Goal: Task Accomplishment & Management: Use online tool/utility

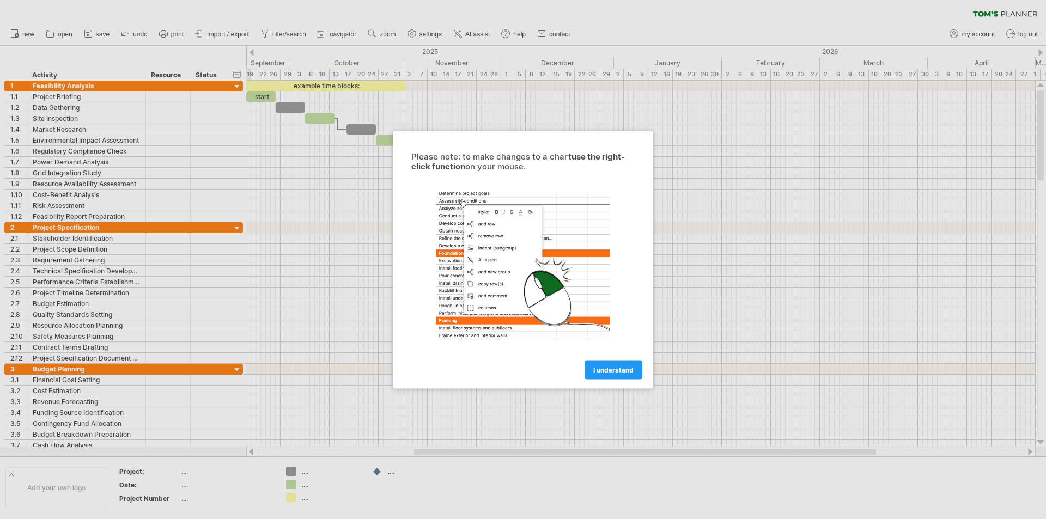
click at [340, 195] on div at bounding box center [523, 259] width 1046 height 519
click at [612, 369] on span "I understand" at bounding box center [613, 369] width 40 height 8
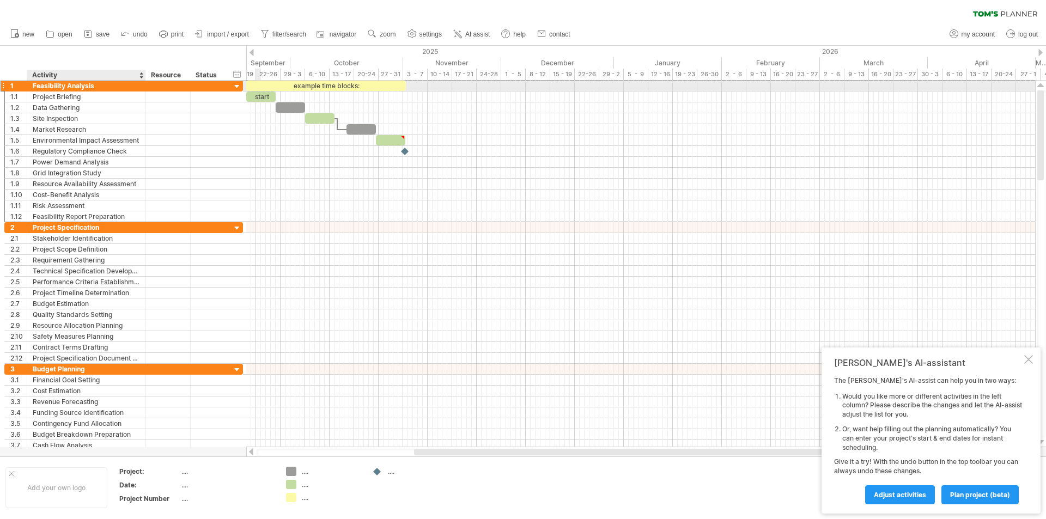
click at [73, 82] on div "Feasibility Analysis" at bounding box center [86, 86] width 107 height 10
click at [970, 493] on span "plan project (beta)" at bounding box center [980, 495] width 60 height 8
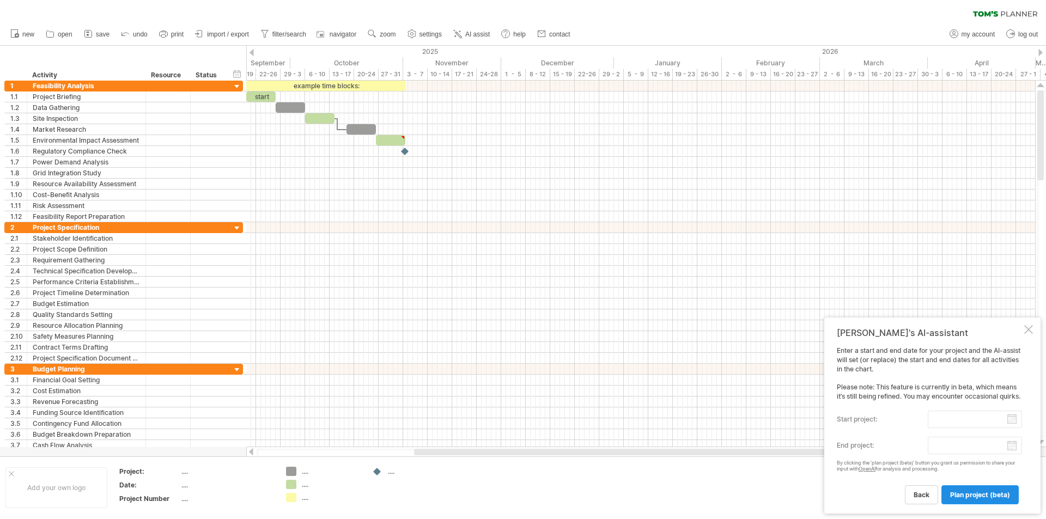
click at [969, 493] on span "plan project (beta)" at bounding box center [980, 495] width 60 height 8
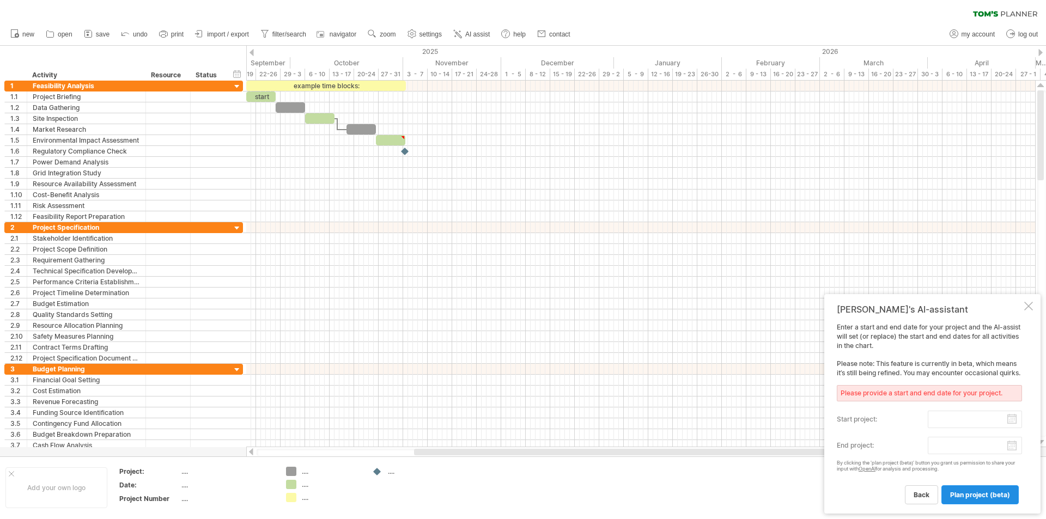
click at [962, 494] on span "plan project (beta)" at bounding box center [980, 495] width 60 height 8
click at [919, 497] on span "back" at bounding box center [921, 495] width 16 height 8
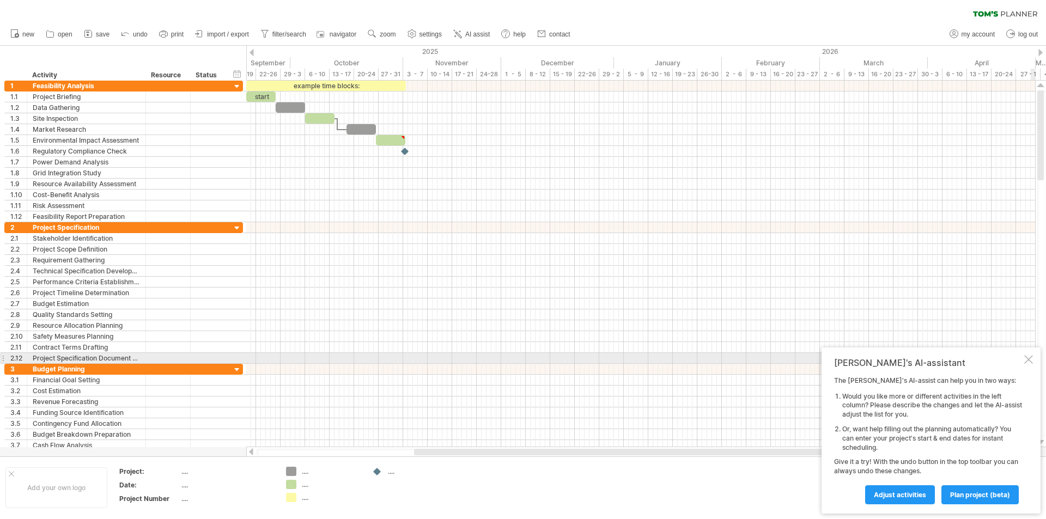
click at [1029, 359] on div at bounding box center [1028, 359] width 9 height 9
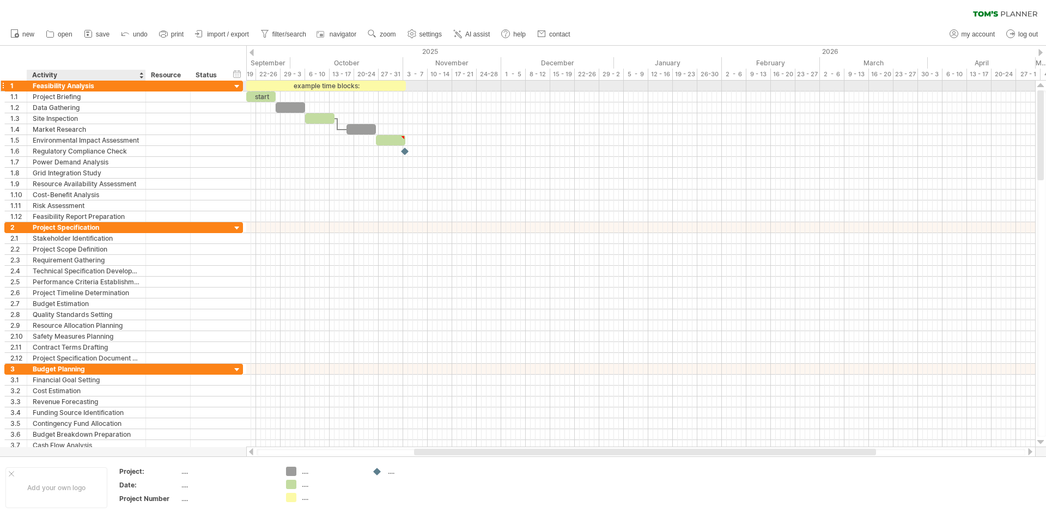
click at [116, 87] on div "Feasibility Analysis" at bounding box center [86, 86] width 107 height 10
type input "*"
type input "*********"
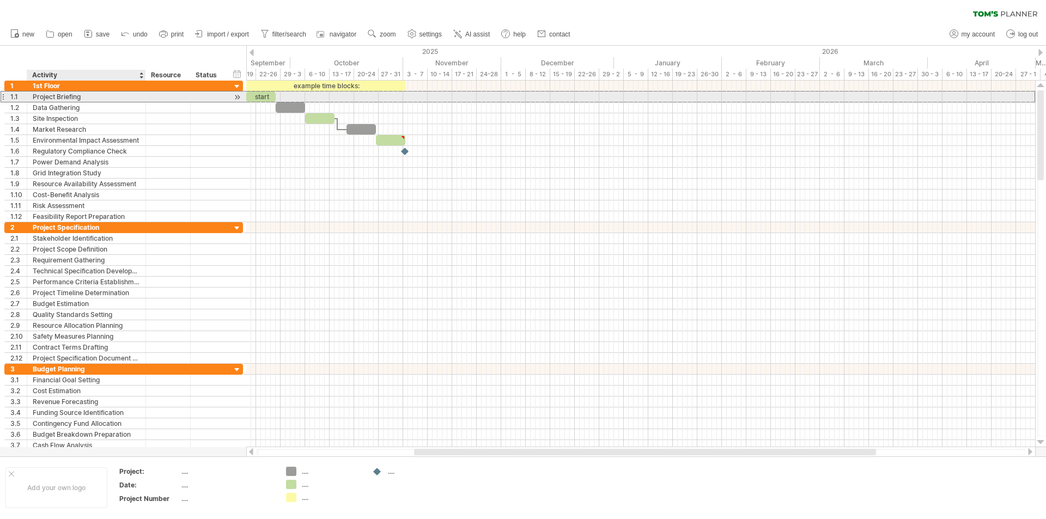
click at [87, 94] on div "Project Briefing" at bounding box center [86, 96] width 107 height 10
type input "*"
type input "**********"
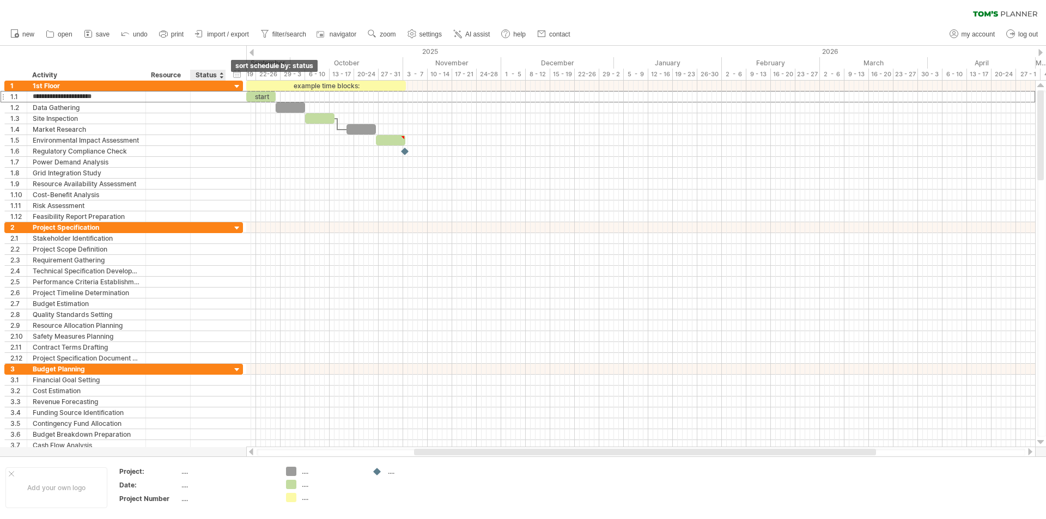
click at [221, 76] on div at bounding box center [221, 75] width 4 height 11
click at [183, 76] on div "Resource" at bounding box center [167, 75] width 33 height 11
click at [183, 76] on input "********" at bounding box center [167, 75] width 33 height 11
click at [221, 74] on div at bounding box center [221, 75] width 4 height 11
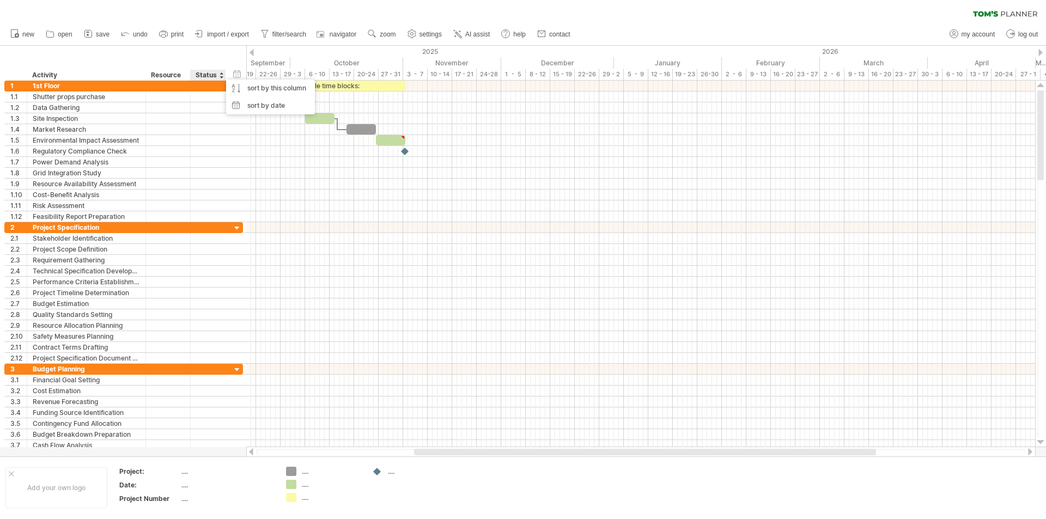
click at [221, 74] on div at bounding box center [221, 75] width 4 height 11
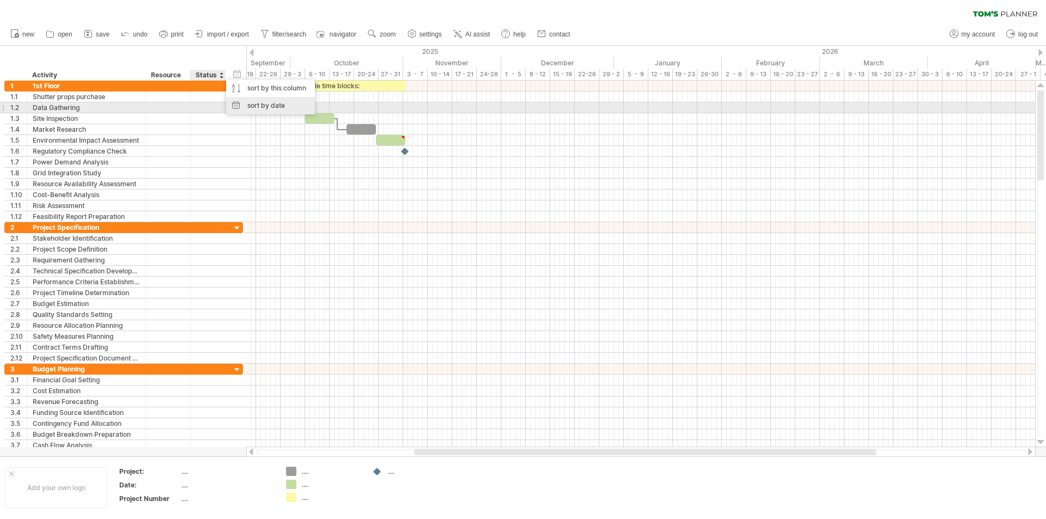
click at [257, 106] on div "sort by date" at bounding box center [270, 105] width 89 height 17
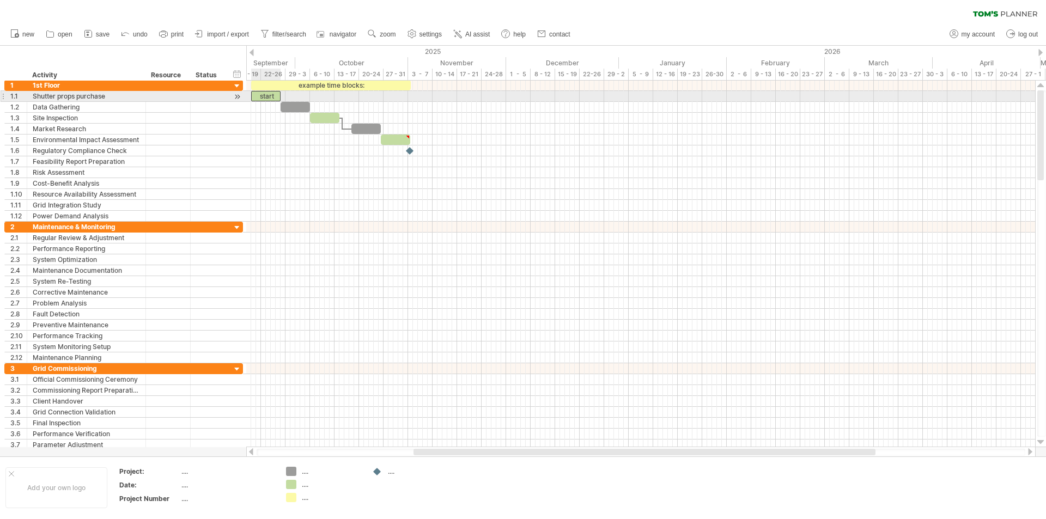
click at [270, 97] on div "start" at bounding box center [265, 96] width 29 height 10
click at [270, 97] on div "*****" at bounding box center [265, 96] width 29 height 10
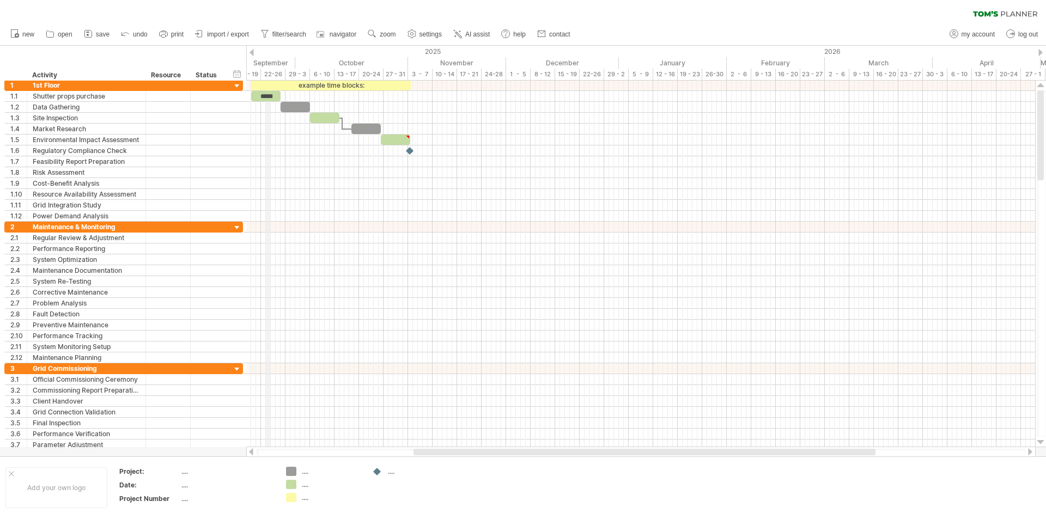
click at [270, 74] on div "22-26" at bounding box center [273, 74] width 25 height 11
click at [270, 59] on div "September" at bounding box center [241, 62] width 108 height 11
click at [235, 85] on div at bounding box center [237, 86] width 10 height 10
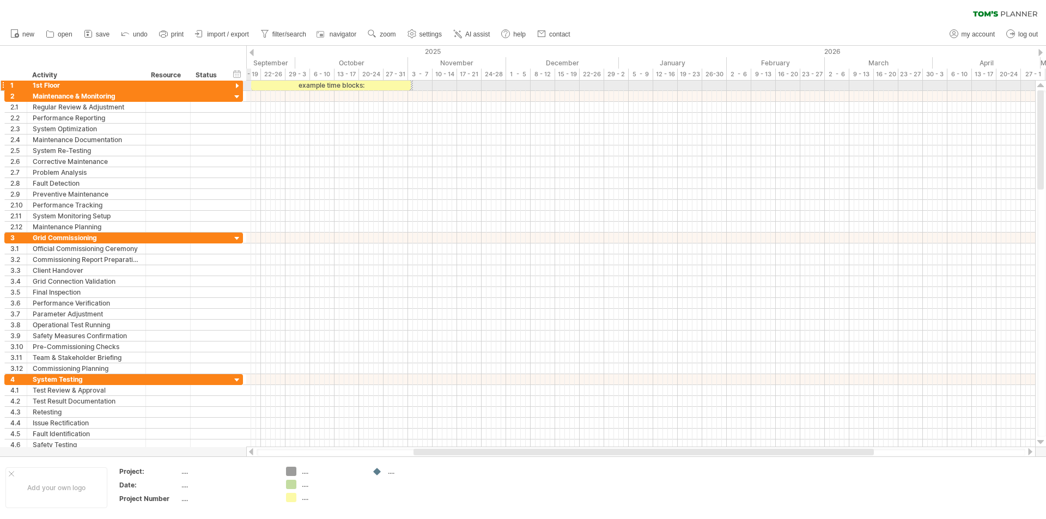
click at [235, 85] on div at bounding box center [237, 86] width 10 height 10
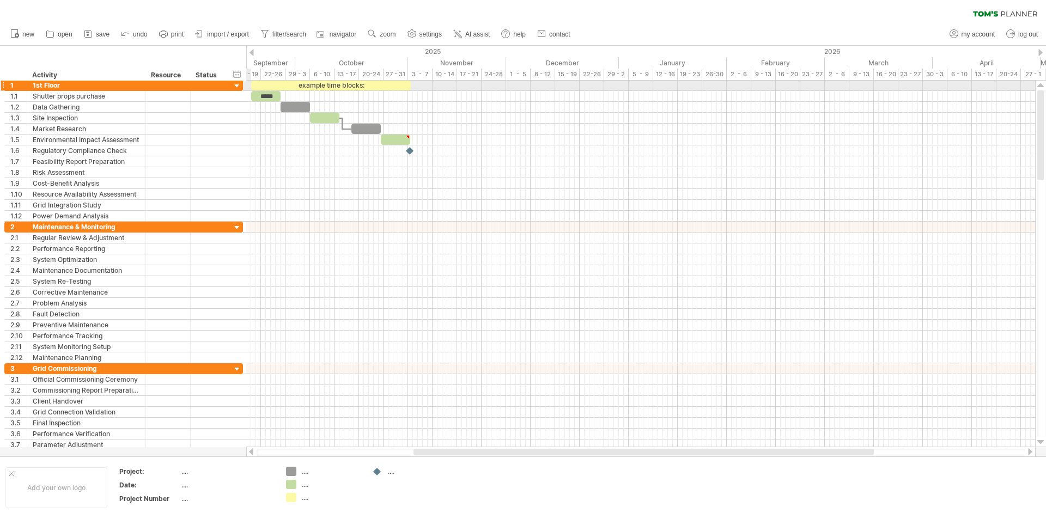
click at [235, 85] on div at bounding box center [237, 86] width 10 height 10
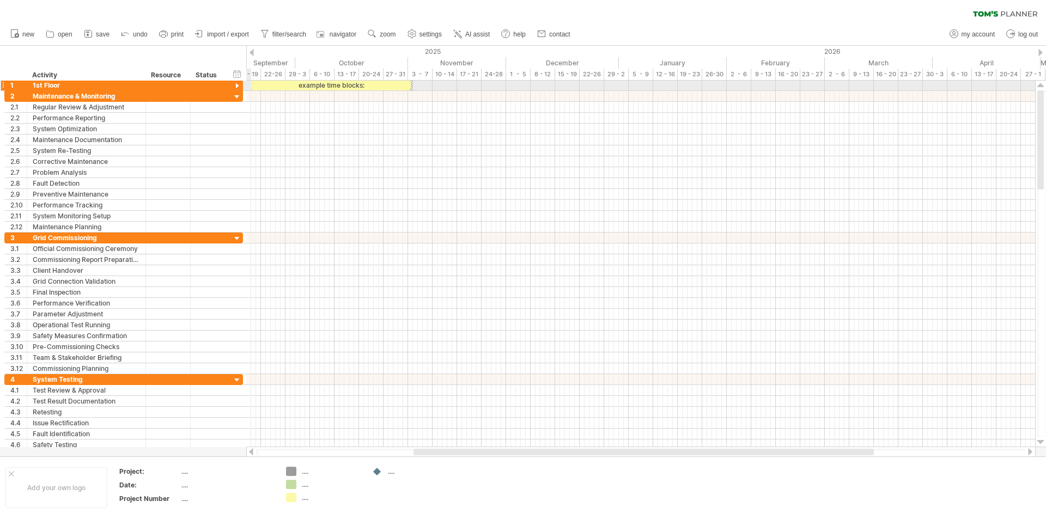
click at [235, 85] on div at bounding box center [237, 86] width 10 height 10
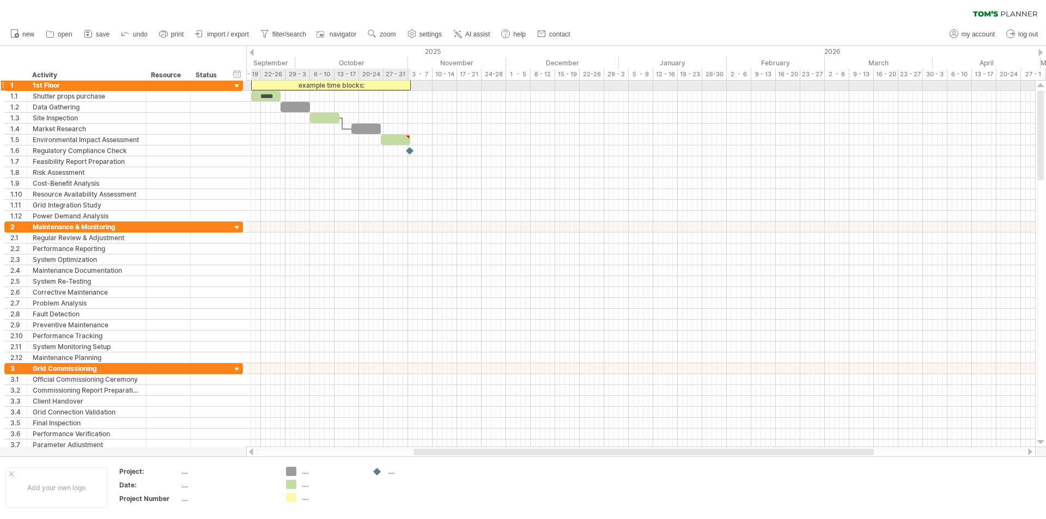
click at [335, 87] on div "example time blocks:" at bounding box center [331, 85] width 160 height 10
click at [358, 83] on div "**********" at bounding box center [331, 85] width 160 height 10
click at [374, 83] on div "**********" at bounding box center [331, 85] width 160 height 10
click at [257, 93] on div "*****" at bounding box center [265, 96] width 29 height 10
click at [238, 72] on div "hide start/end/duration show start/end/duration" at bounding box center [237, 73] width 10 height 11
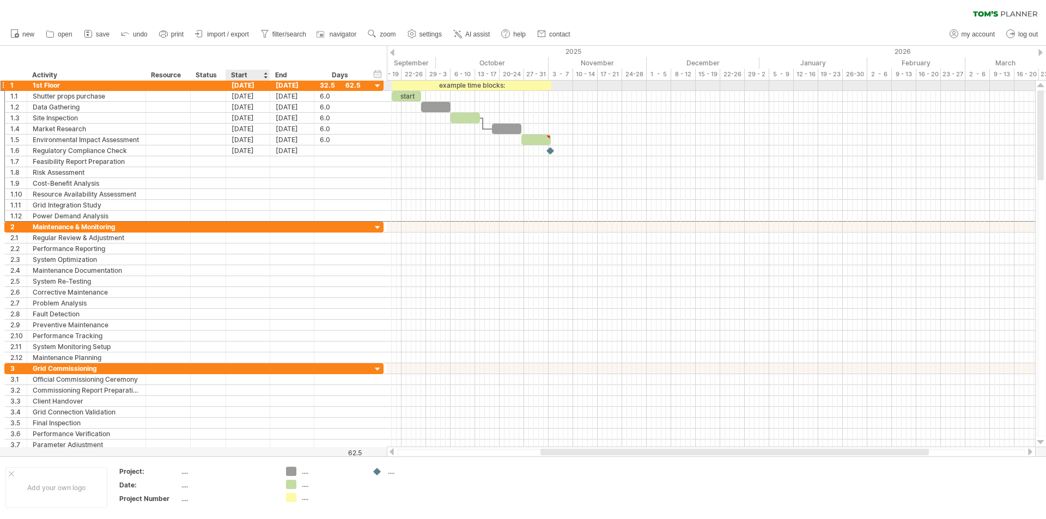
click at [248, 84] on div "[DATE]" at bounding box center [248, 85] width 44 height 10
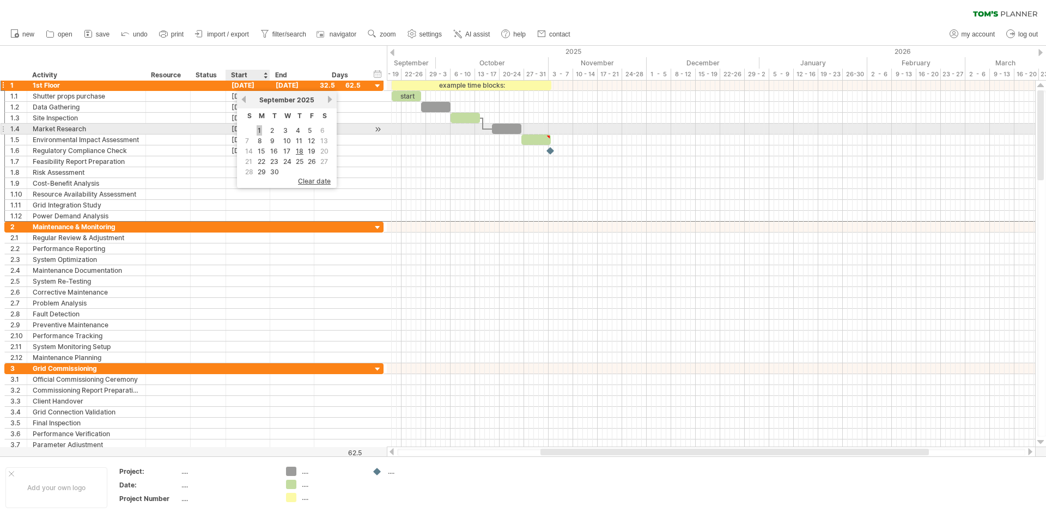
click at [258, 133] on link "1" at bounding box center [259, 130] width 5 height 10
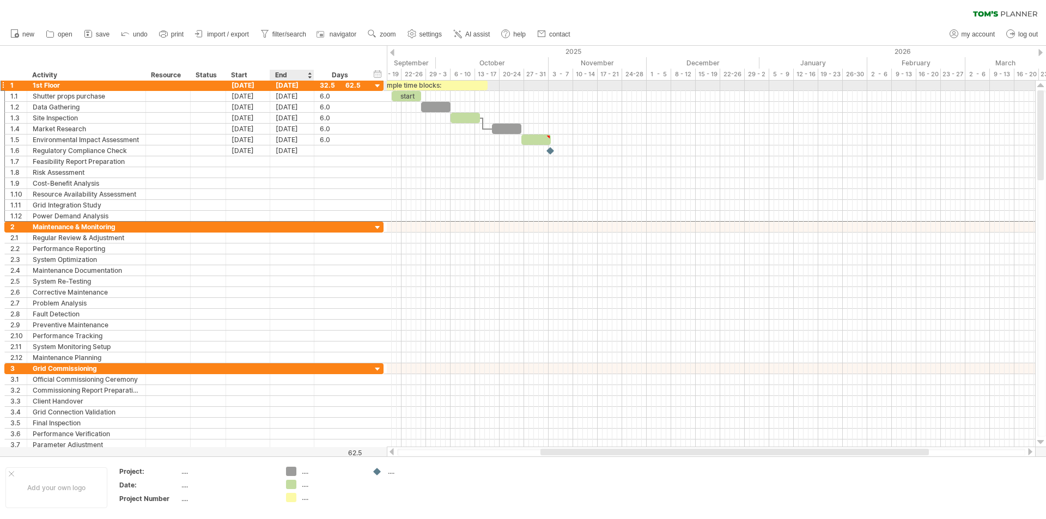
click at [292, 84] on div "[DATE]" at bounding box center [292, 85] width 44 height 10
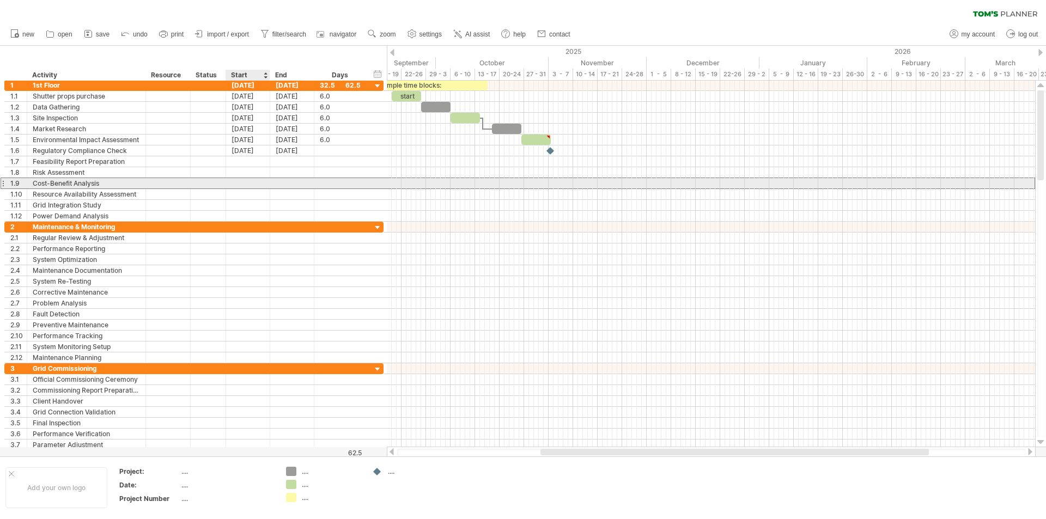
drag, startPoint x: 253, startPoint y: 188, endPoint x: 241, endPoint y: 118, distance: 70.7
click at [253, 186] on div at bounding box center [248, 183] width 44 height 10
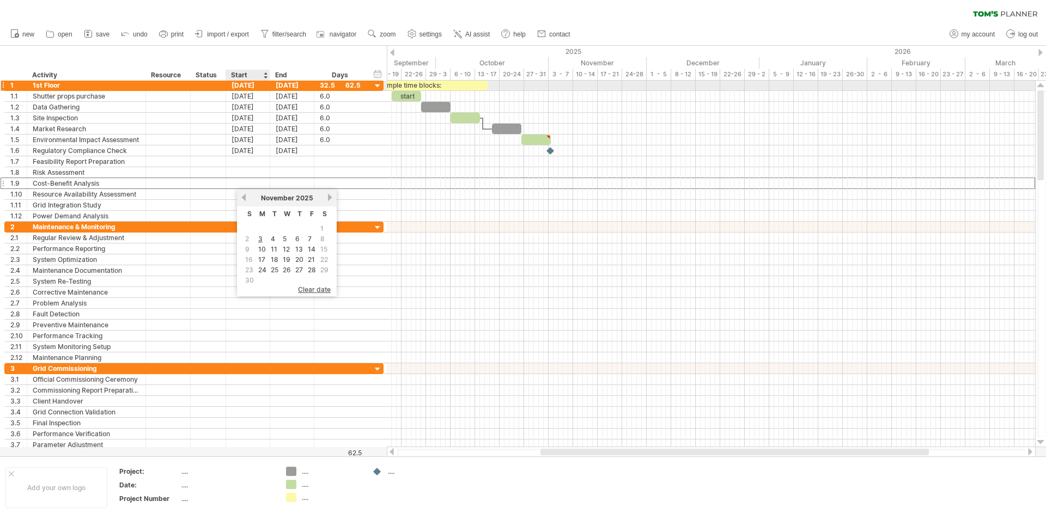
click at [245, 83] on div "[DATE]" at bounding box center [248, 85] width 44 height 10
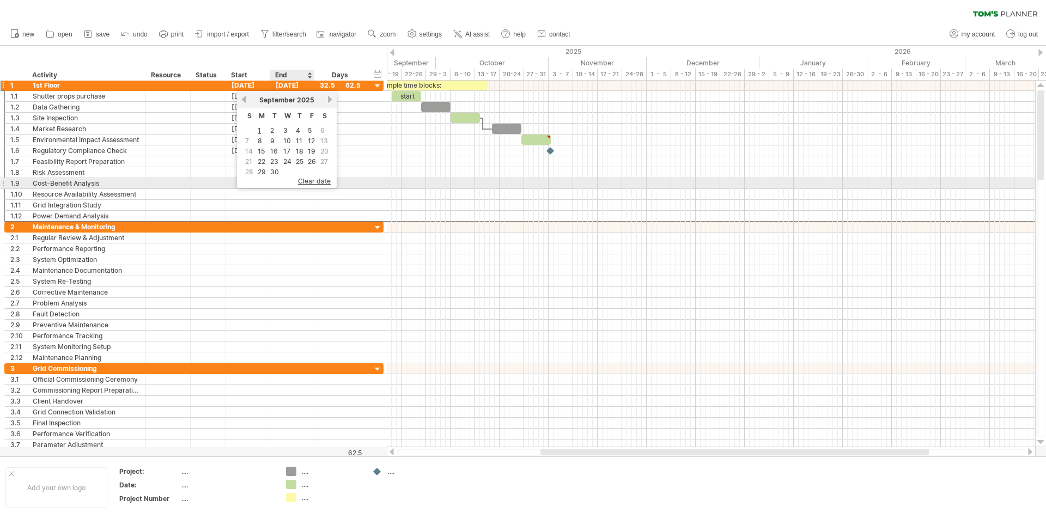
click at [307, 180] on span "clear date" at bounding box center [314, 181] width 33 height 8
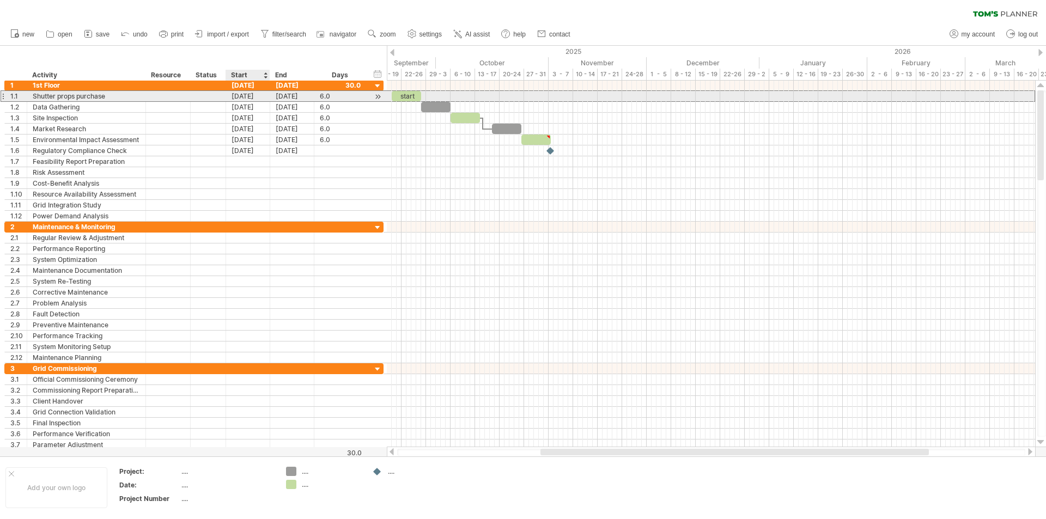
click at [234, 97] on div "[DATE]" at bounding box center [248, 96] width 44 height 10
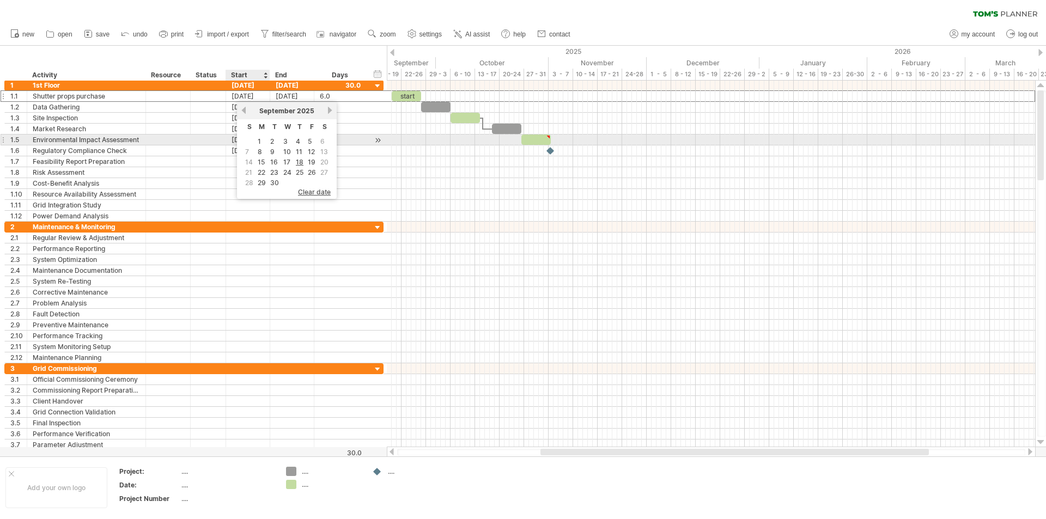
click at [262, 145] on td "1" at bounding box center [261, 141] width 11 height 9
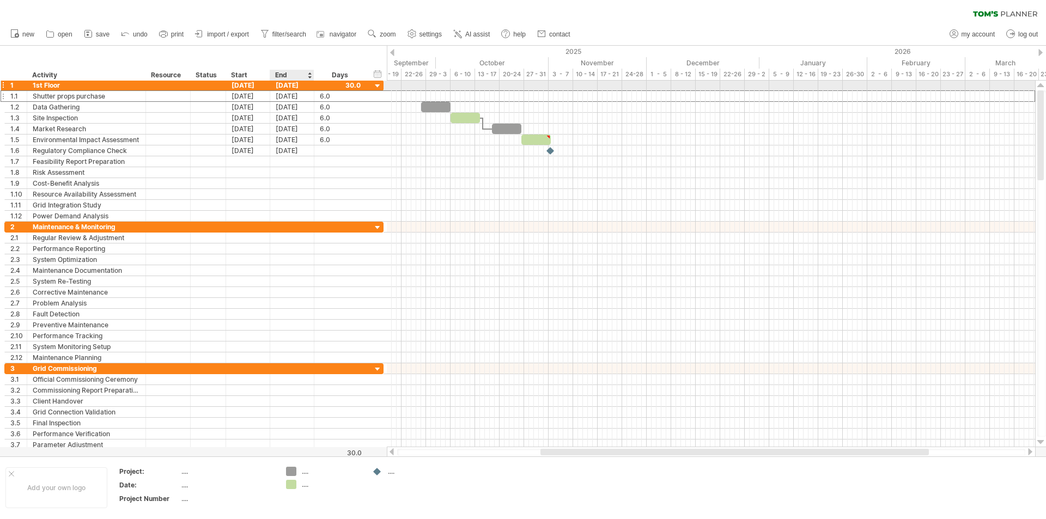
click at [285, 84] on div "[DATE]" at bounding box center [292, 85] width 44 height 10
click at [242, 95] on div "[DATE]" at bounding box center [248, 96] width 44 height 10
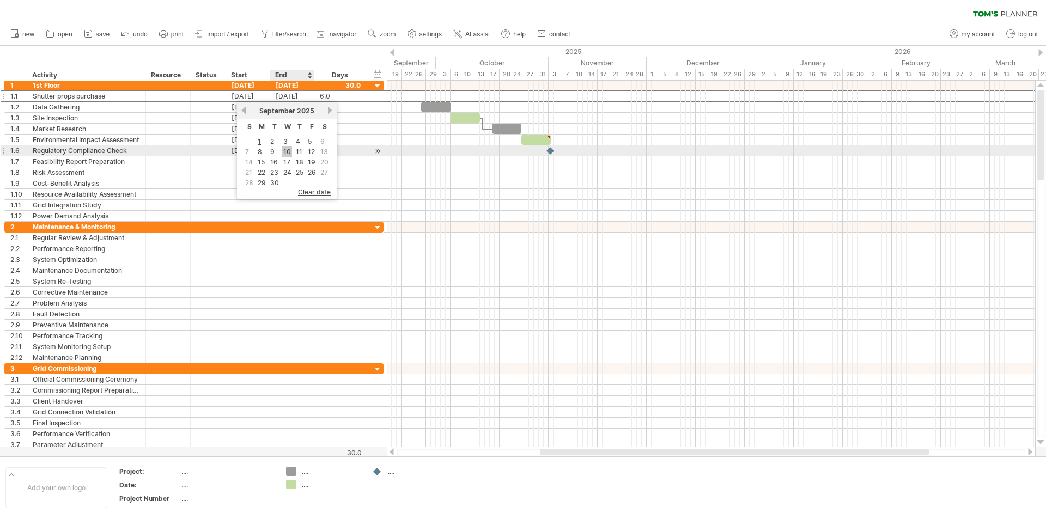
click at [288, 150] on link "10" at bounding box center [287, 151] width 10 height 10
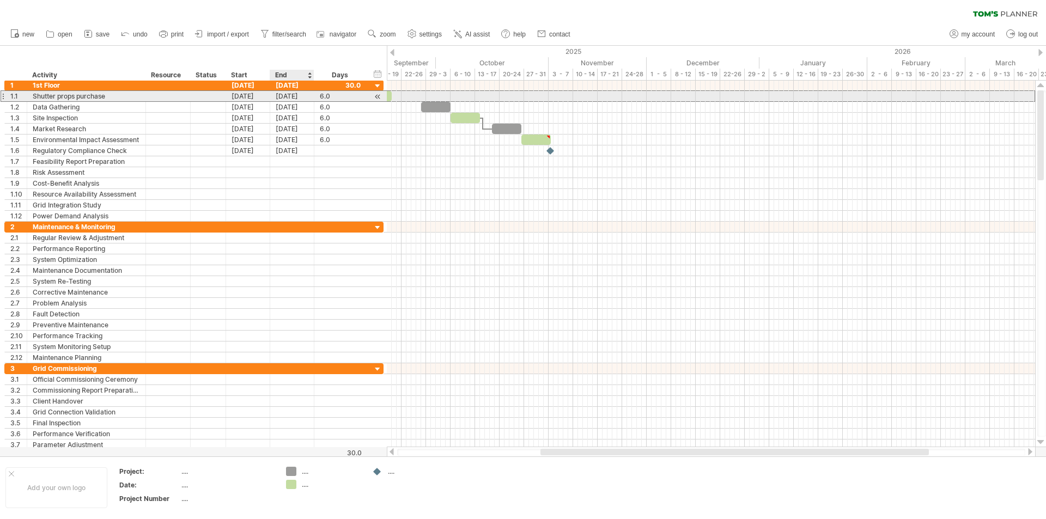
click at [283, 95] on div "[DATE]" at bounding box center [292, 96] width 44 height 10
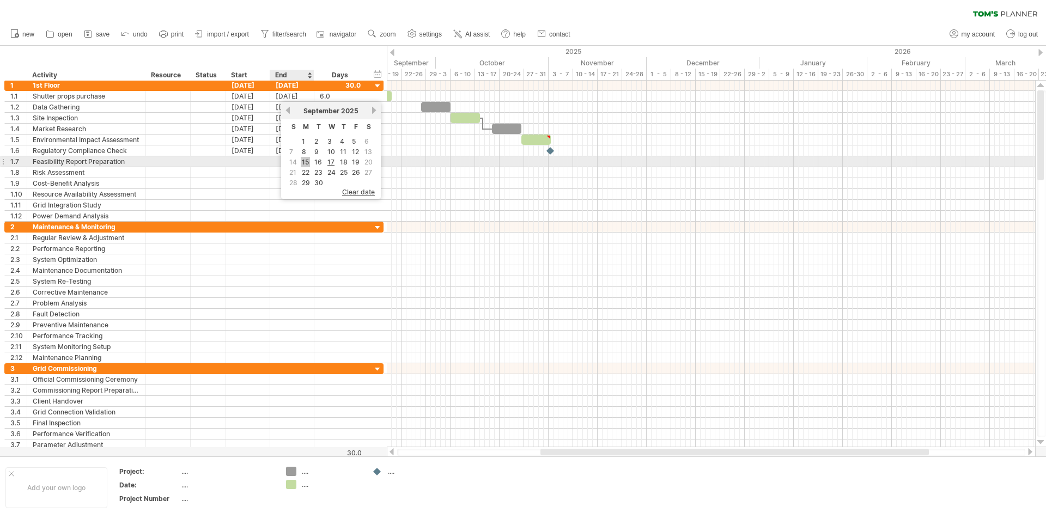
click at [304, 161] on link "15" at bounding box center [305, 162] width 9 height 10
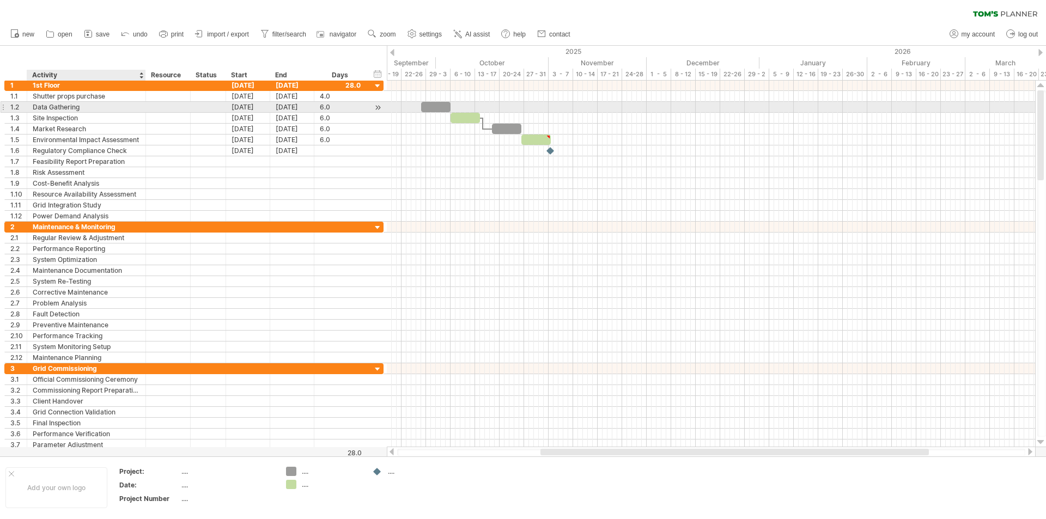
click at [99, 107] on div "Data Gathering" at bounding box center [86, 107] width 107 height 10
type input "*"
type input "**********"
click at [238, 106] on div "[DATE]" at bounding box center [248, 107] width 44 height 10
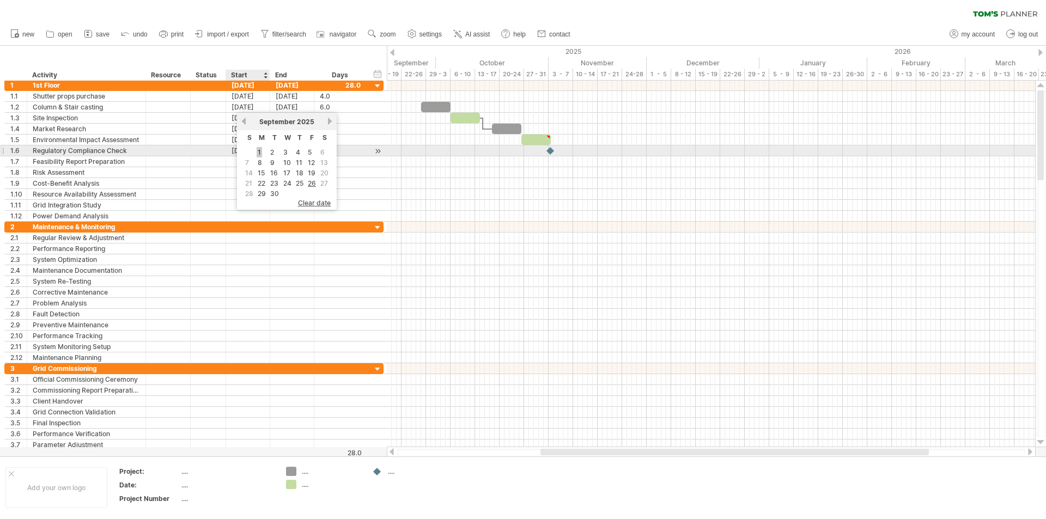
click at [260, 150] on link "1" at bounding box center [259, 152] width 5 height 10
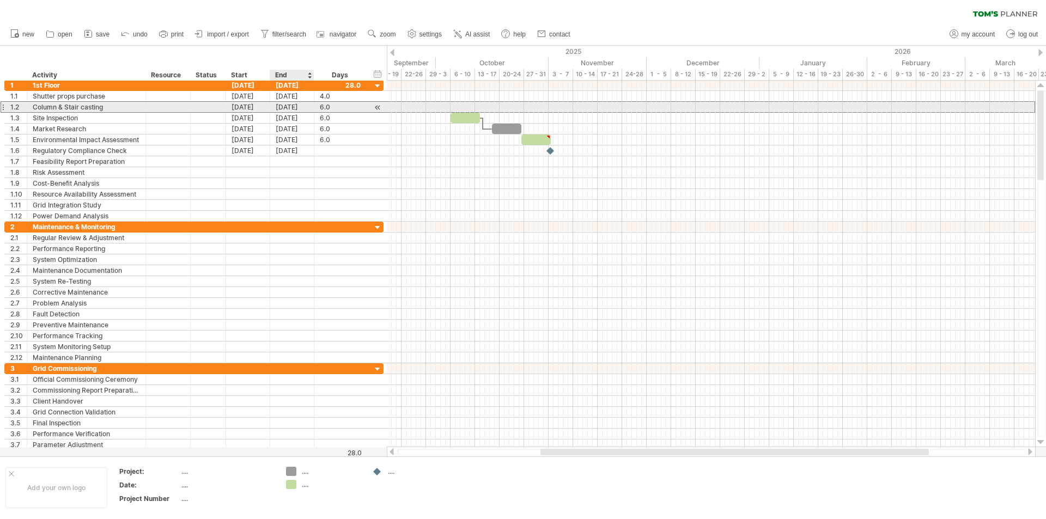
click at [277, 107] on div "[DATE]" at bounding box center [292, 107] width 44 height 10
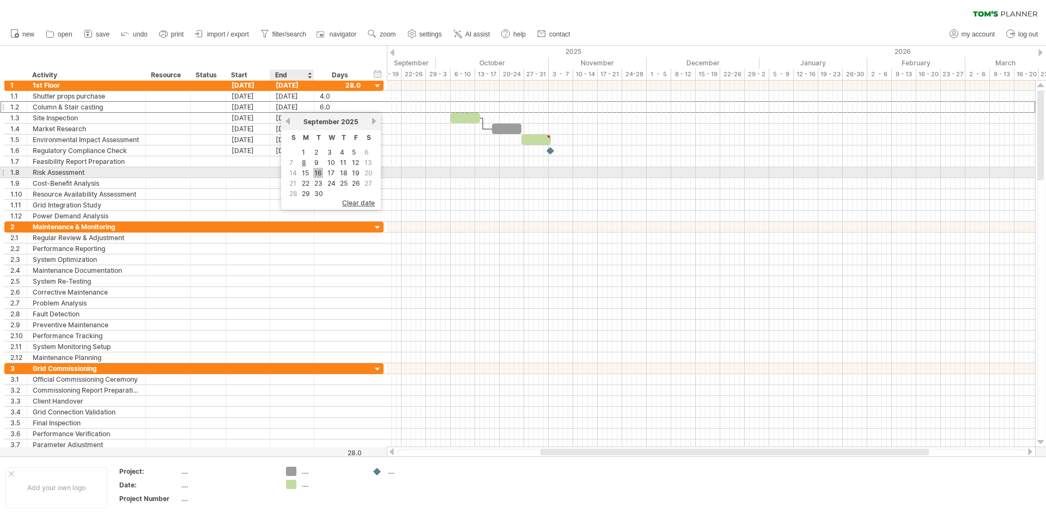
click at [317, 172] on link "16" at bounding box center [318, 173] width 10 height 10
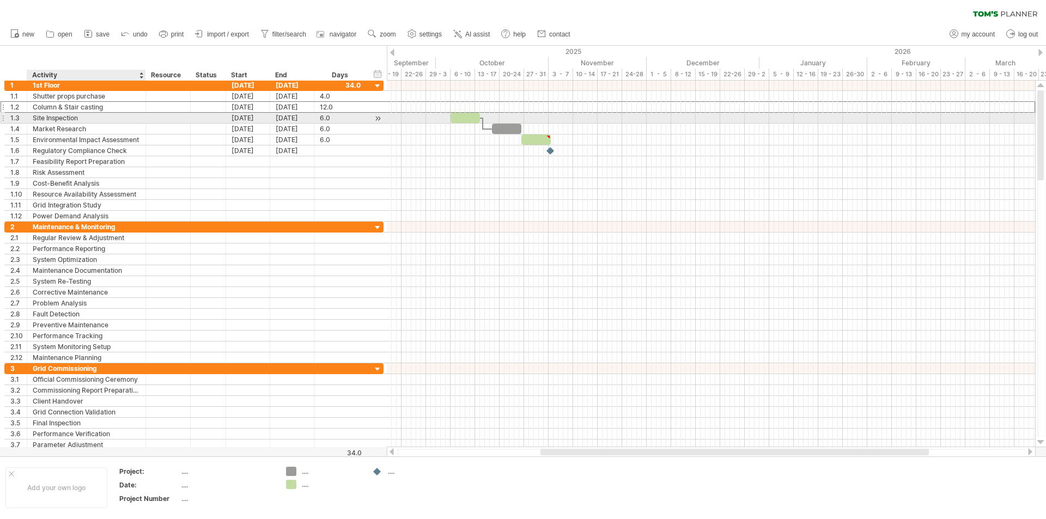
click at [97, 115] on div "Site Inspection" at bounding box center [86, 118] width 107 height 10
type input "*"
type input "**********"
click at [245, 118] on div "[DATE]" at bounding box center [248, 118] width 44 height 10
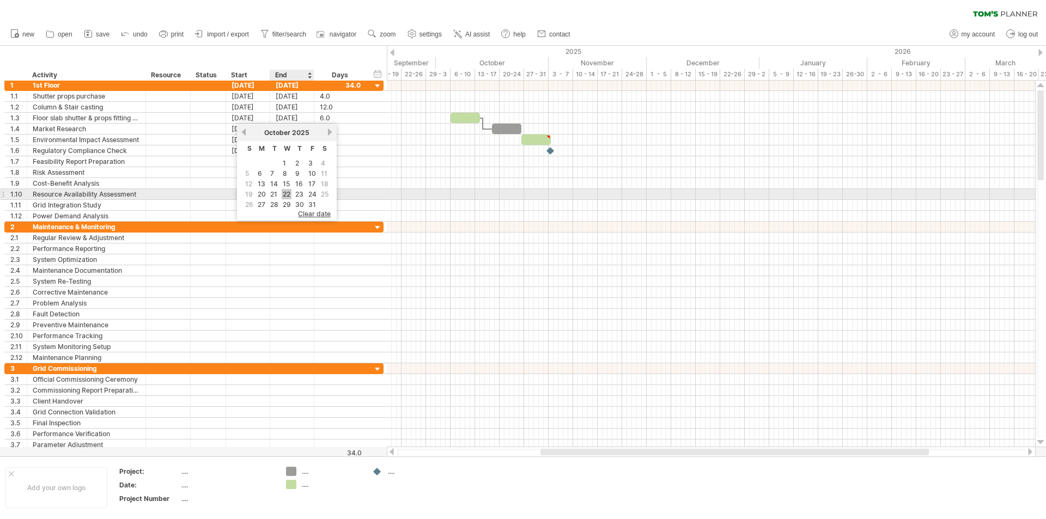
click at [285, 192] on link "22" at bounding box center [287, 194] width 10 height 10
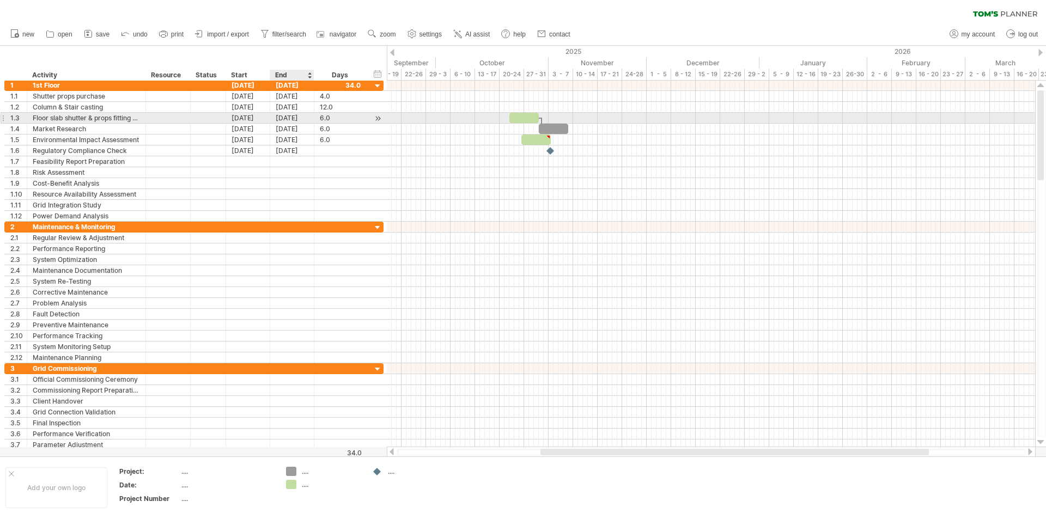
click at [282, 116] on div "[DATE]" at bounding box center [292, 118] width 44 height 10
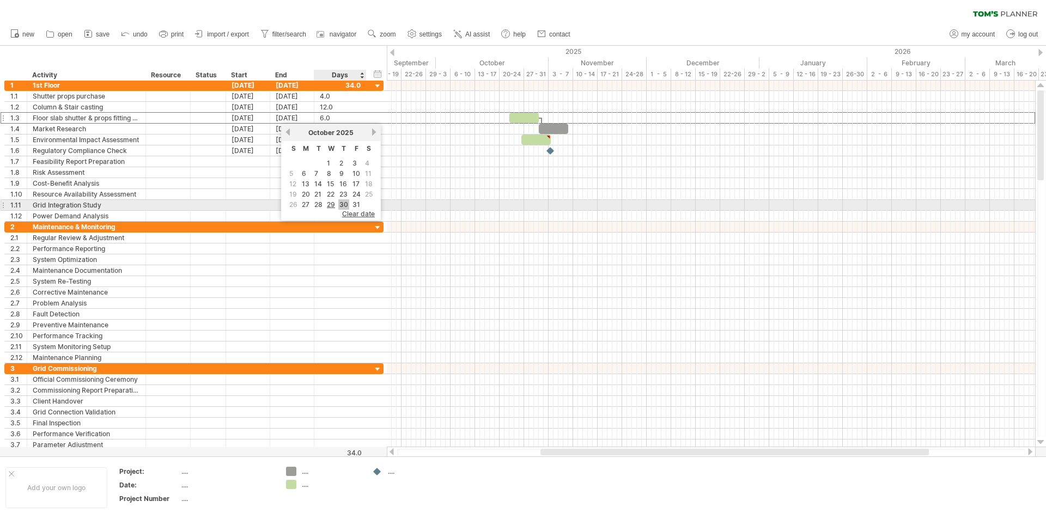
click at [343, 203] on link "30" at bounding box center [343, 204] width 11 height 10
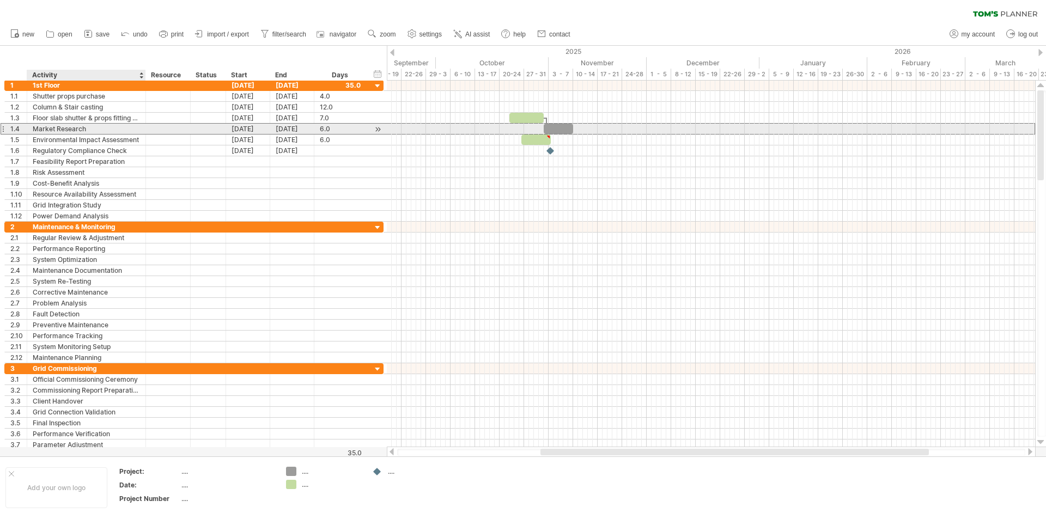
click at [90, 126] on div "Market Research" at bounding box center [86, 129] width 107 height 10
type input "*"
click at [41, 128] on input "**********" at bounding box center [86, 129] width 107 height 10
click at [37, 127] on input "**********" at bounding box center [86, 129] width 107 height 10
type input "**********"
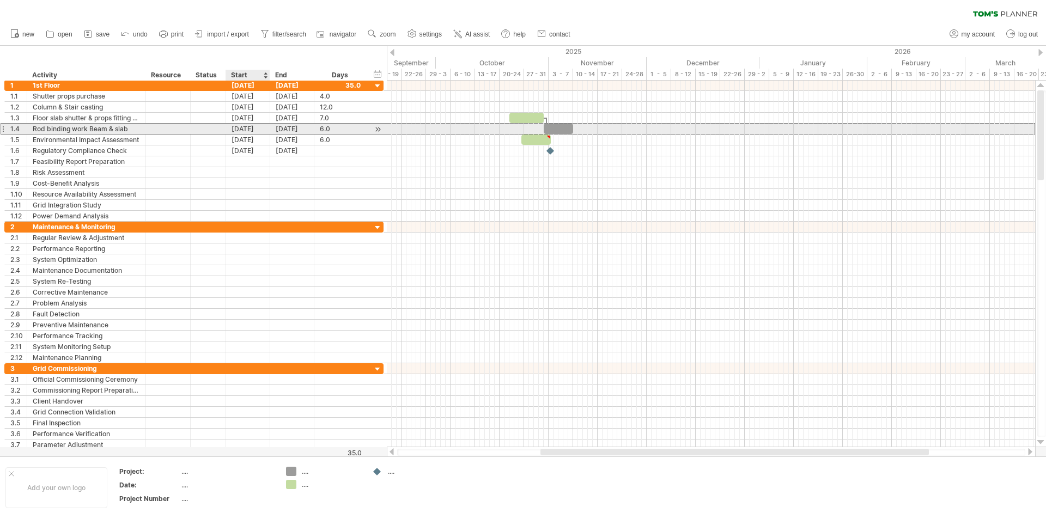
click at [248, 129] on div "[DATE]" at bounding box center [248, 129] width 44 height 10
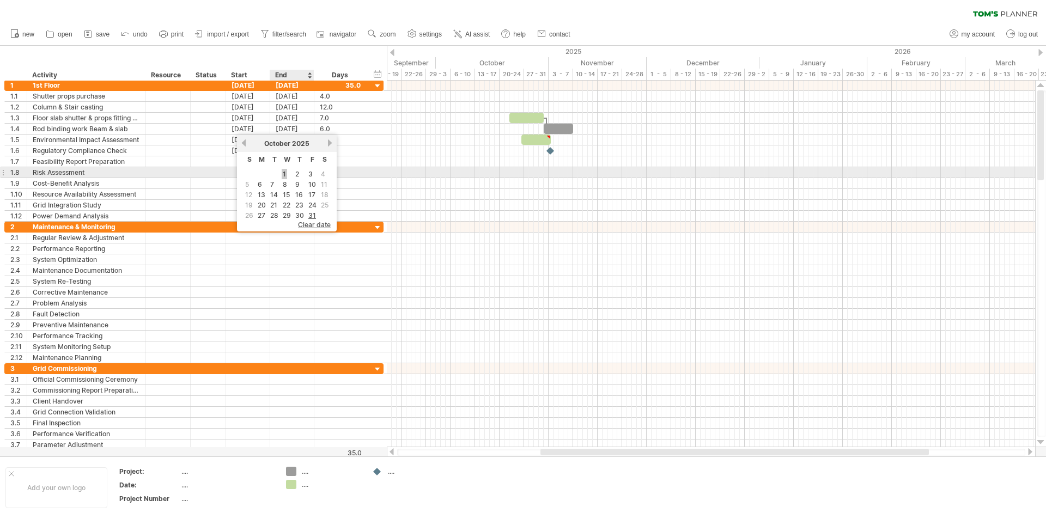
click at [283, 176] on link "1" at bounding box center [284, 174] width 5 height 10
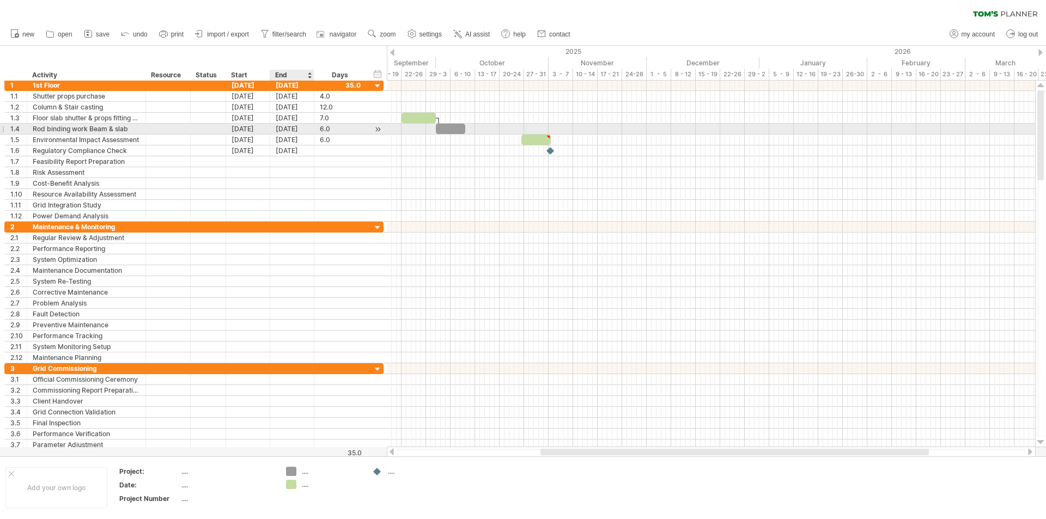
click at [280, 126] on div "[DATE]" at bounding box center [292, 129] width 44 height 10
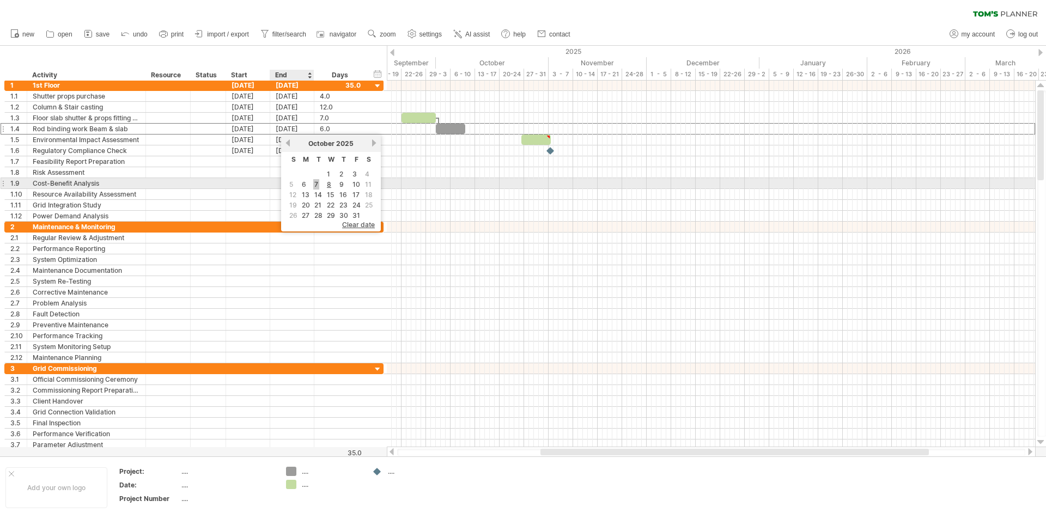
click at [318, 185] on link "7" at bounding box center [316, 184] width 6 height 10
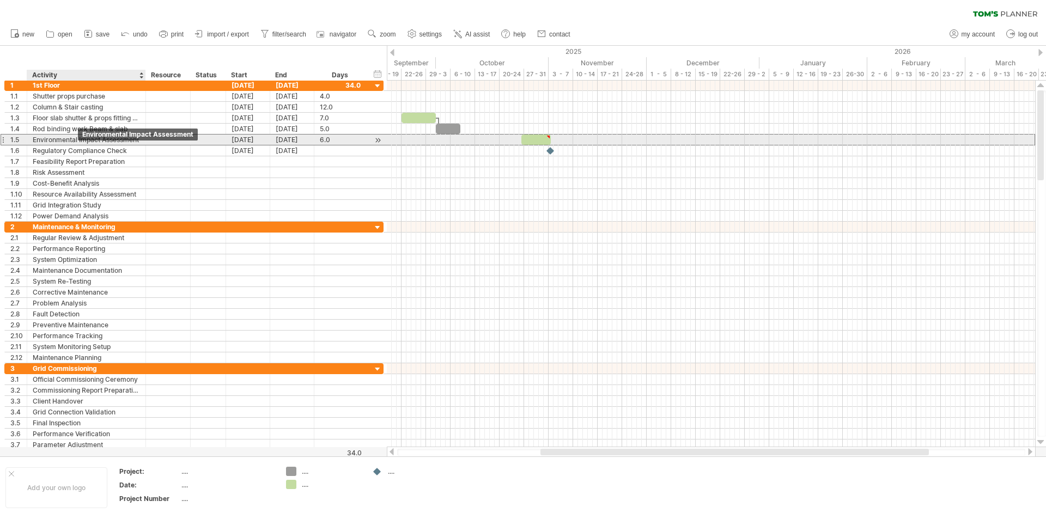
click at [68, 139] on div "Environmental Impact Assessment" at bounding box center [86, 140] width 107 height 10
click at [145, 140] on div at bounding box center [144, 140] width 5 height 11
click at [142, 138] on div at bounding box center [144, 140] width 5 height 11
click at [114, 139] on div "Environmental Impact Assessment" at bounding box center [86, 140] width 107 height 10
click at [154, 138] on div at bounding box center [167, 140] width 33 height 10
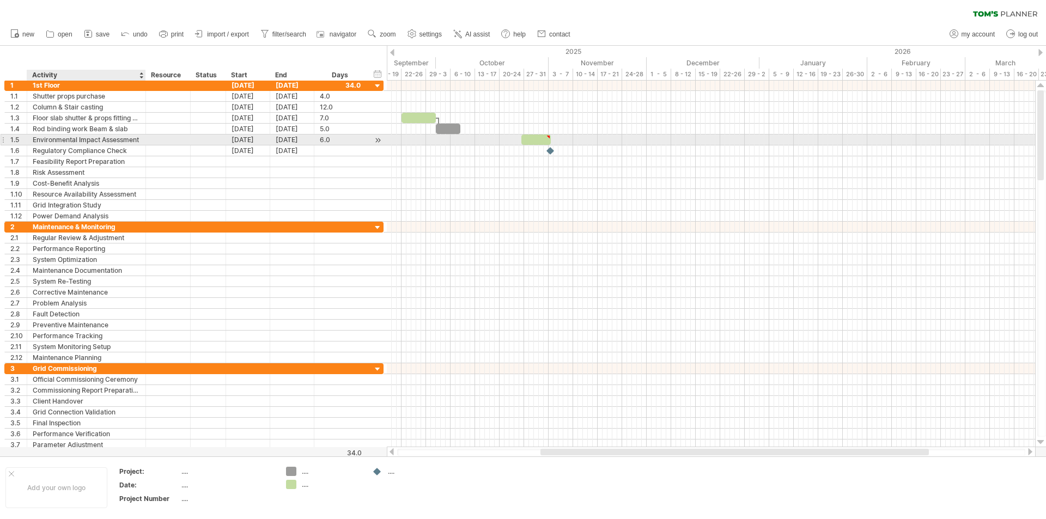
click at [134, 138] on div "Environmental Impact Assessment" at bounding box center [86, 140] width 107 height 10
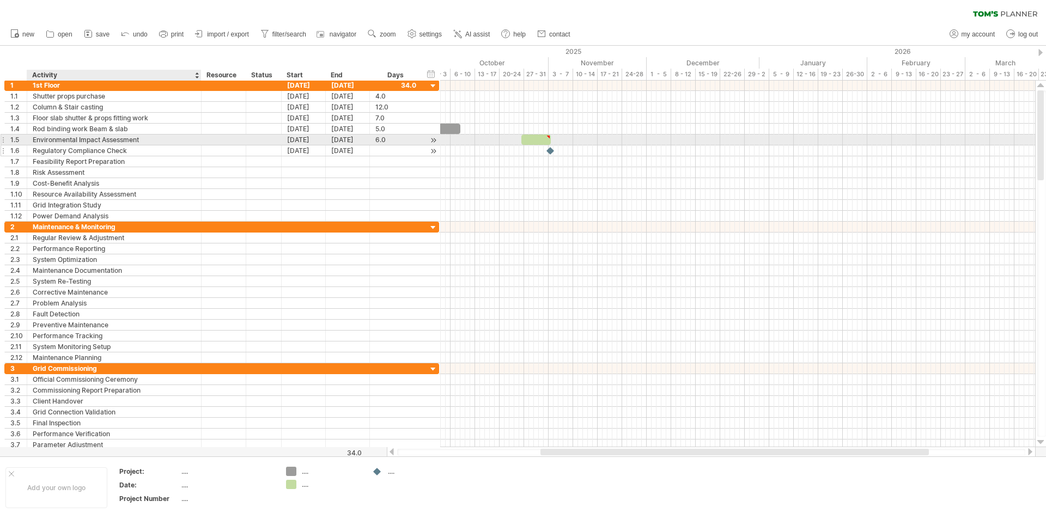
drag, startPoint x: 145, startPoint y: 140, endPoint x: 200, endPoint y: 151, distance: 56.6
click at [200, 151] on div "**********" at bounding box center [221, 151] width 435 height 142
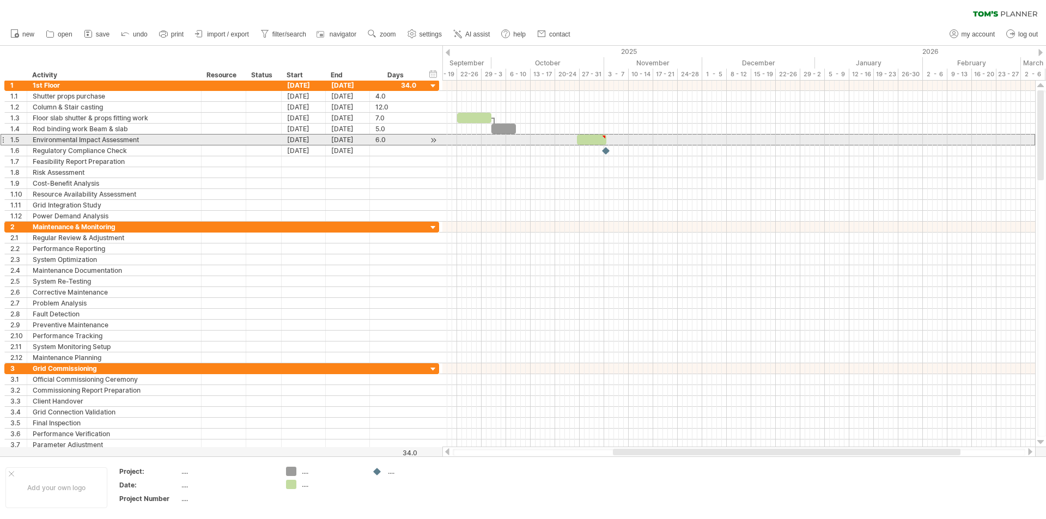
click at [150, 136] on div "Environmental Impact Assessment" at bounding box center [114, 140] width 163 height 10
type input "*"
click at [131, 141] on input "**********" at bounding box center [114, 140] width 163 height 10
type input "**********"
click at [300, 139] on div "[DATE]" at bounding box center [304, 140] width 44 height 10
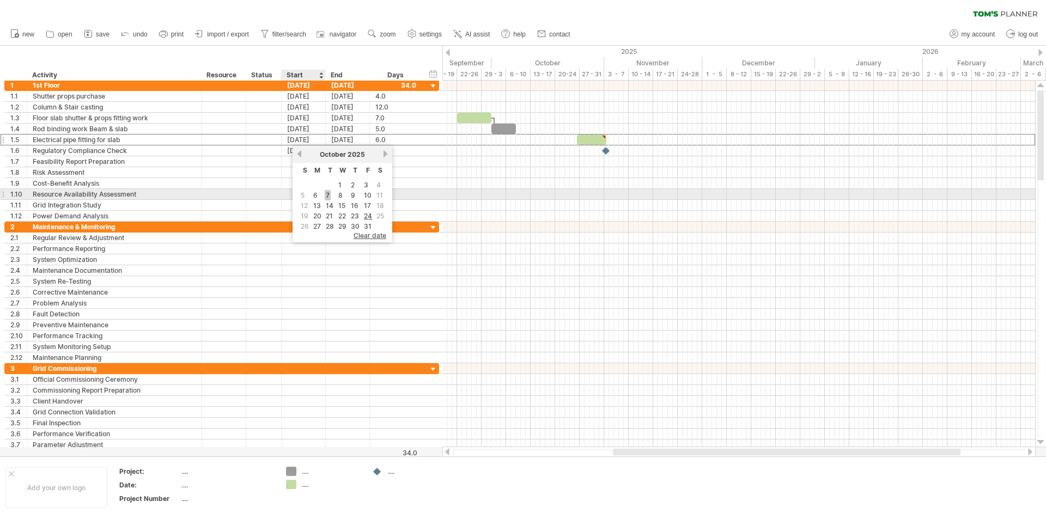
click at [328, 194] on link "7" at bounding box center [328, 195] width 6 height 10
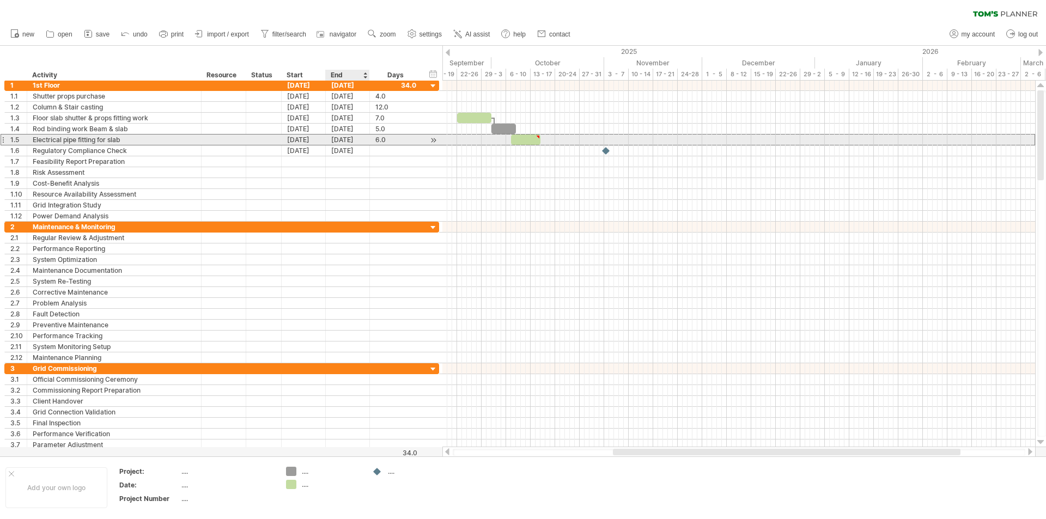
click at [339, 141] on div "[DATE]" at bounding box center [348, 140] width 44 height 10
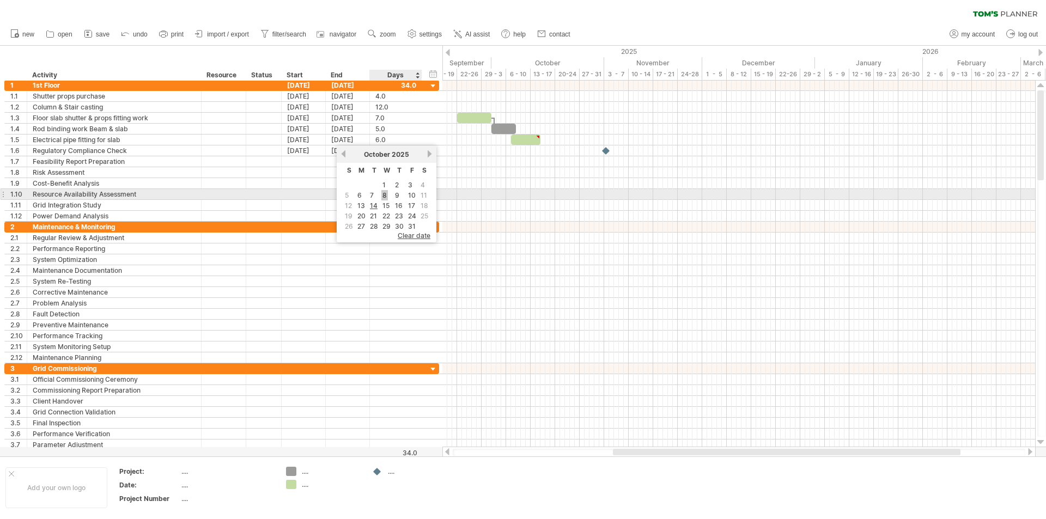
click at [386, 193] on link "8" at bounding box center [384, 195] width 7 height 10
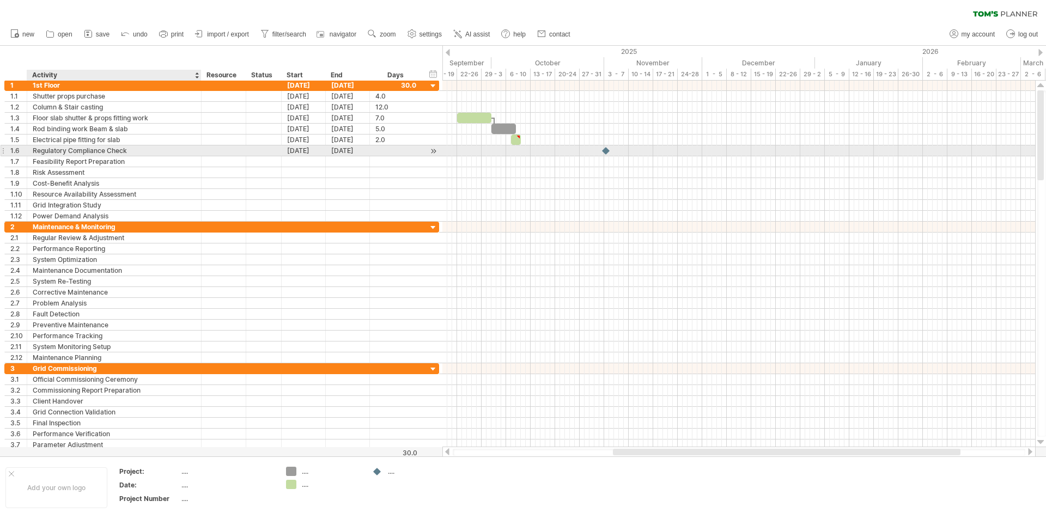
click at [139, 149] on div "Regulatory Compliance Check" at bounding box center [114, 150] width 163 height 10
type input "*"
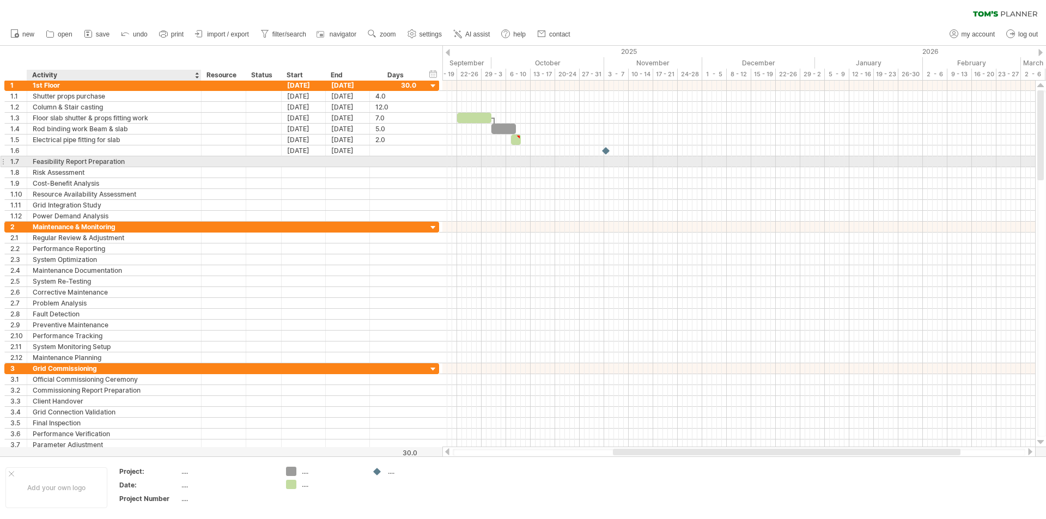
click at [141, 161] on div "Feasibility Report Preparation" at bounding box center [114, 161] width 163 height 10
type input "*"
click at [121, 174] on div "Risk Assessment" at bounding box center [114, 172] width 163 height 10
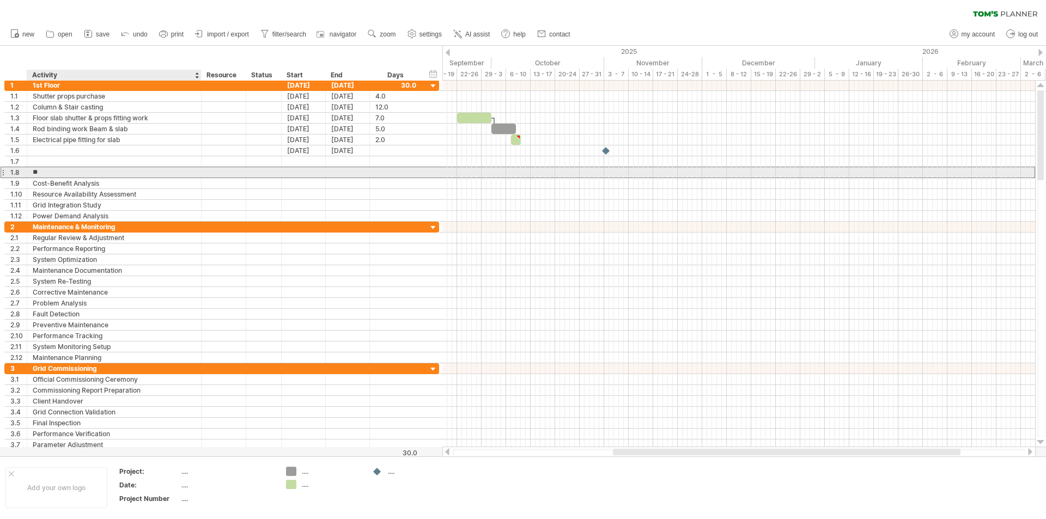
type input "*"
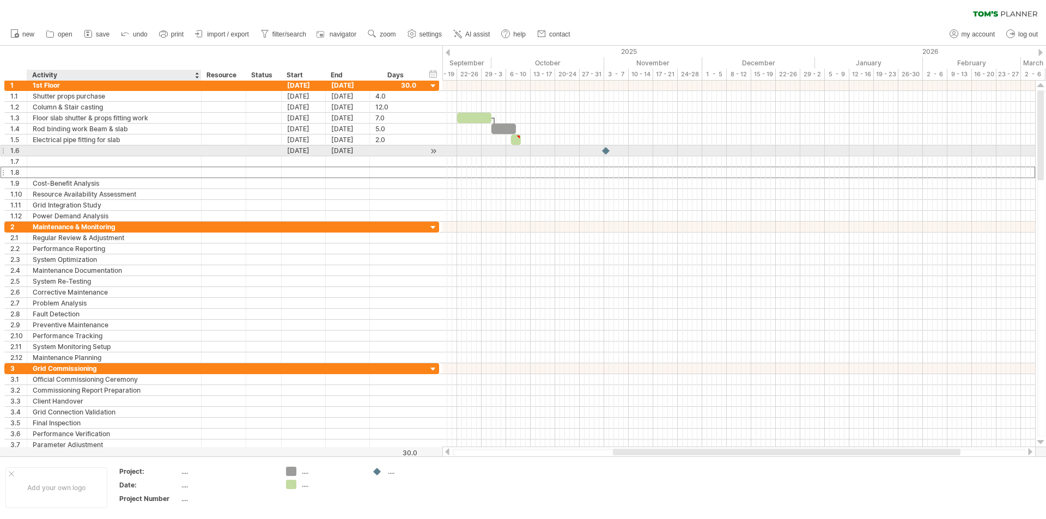
click at [91, 146] on div at bounding box center [114, 150] width 163 height 10
click at [89, 165] on div at bounding box center [114, 161] width 163 height 10
click at [103, 149] on div at bounding box center [114, 150] width 163 height 10
type input "*"
click at [303, 151] on div "[DATE]" at bounding box center [304, 150] width 44 height 10
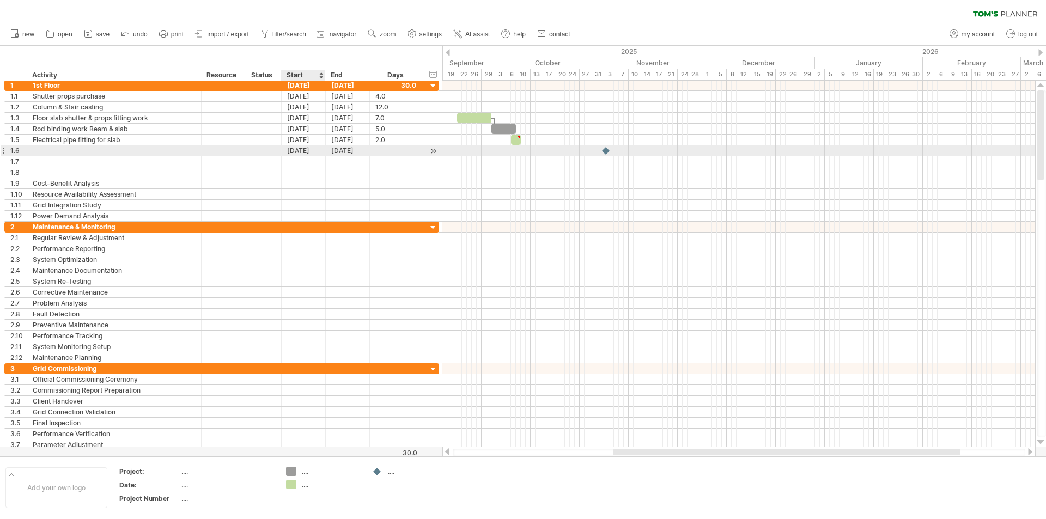
click at [314, 150] on div "[DATE]" at bounding box center [304, 150] width 44 height 10
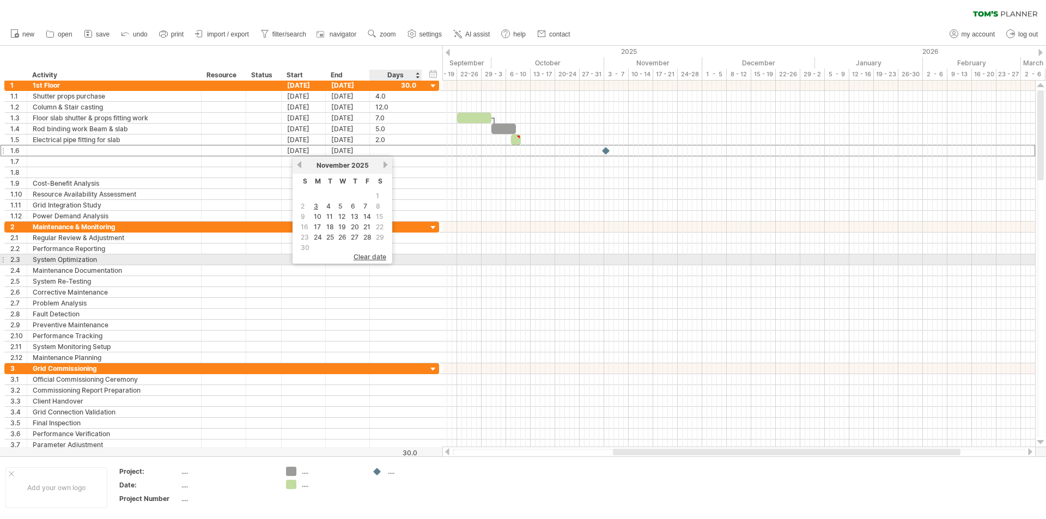
click at [377, 257] on span "clear date" at bounding box center [369, 257] width 33 height 8
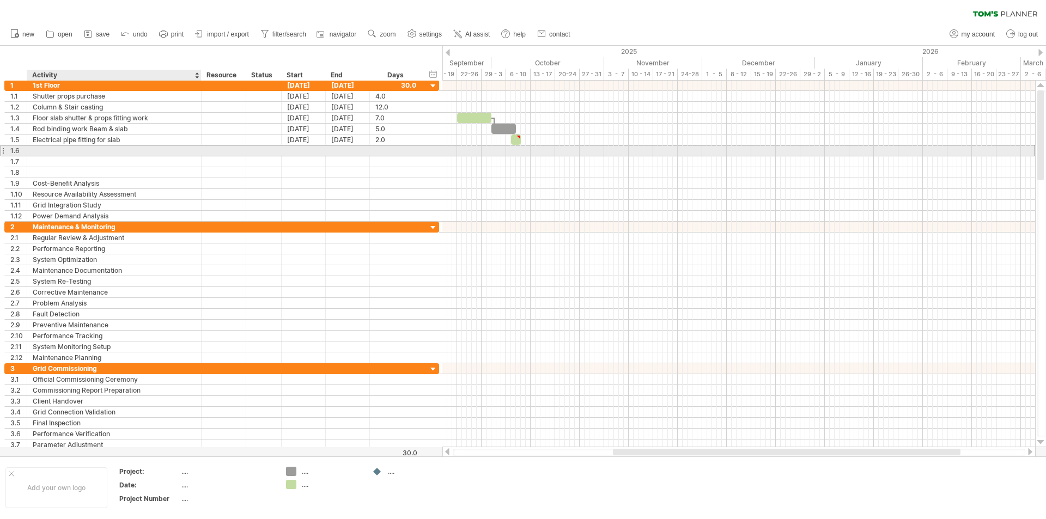
click at [52, 150] on div at bounding box center [114, 150] width 163 height 10
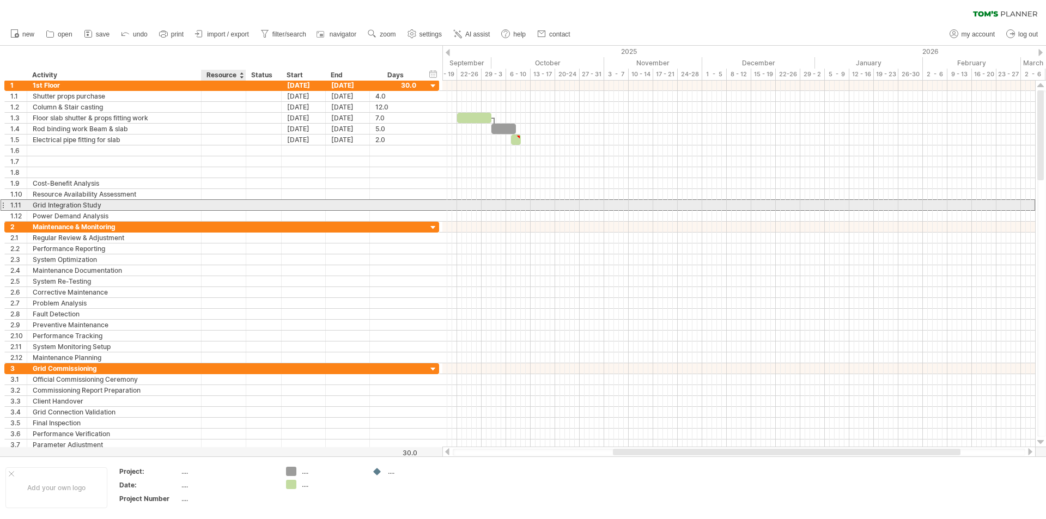
click at [230, 201] on div at bounding box center [223, 205] width 33 height 10
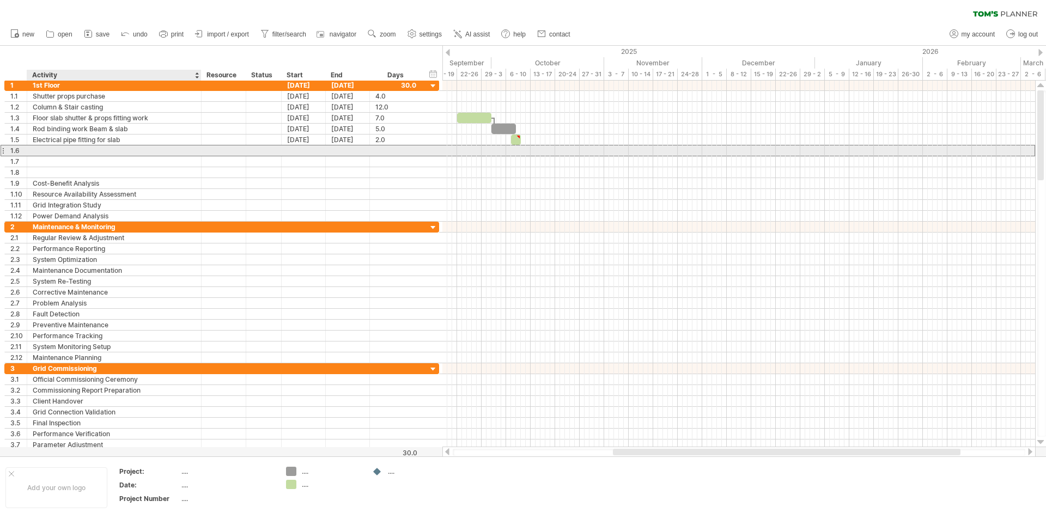
click at [56, 151] on div at bounding box center [114, 150] width 163 height 10
click at [306, 146] on div at bounding box center [304, 150] width 44 height 10
click at [38, 154] on div at bounding box center [114, 150] width 163 height 10
type input "**********"
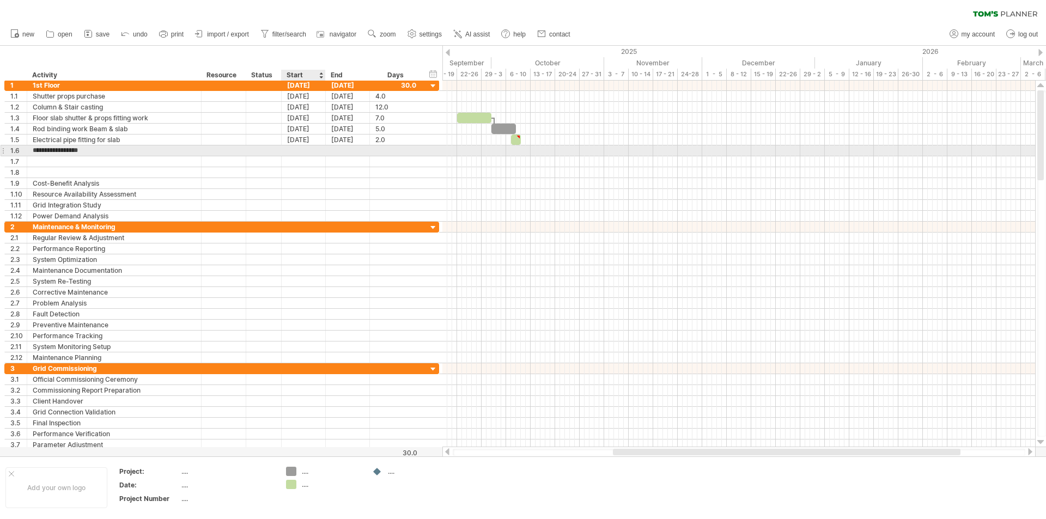
click at [303, 147] on div at bounding box center [304, 150] width 44 height 10
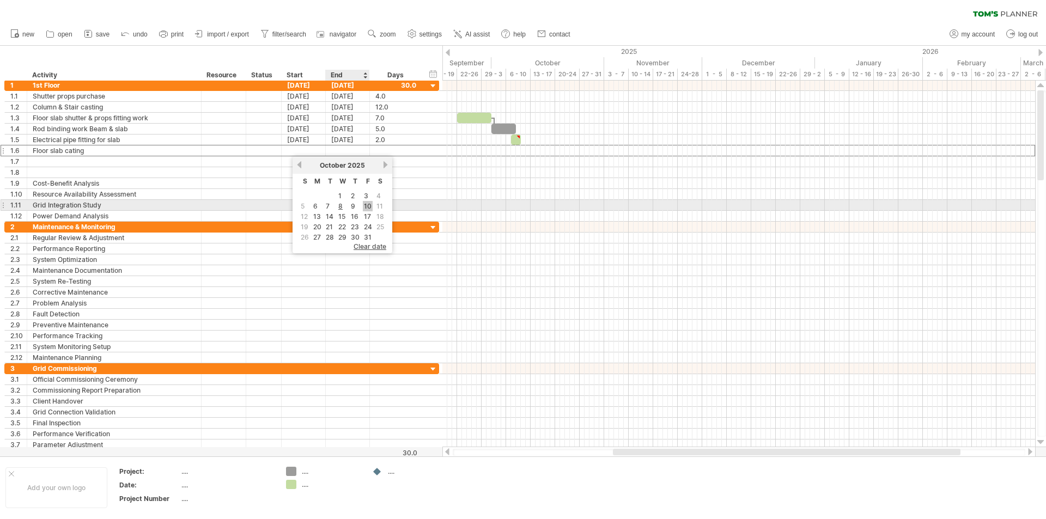
click at [370, 207] on link "10" at bounding box center [368, 206] width 10 height 10
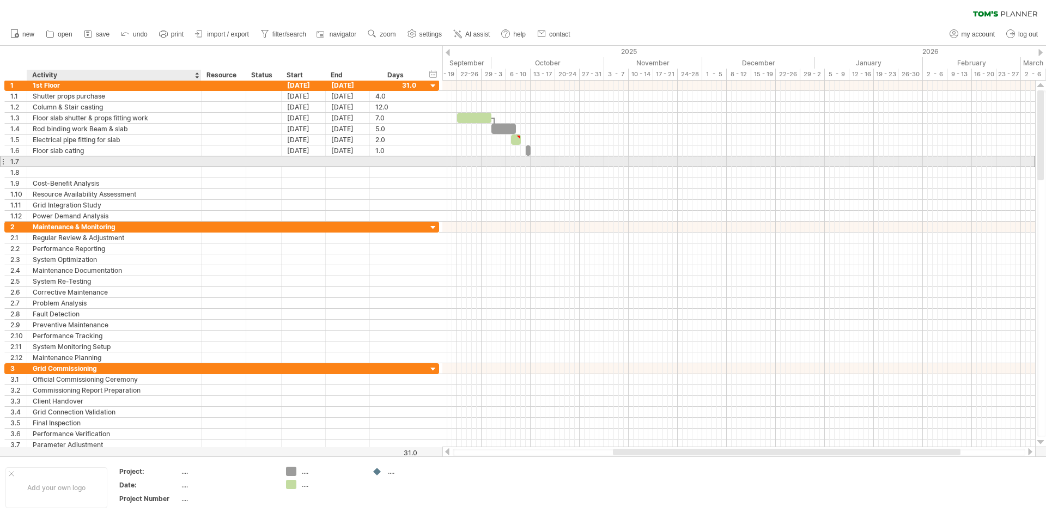
click at [37, 157] on div at bounding box center [114, 161] width 163 height 10
click at [64, 162] on input "text" at bounding box center [114, 161] width 163 height 10
click at [69, 157] on input "text" at bounding box center [114, 161] width 163 height 10
type input "**********"
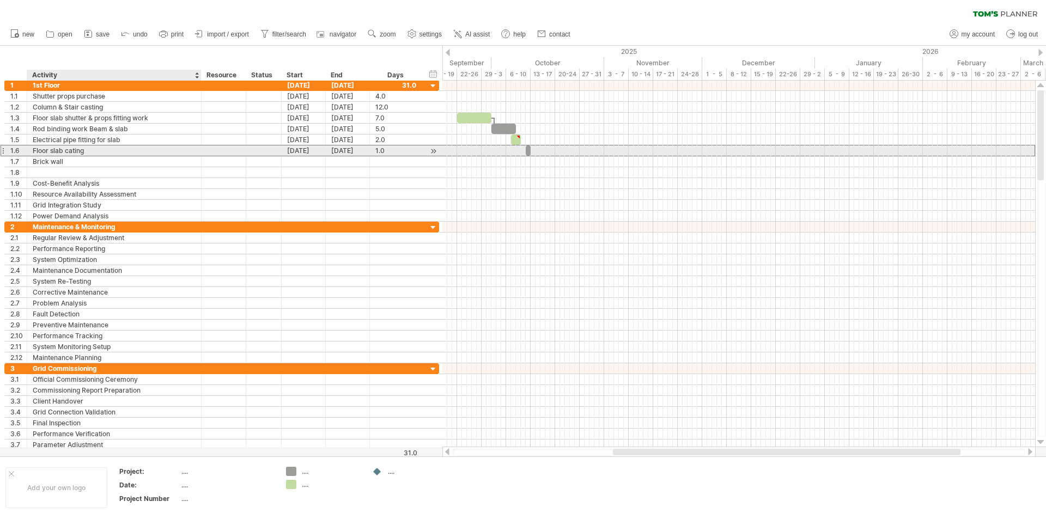
drag, startPoint x: 74, startPoint y: 155, endPoint x: 93, endPoint y: 156, distance: 18.5
click at [75, 155] on div "Floor slab cating" at bounding box center [114, 150] width 163 height 10
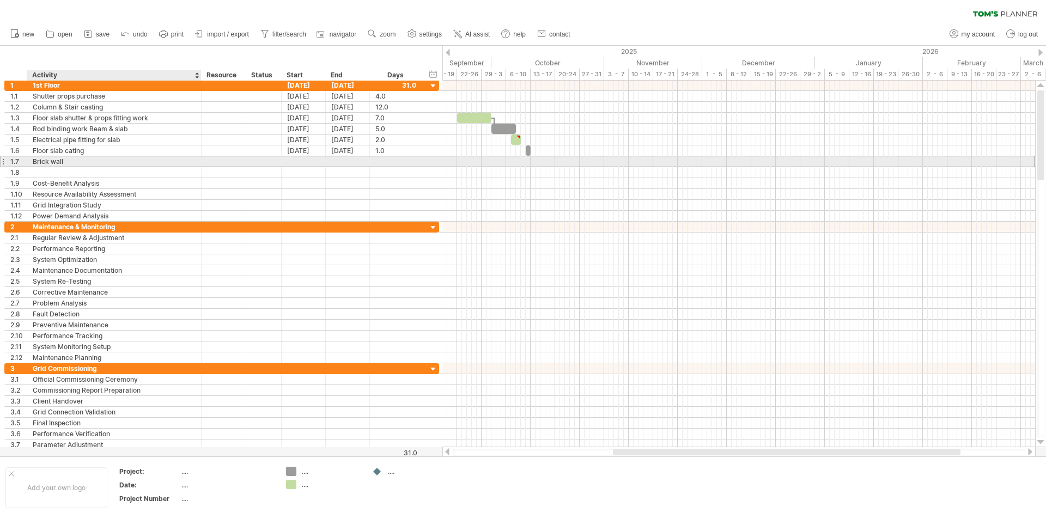
drag, startPoint x: 82, startPoint y: 160, endPoint x: 47, endPoint y: 160, distance: 34.9
click at [47, 160] on div "Brick wall" at bounding box center [114, 161] width 163 height 10
drag, startPoint x: 32, startPoint y: 162, endPoint x: 60, endPoint y: 162, distance: 28.3
click at [60, 162] on div "**********" at bounding box center [114, 161] width 174 height 10
drag, startPoint x: 67, startPoint y: 160, endPoint x: 32, endPoint y: 164, distance: 35.1
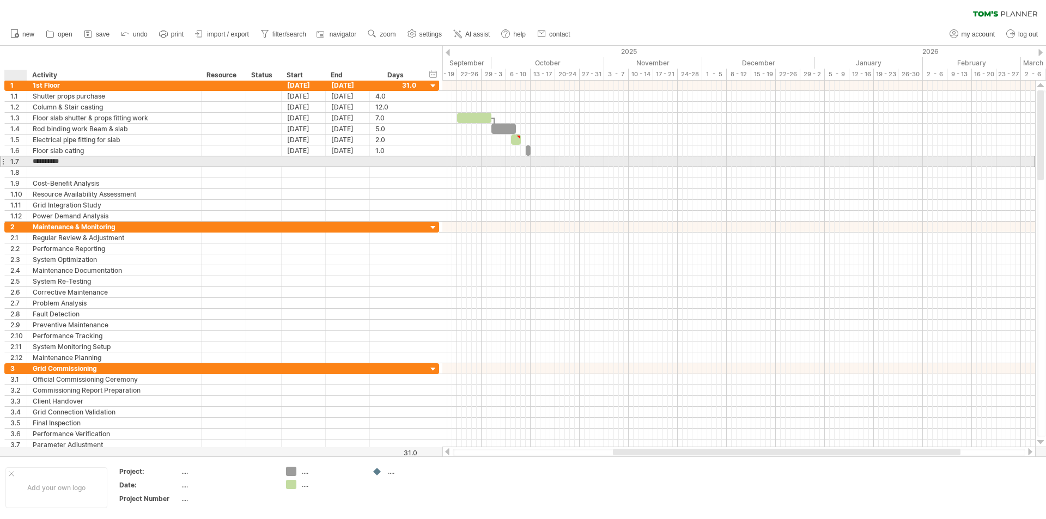
click at [32, 164] on div "**********" at bounding box center [114, 161] width 174 height 10
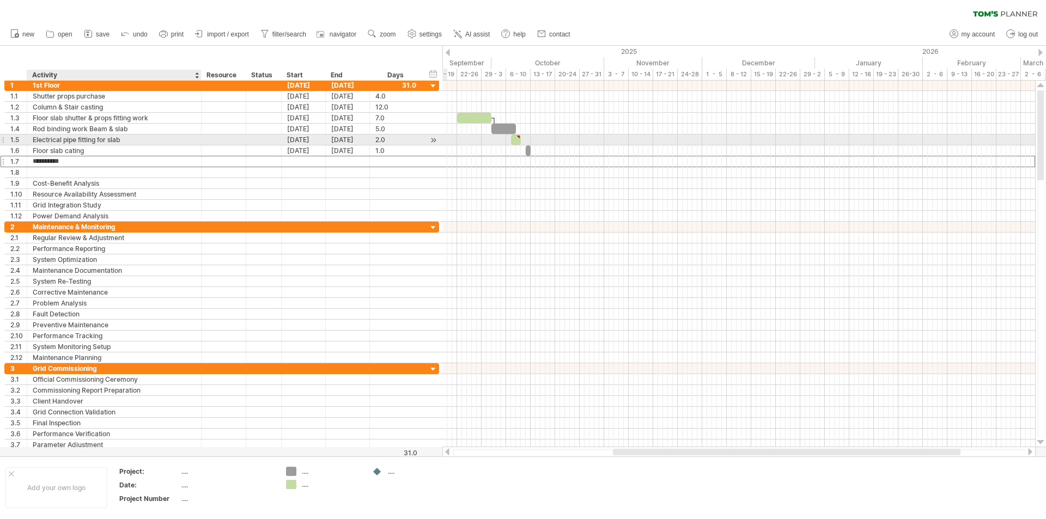
click at [180, 144] on div "Electrical pipe fitting for slab" at bounding box center [114, 140] width 163 height 10
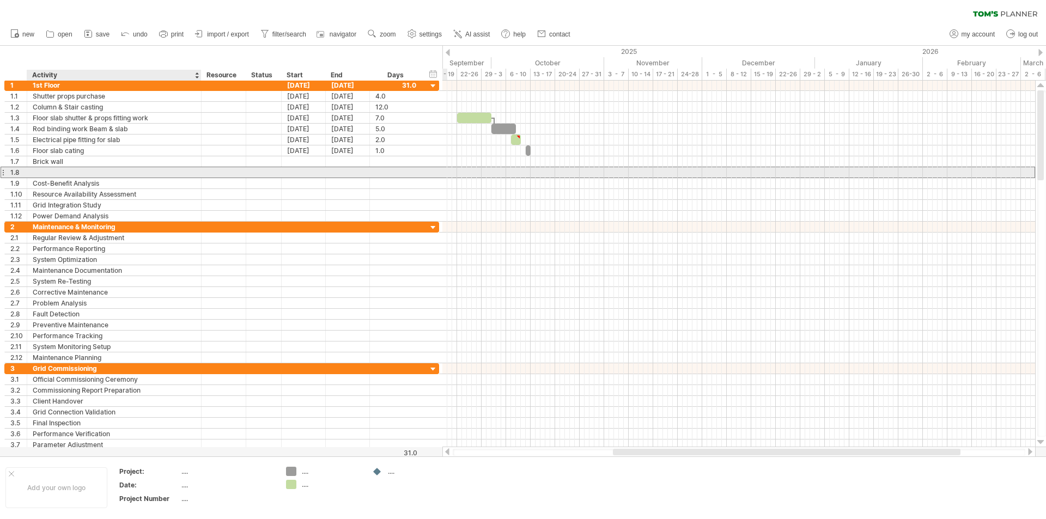
click at [60, 170] on div at bounding box center [114, 172] width 163 height 10
click at [83, 175] on input "**********" at bounding box center [114, 172] width 163 height 10
type input "**********"
click at [288, 170] on div at bounding box center [304, 172] width 44 height 10
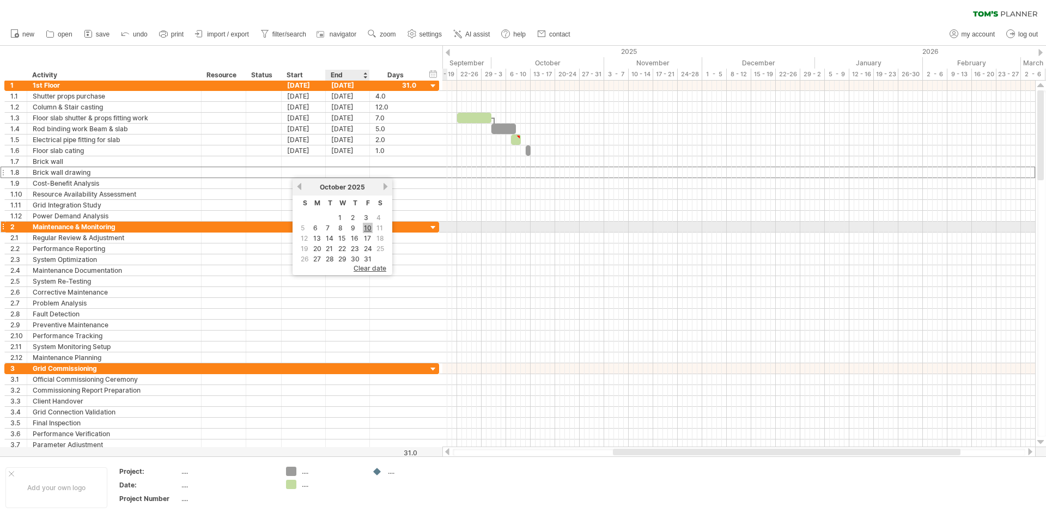
click at [369, 230] on link "10" at bounding box center [368, 228] width 10 height 10
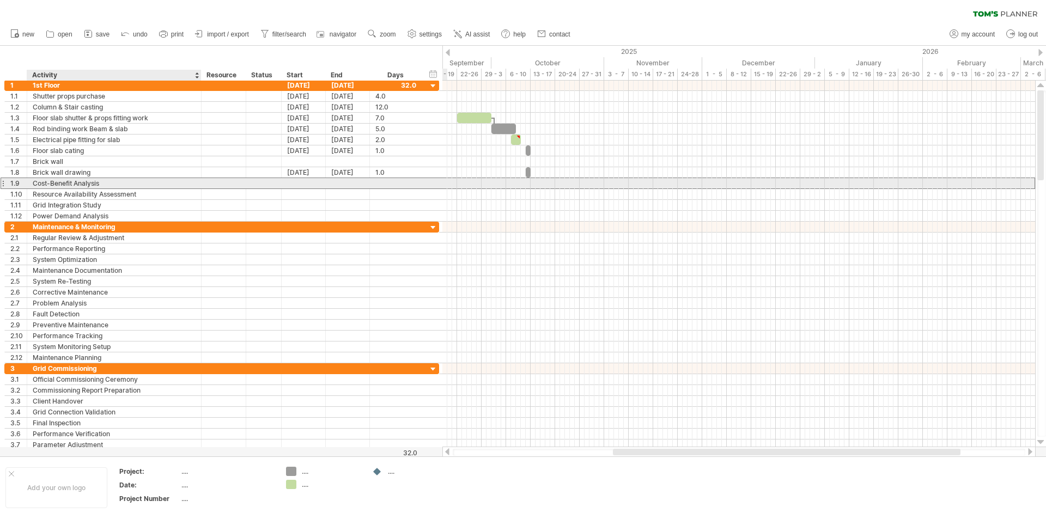
click at [82, 182] on div "Cost-Benefit Analysis" at bounding box center [114, 183] width 163 height 10
click at [103, 182] on input "**********" at bounding box center [114, 183] width 163 height 10
type input "*"
type input "**********"
click at [291, 185] on div at bounding box center [304, 183] width 44 height 10
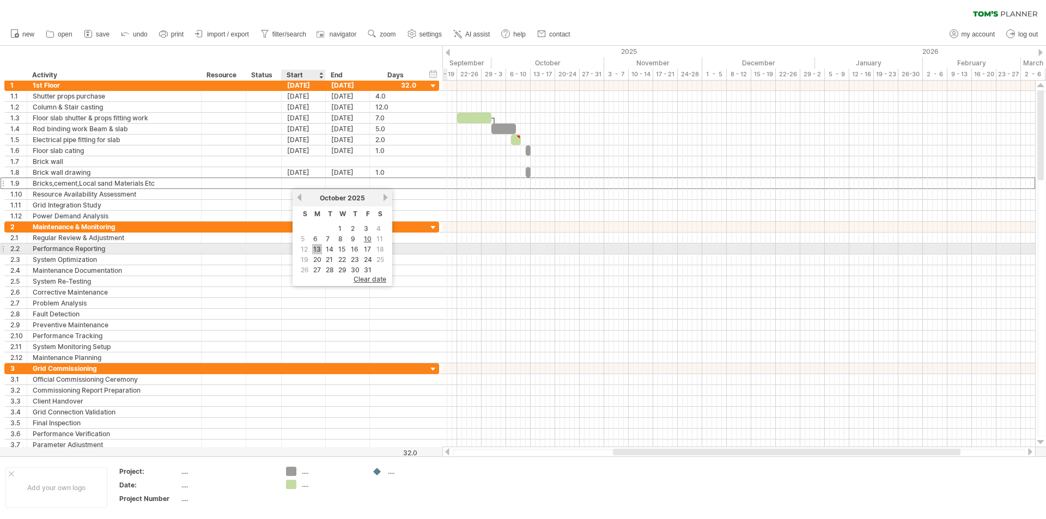
click at [320, 250] on link "13" at bounding box center [317, 249] width 10 height 10
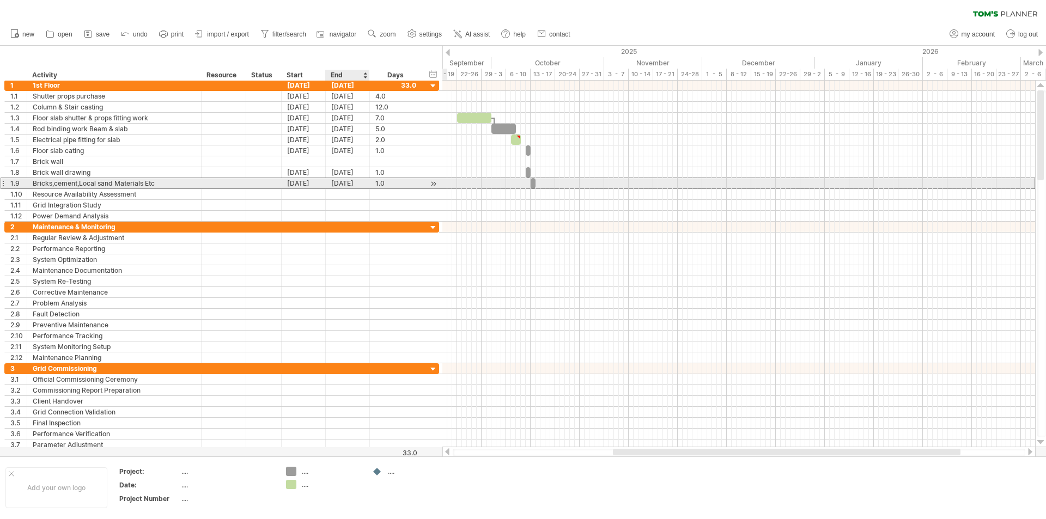
click at [340, 182] on div "[DATE]" at bounding box center [348, 183] width 44 height 10
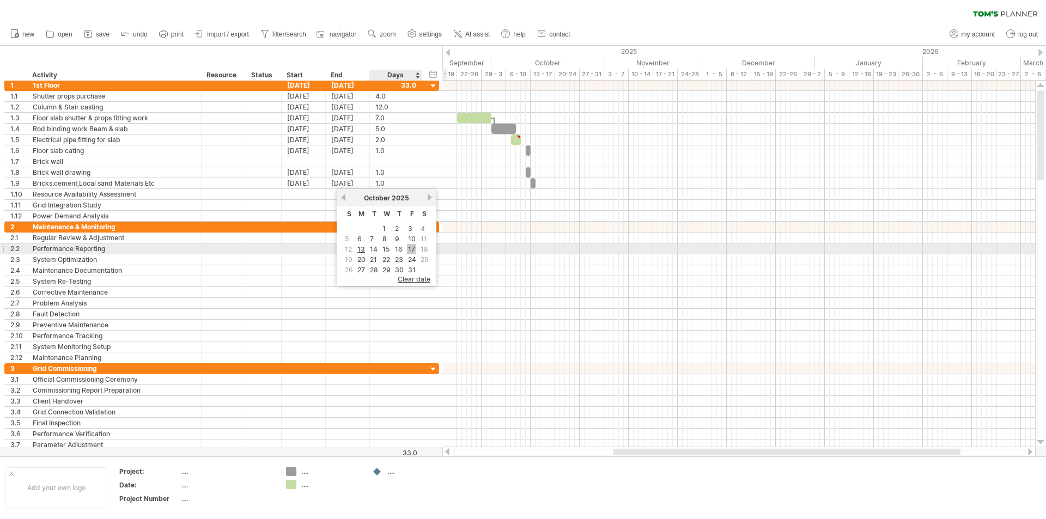
click at [408, 247] on link "17" at bounding box center [411, 249] width 9 height 10
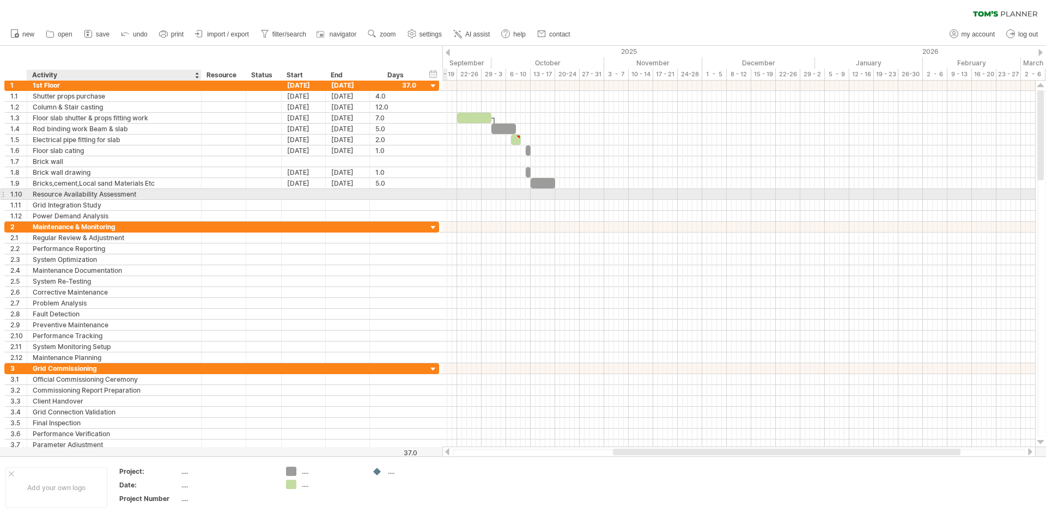
click at [132, 192] on div "Resource Availability Assessment" at bounding box center [114, 194] width 163 height 10
click at [143, 194] on input "**********" at bounding box center [114, 194] width 163 height 10
type input "*"
type input "**********"
click at [297, 192] on div at bounding box center [304, 194] width 44 height 10
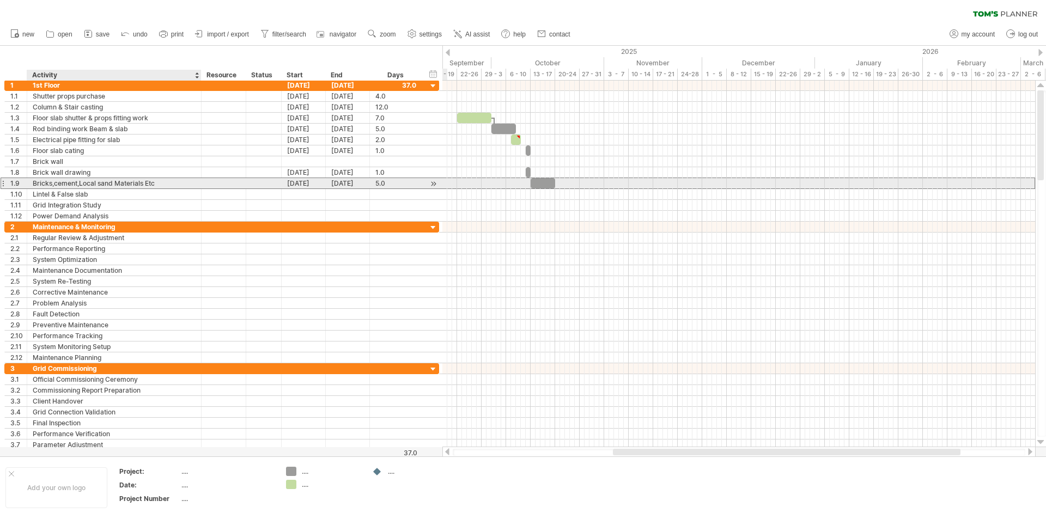
click at [156, 184] on div "Bricks,cement,Local sand Materials Etc" at bounding box center [114, 183] width 163 height 10
type input "**********"
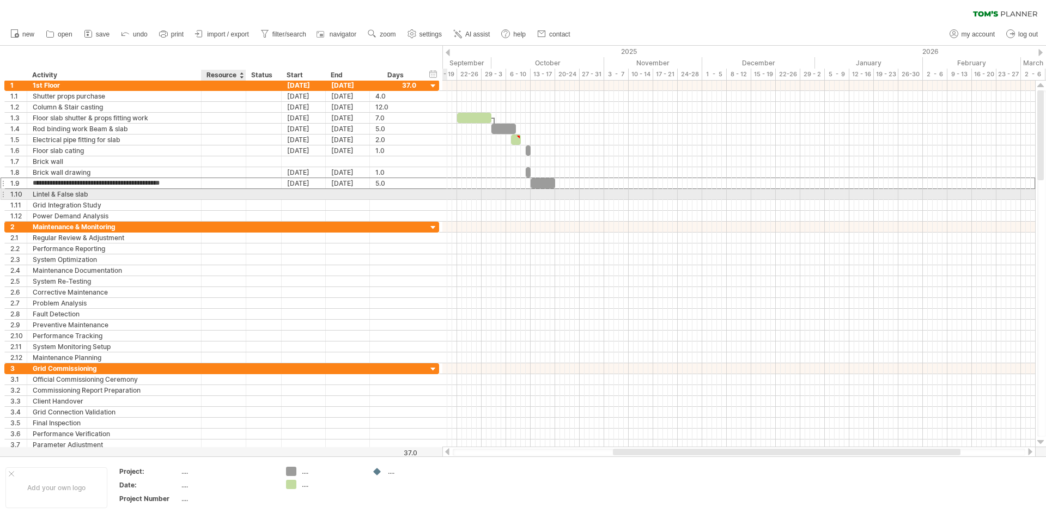
click at [217, 194] on div at bounding box center [223, 194] width 33 height 10
click at [292, 193] on div at bounding box center [304, 194] width 44 height 10
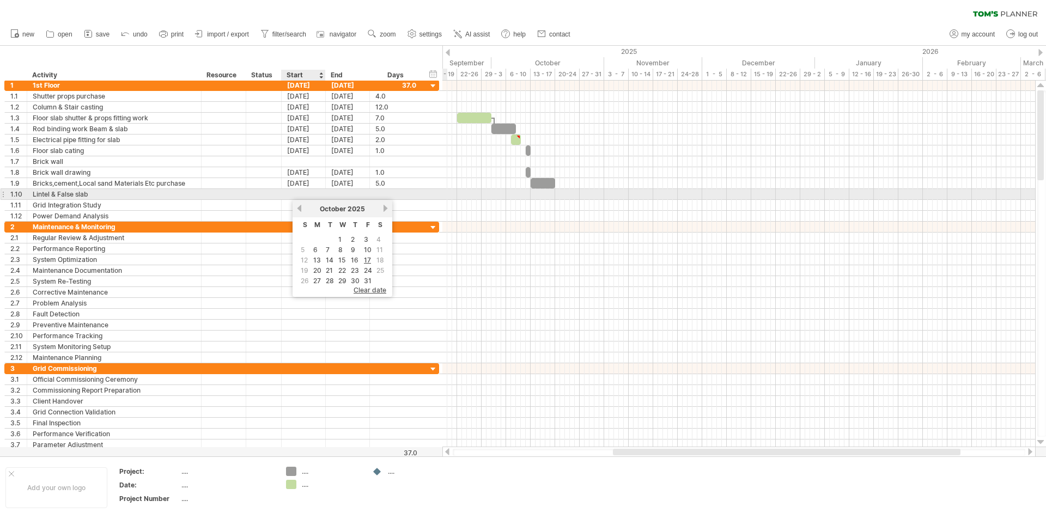
click at [296, 191] on div at bounding box center [304, 194] width 44 height 10
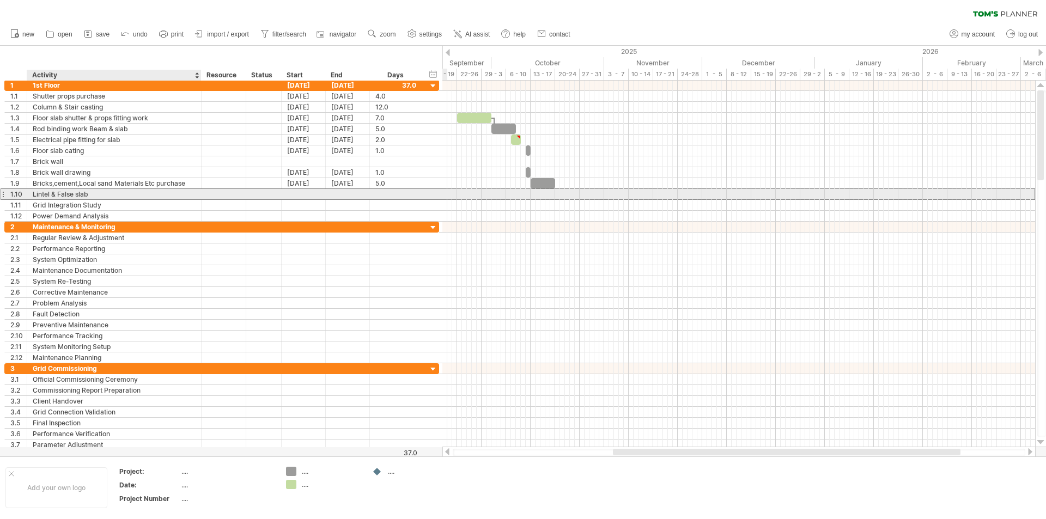
click at [95, 193] on div "Lintel & False slab" at bounding box center [114, 194] width 163 height 10
type input "*"
type input "**********"
click at [95, 192] on input "**********" at bounding box center [114, 194] width 163 height 10
click at [111, 189] on input "**********" at bounding box center [114, 194] width 163 height 10
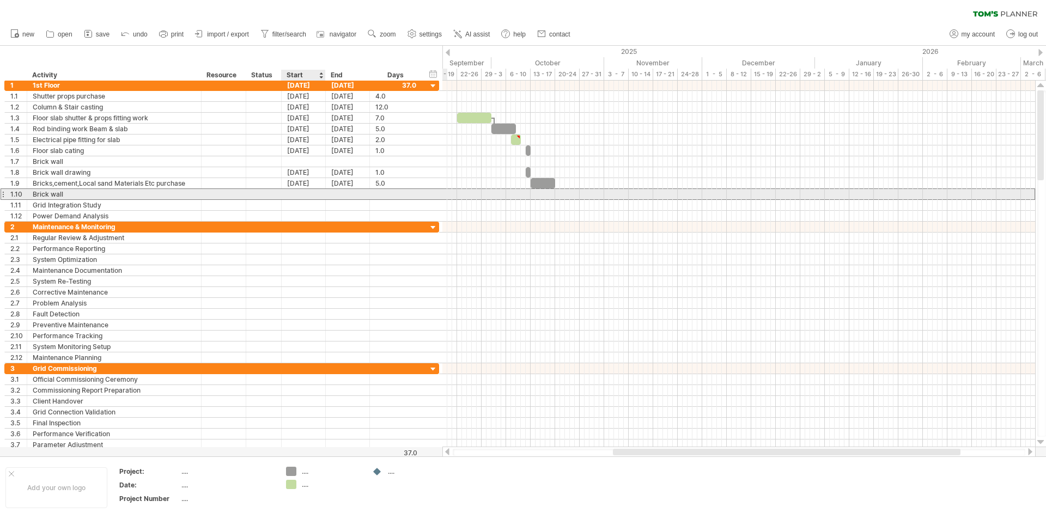
click at [294, 190] on div at bounding box center [304, 194] width 44 height 10
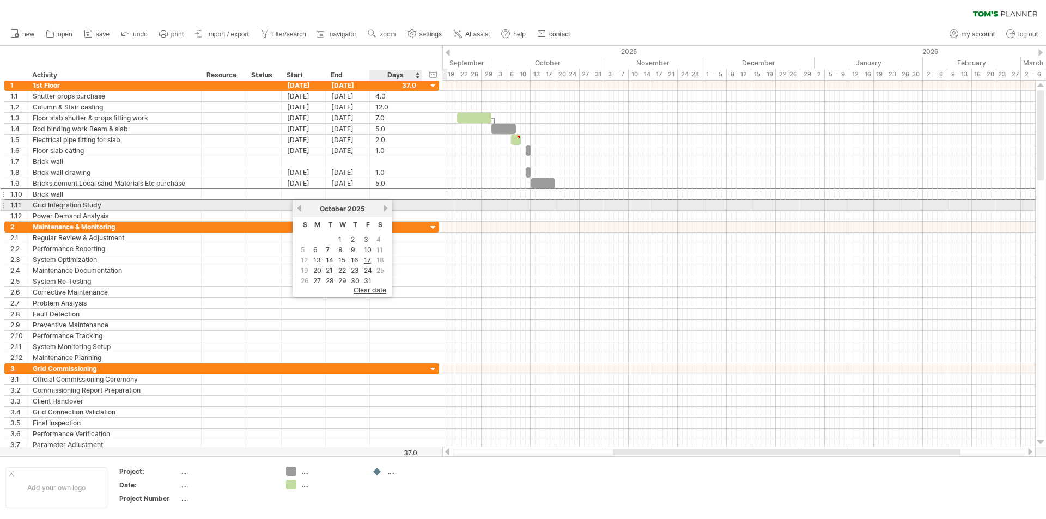
click at [380, 209] on div "[DATE]" at bounding box center [342, 209] width 79 height 8
click at [381, 209] on div "[DATE]" at bounding box center [342, 209] width 79 height 8
click at [384, 209] on link "next" at bounding box center [385, 208] width 8 height 8
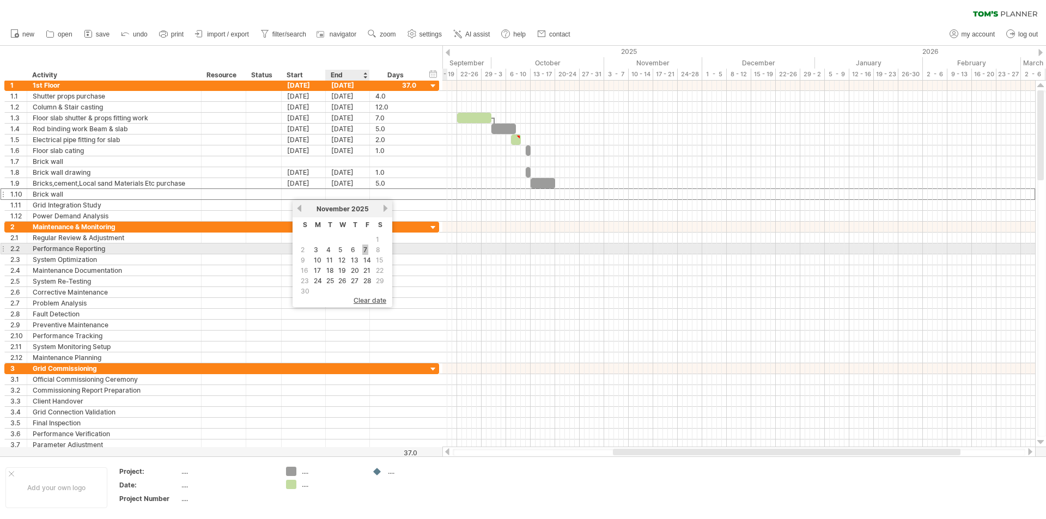
click at [363, 248] on link "7" at bounding box center [365, 250] width 6 height 10
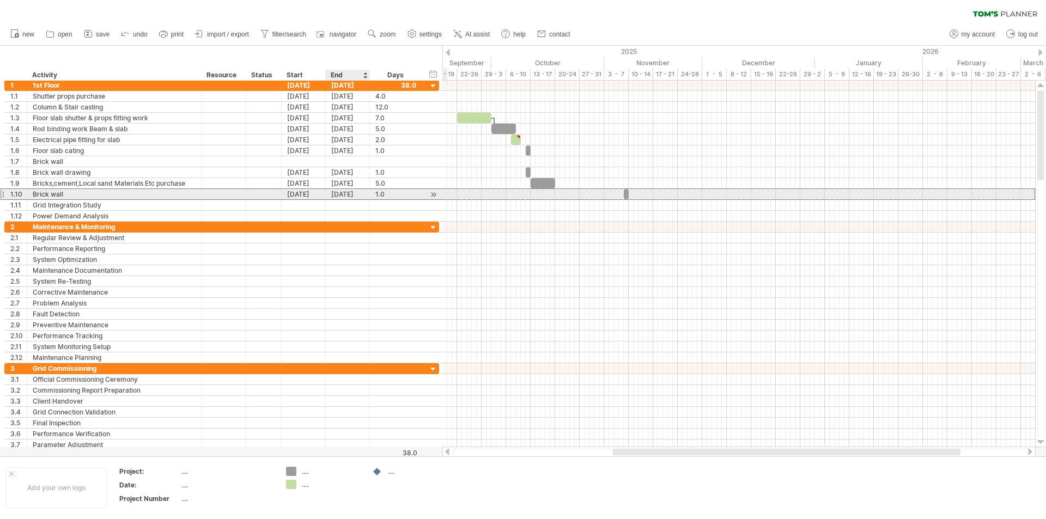
click at [351, 194] on div "[DATE]" at bounding box center [348, 194] width 44 height 10
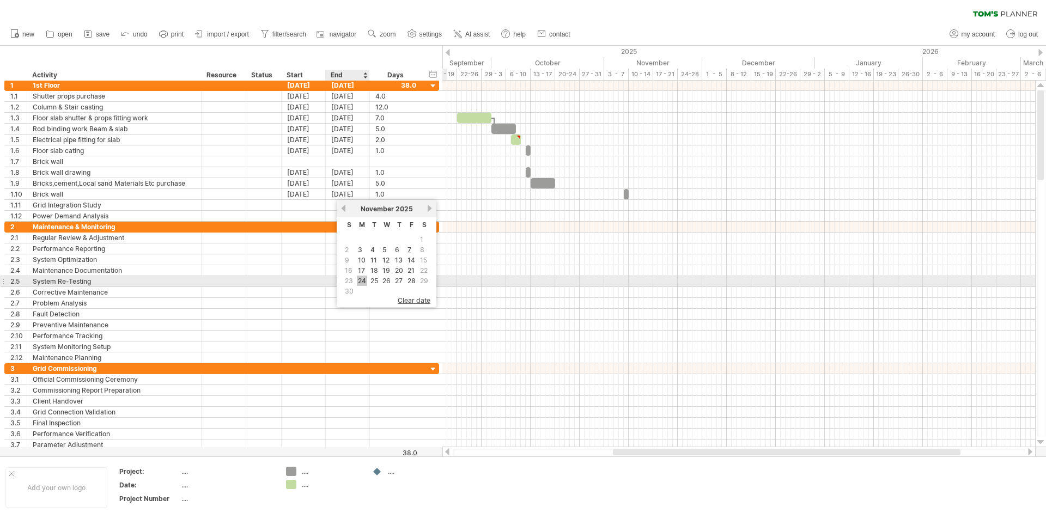
click at [359, 280] on link "24" at bounding box center [362, 281] width 10 height 10
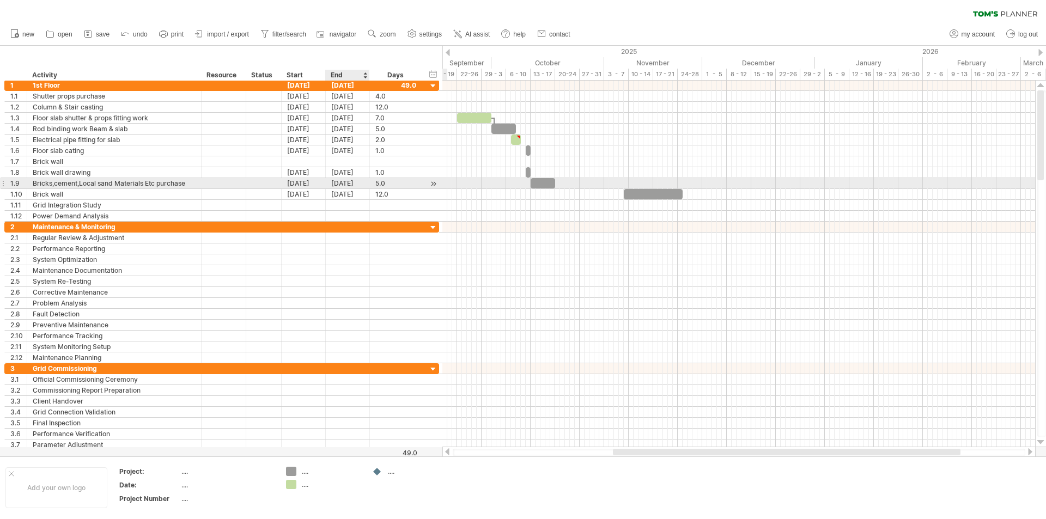
click at [340, 182] on div "[DATE]" at bounding box center [348, 183] width 44 height 10
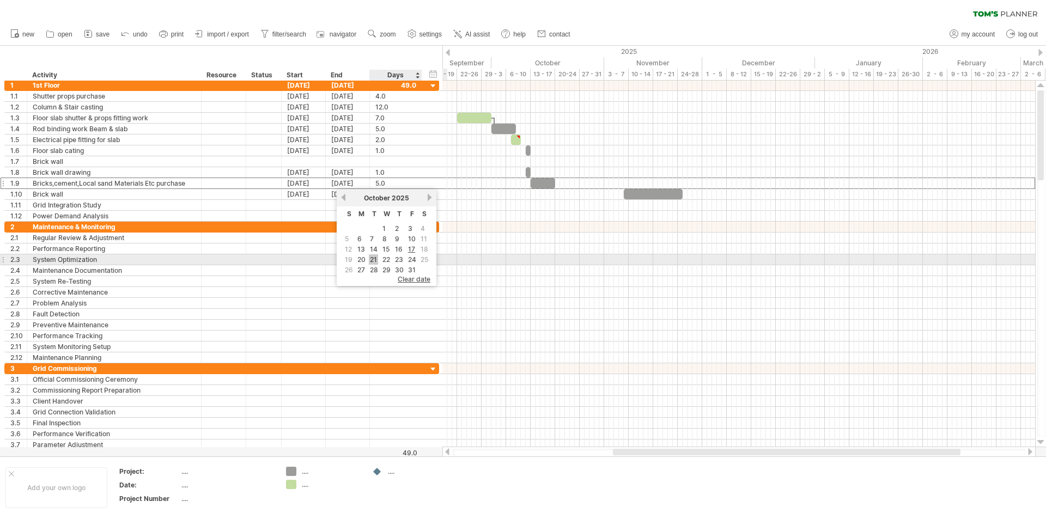
click at [376, 260] on link "21" at bounding box center [373, 259] width 9 height 10
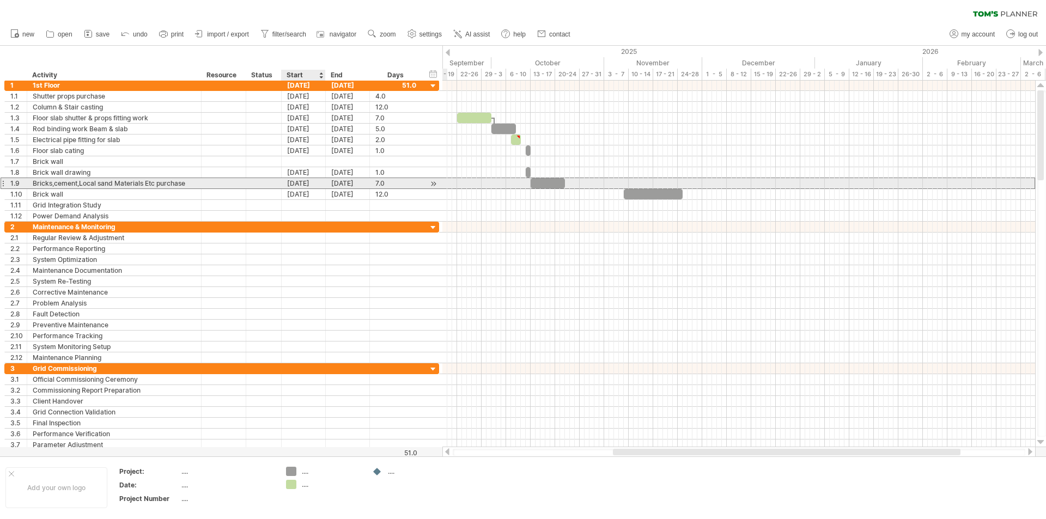
click at [310, 184] on div "[DATE]" at bounding box center [304, 183] width 44 height 10
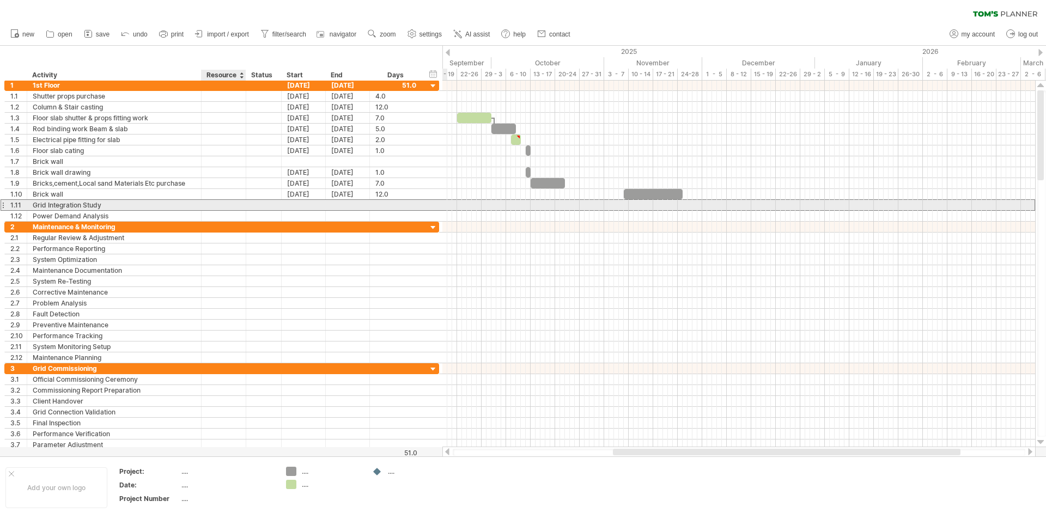
click at [212, 210] on div "**********" at bounding box center [221, 204] width 435 height 11
click at [113, 205] on div "Grid Integration Study" at bounding box center [114, 205] width 163 height 10
type input "*"
type input "**********"
click at [113, 205] on input "**********" at bounding box center [114, 205] width 163 height 10
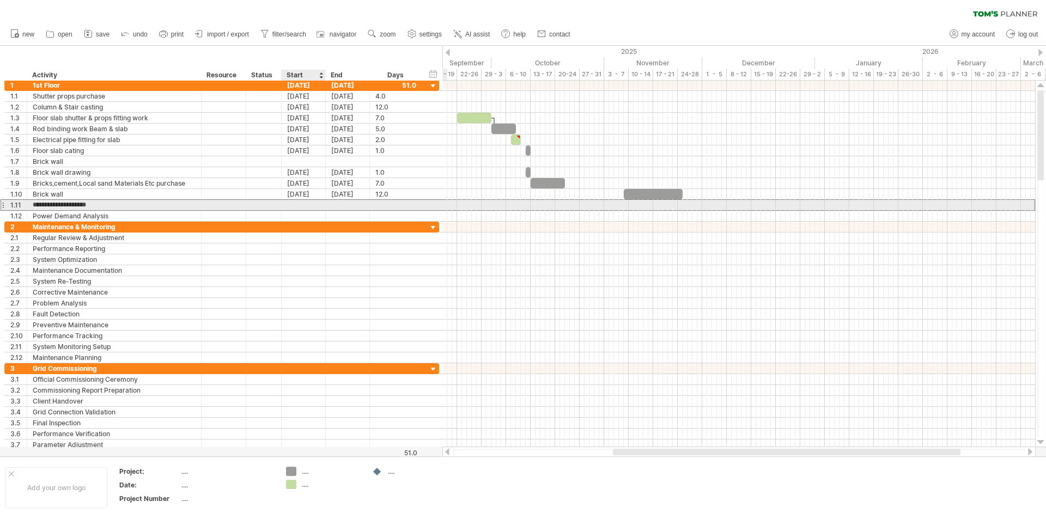
click at [288, 203] on div at bounding box center [304, 205] width 44 height 10
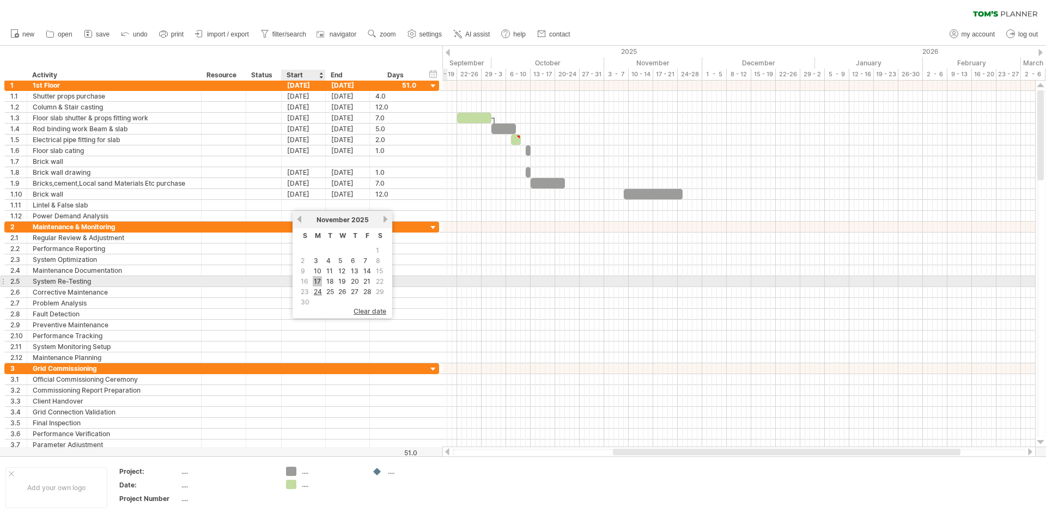
click at [316, 279] on link "17" at bounding box center [317, 281] width 9 height 10
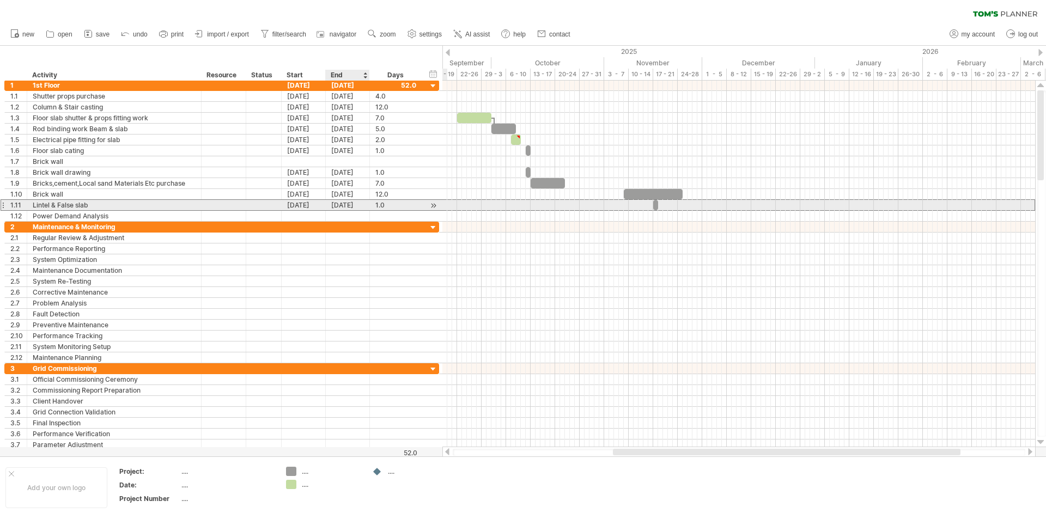
click at [342, 206] on div "[DATE]" at bounding box center [348, 205] width 44 height 10
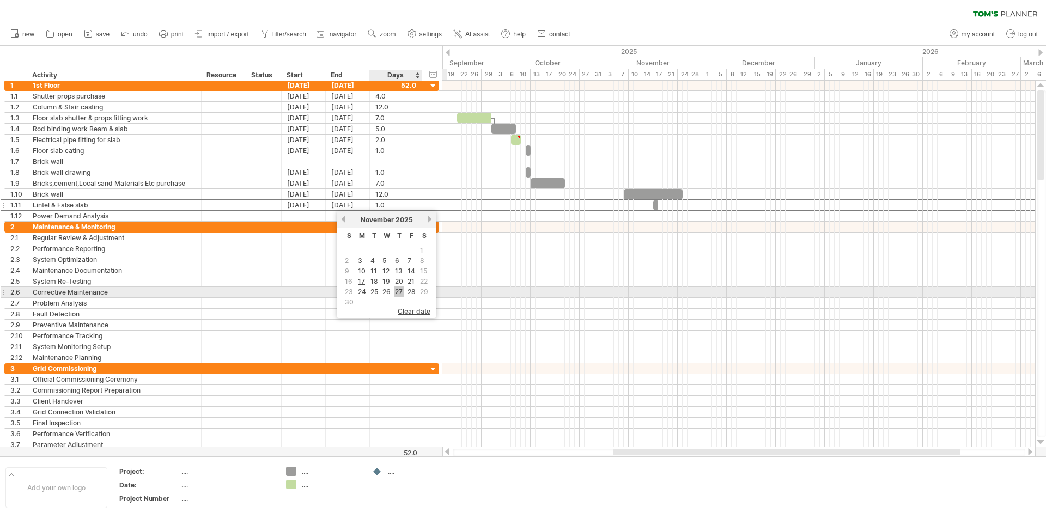
click at [399, 289] on link "27" at bounding box center [399, 291] width 10 height 10
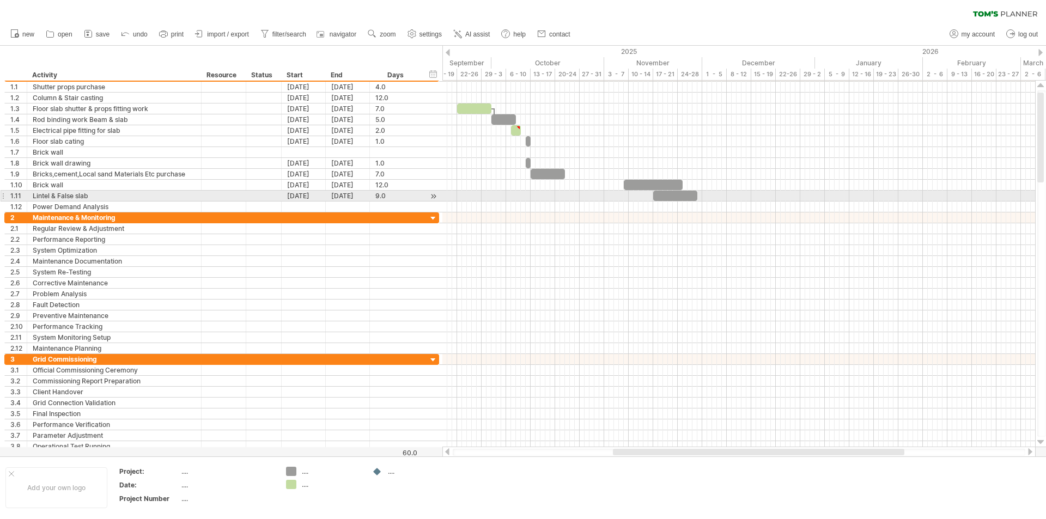
click at [0, 193] on div "**********" at bounding box center [219, 261] width 439 height 381
click at [22, 193] on div "1.11" at bounding box center [18, 196] width 16 height 10
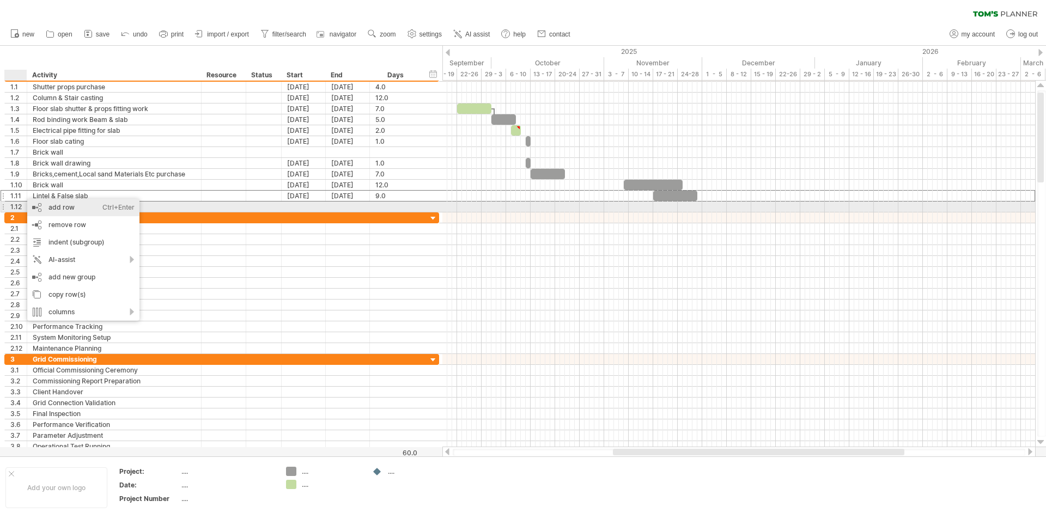
click at [53, 209] on div "add row Ctrl+Enter Cmd+Enter" at bounding box center [83, 207] width 112 height 17
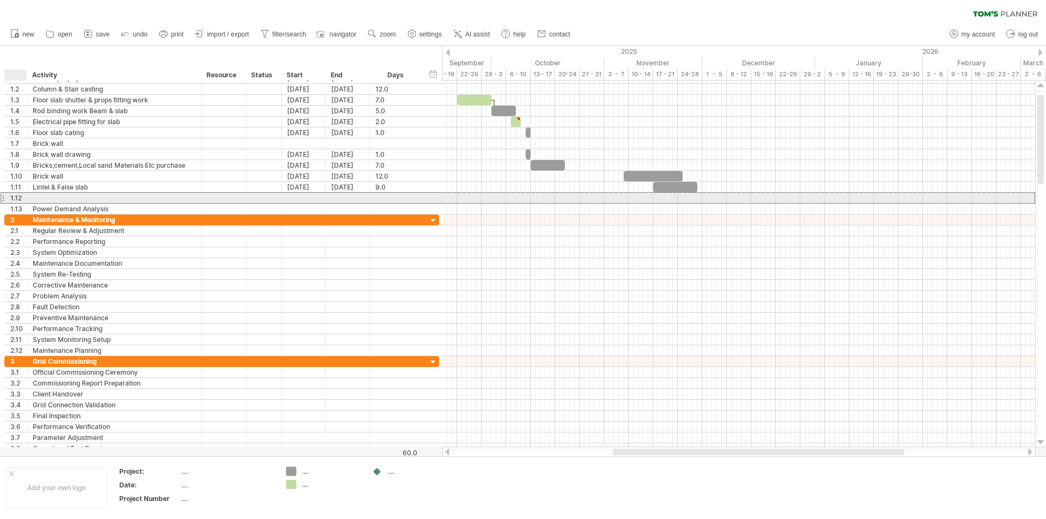
click at [13, 197] on div "1.12" at bounding box center [18, 198] width 16 height 10
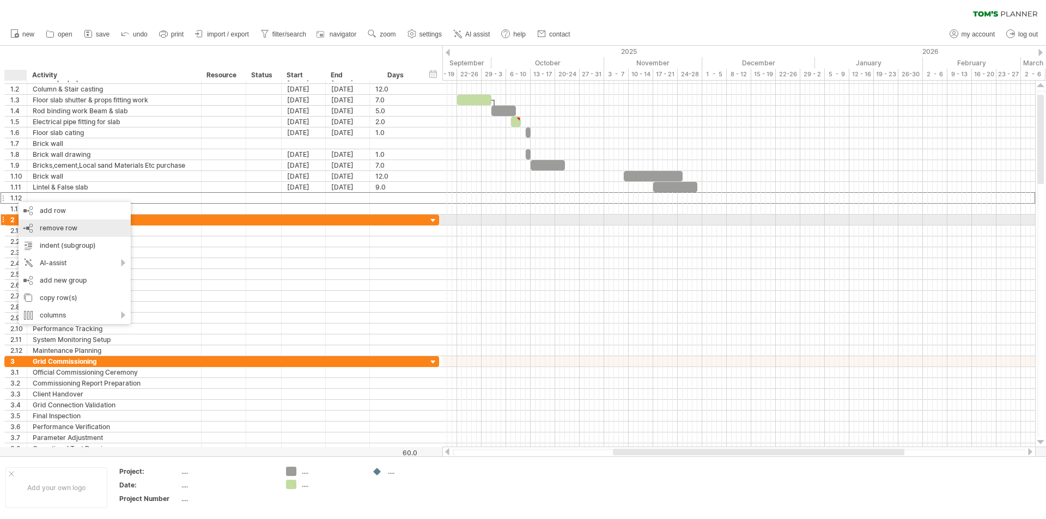
click at [36, 225] on div "remove row remove selected rows" at bounding box center [75, 227] width 112 height 17
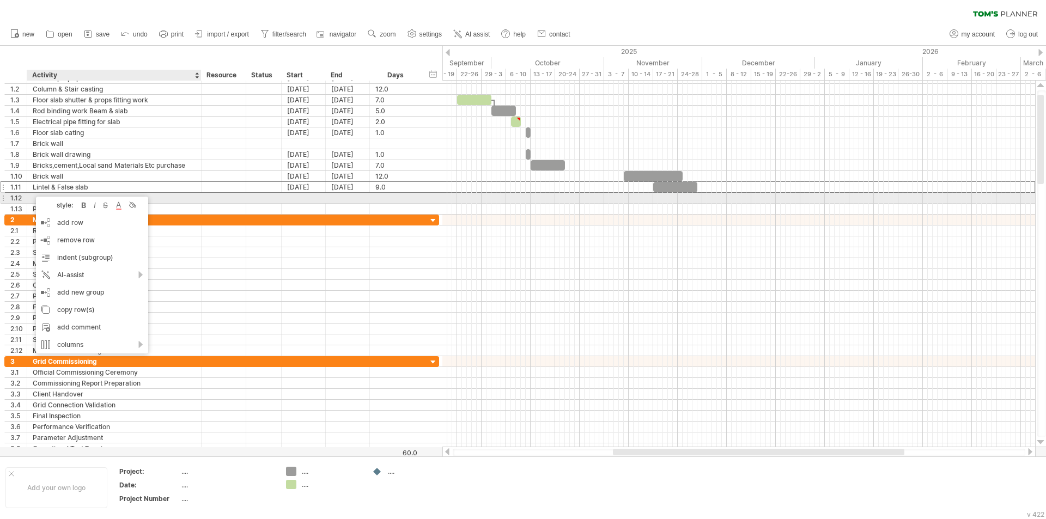
click at [27, 200] on div at bounding box center [114, 198] width 174 height 10
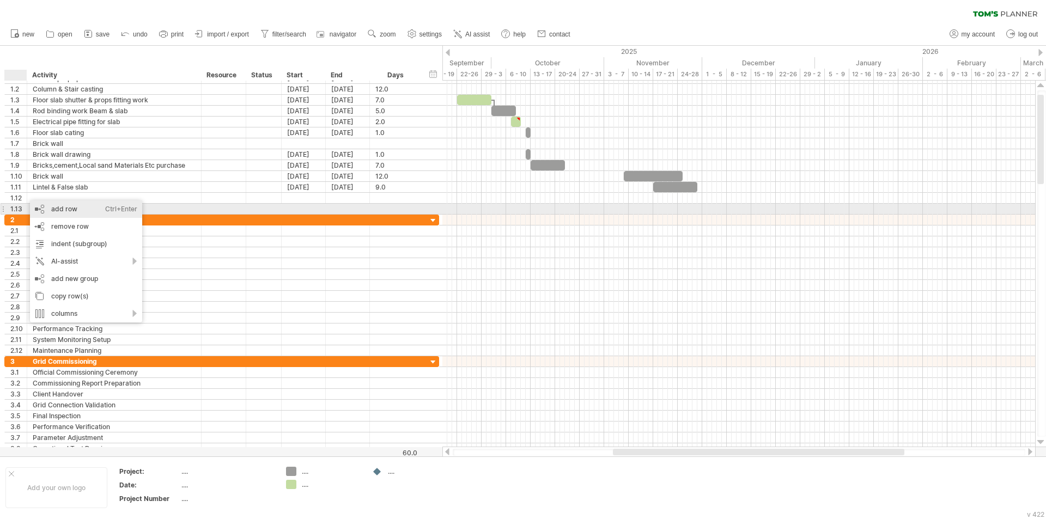
click at [65, 209] on div "add row Ctrl+Enter Cmd+Enter" at bounding box center [86, 208] width 112 height 17
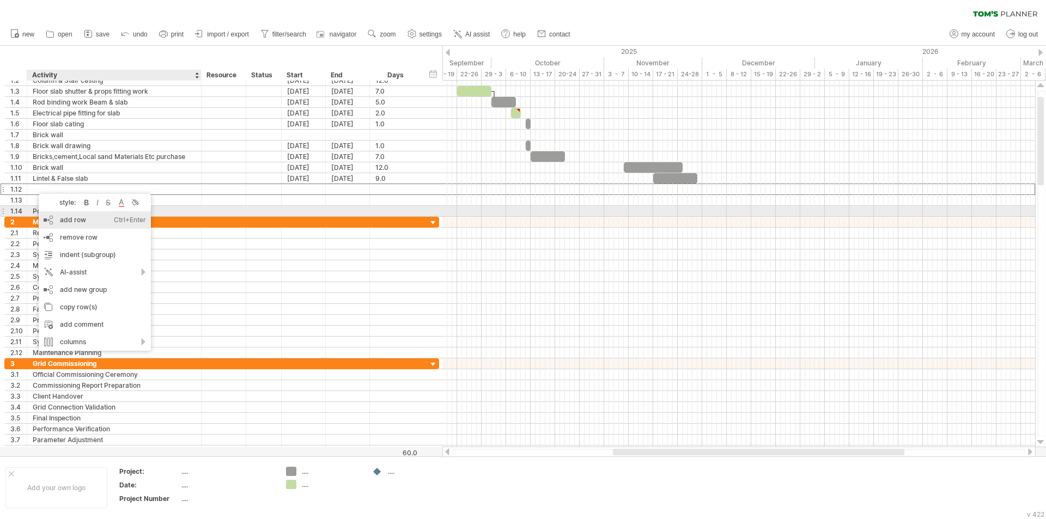
click at [60, 216] on div "add row Ctrl+Enter Cmd+Enter" at bounding box center [95, 219] width 112 height 17
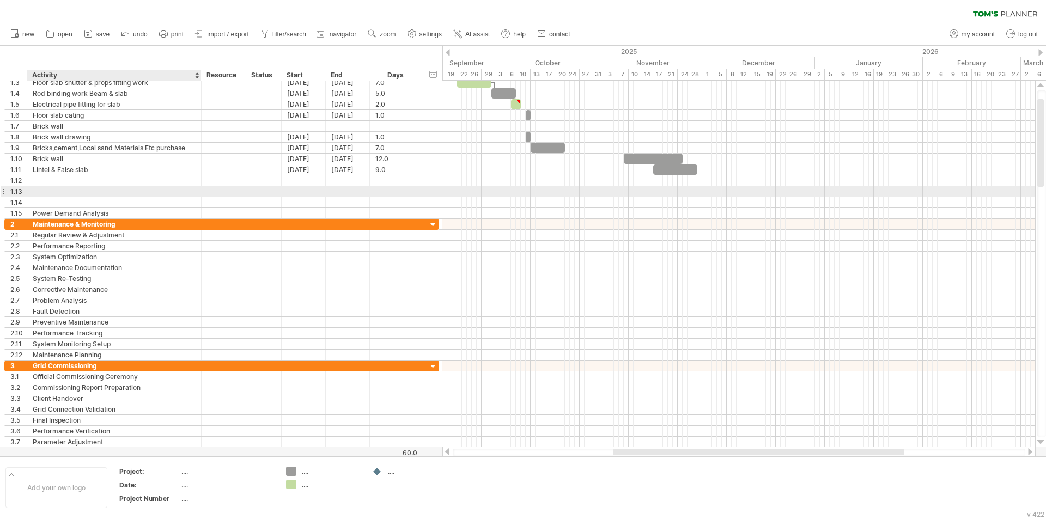
click at [57, 192] on div at bounding box center [114, 191] width 163 height 10
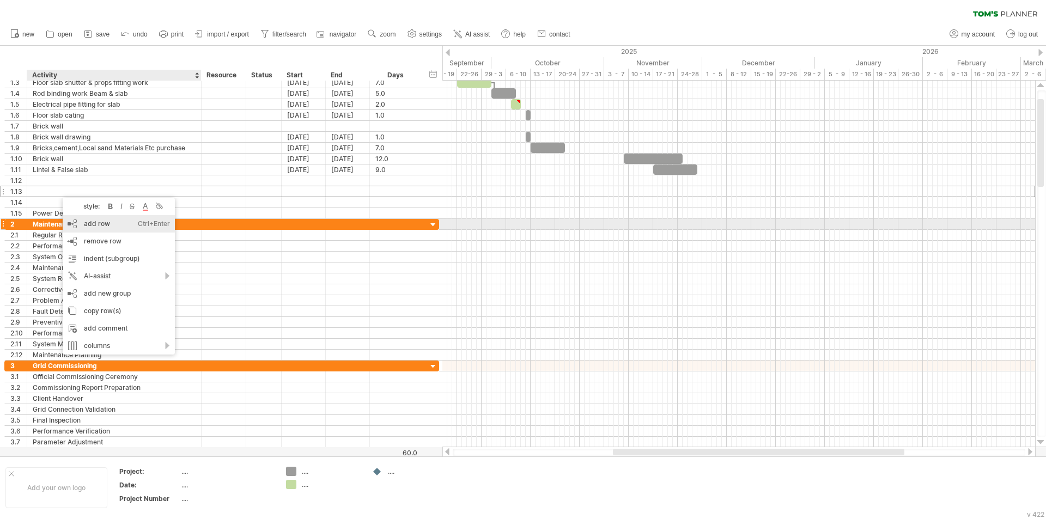
click at [83, 226] on div "add row Ctrl+Enter Cmd+Enter" at bounding box center [119, 223] width 112 height 17
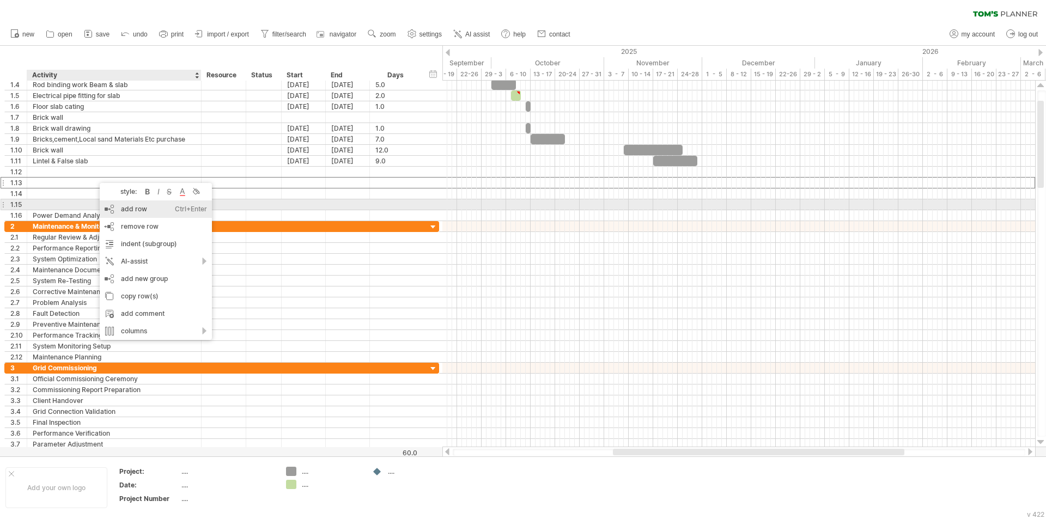
click at [129, 206] on div "add row Ctrl+Enter Cmd+Enter" at bounding box center [156, 208] width 112 height 17
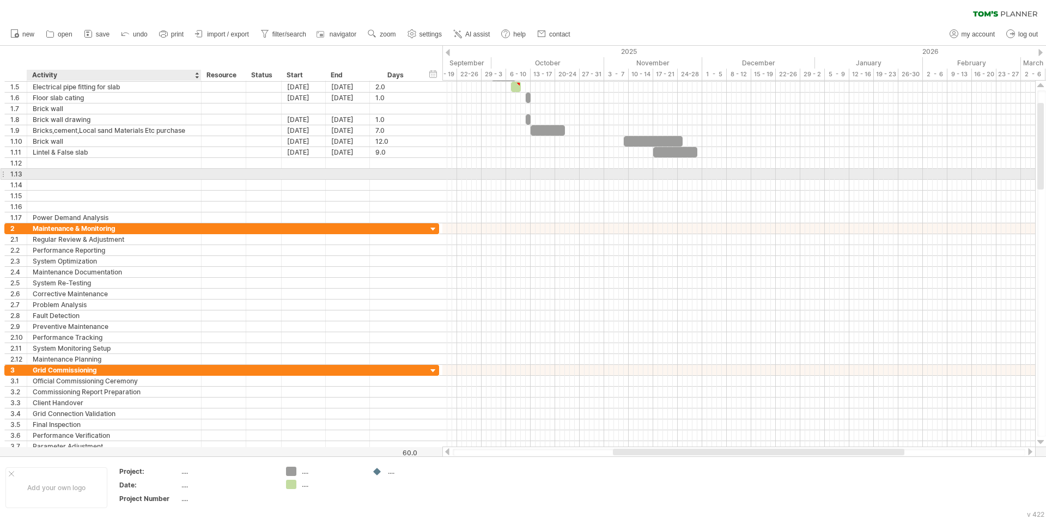
click at [56, 172] on div at bounding box center [114, 174] width 163 height 10
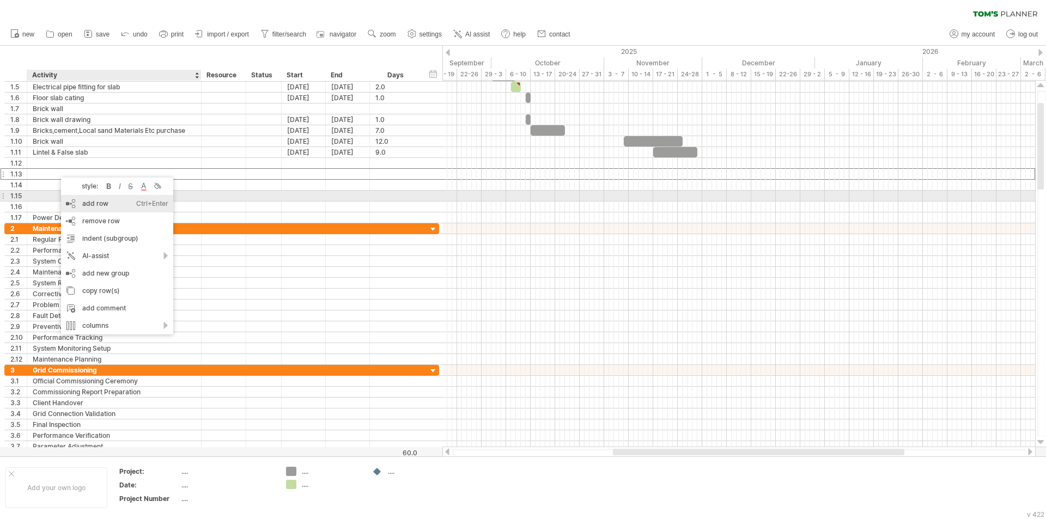
click at [95, 199] on div "add row Ctrl+Enter Cmd+Enter" at bounding box center [117, 203] width 112 height 17
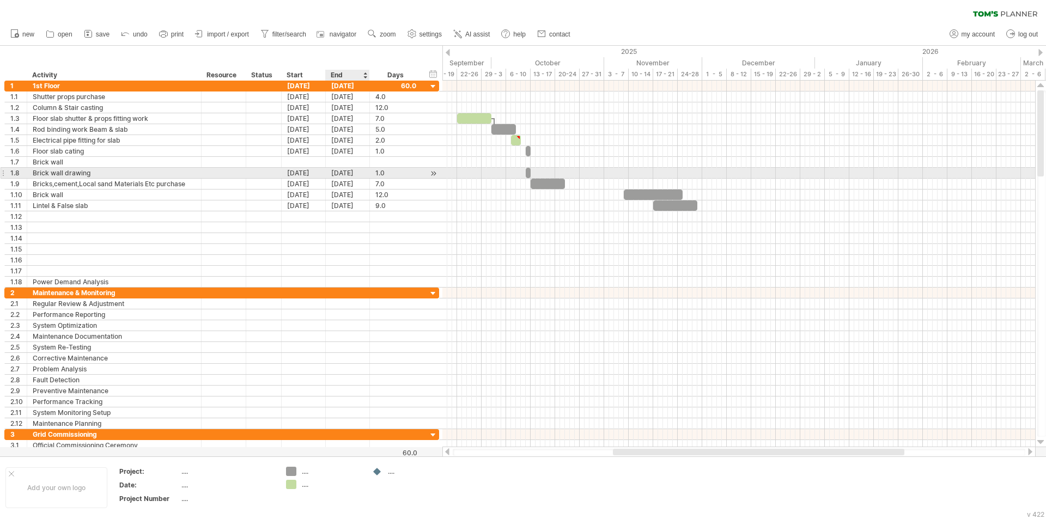
click at [346, 172] on div "[DATE]" at bounding box center [348, 173] width 44 height 10
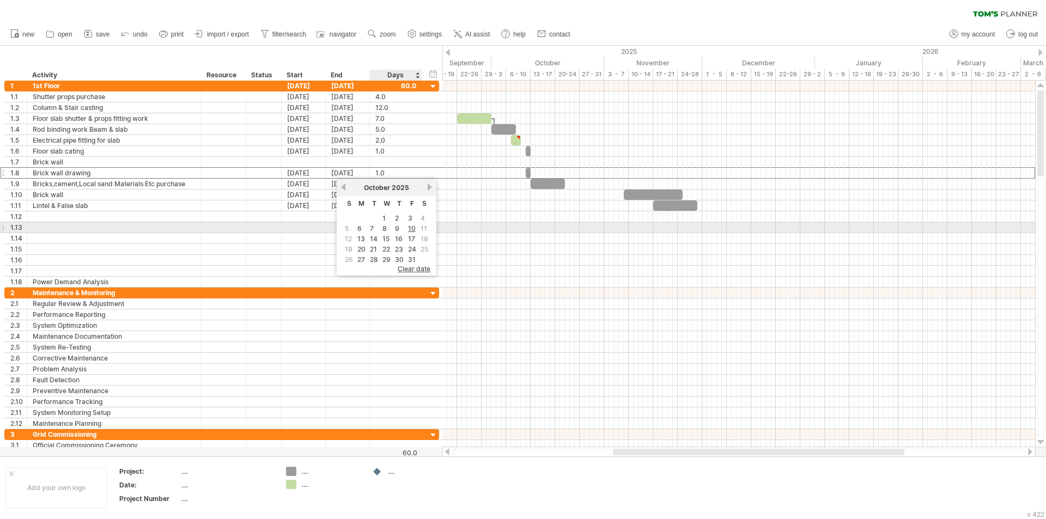
click at [423, 227] on span "11" at bounding box center [423, 228] width 9 height 10
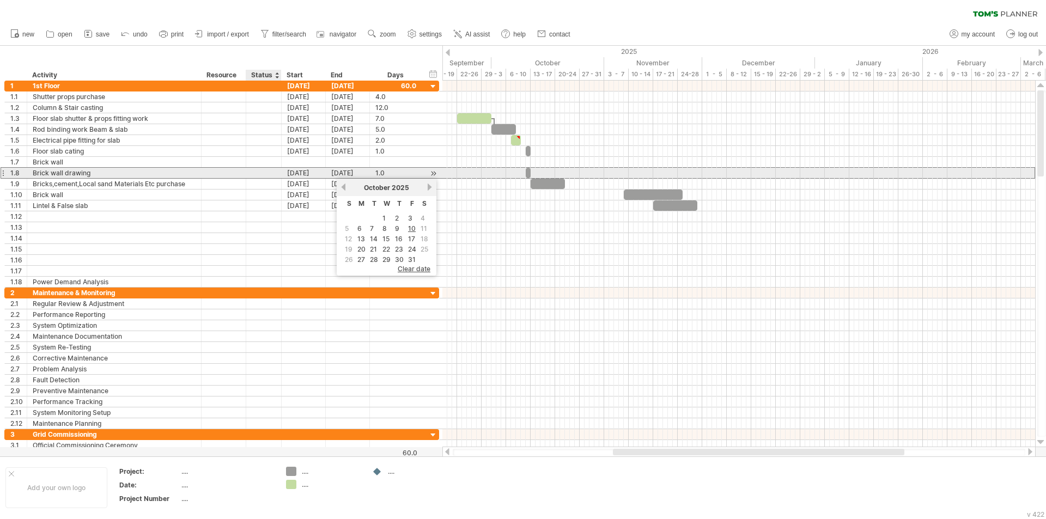
click at [277, 175] on div at bounding box center [263, 173] width 35 height 10
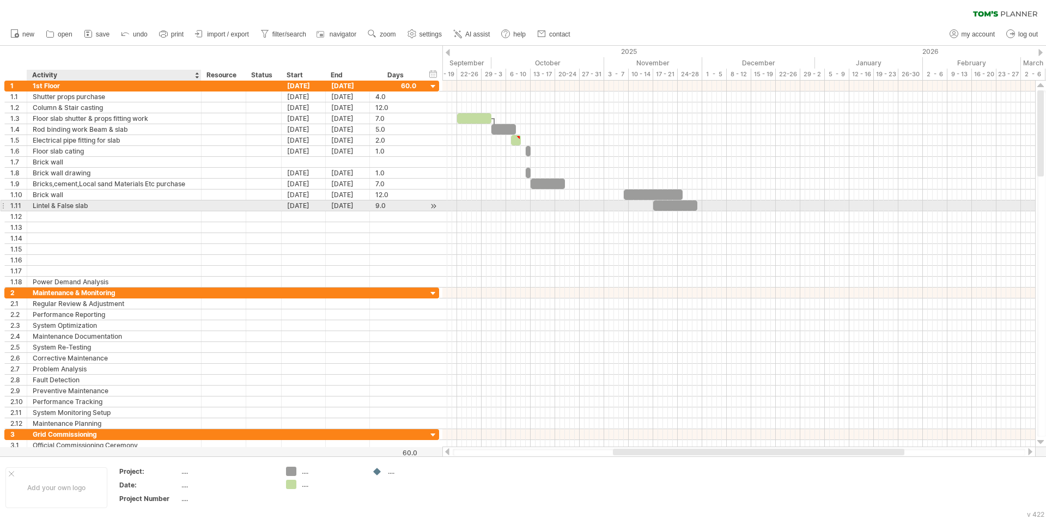
click at [48, 211] on div "**********" at bounding box center [221, 205] width 435 height 11
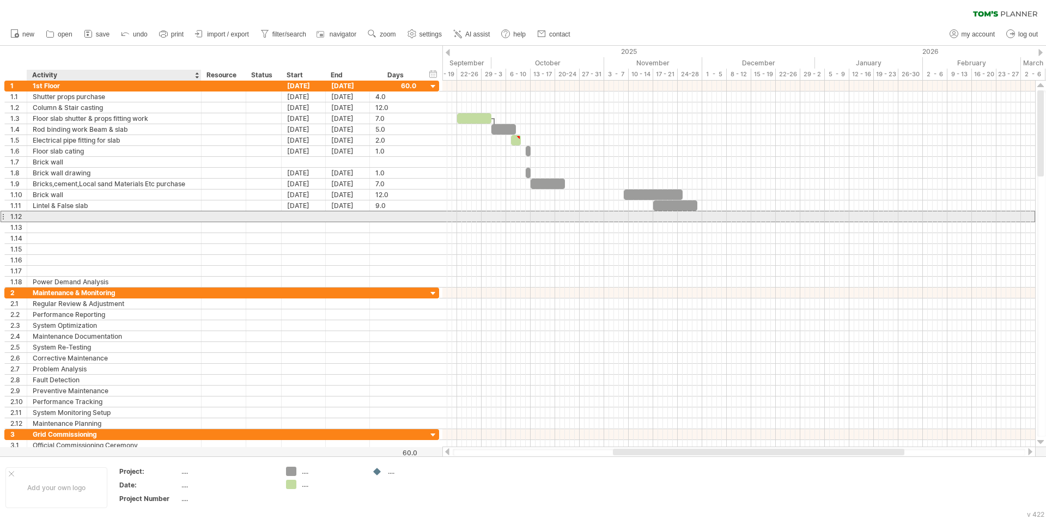
click at [40, 214] on div at bounding box center [114, 216] width 163 height 10
click at [101, 218] on input "**********" at bounding box center [114, 216] width 163 height 10
type input "**********"
click at [297, 214] on div at bounding box center [304, 216] width 44 height 10
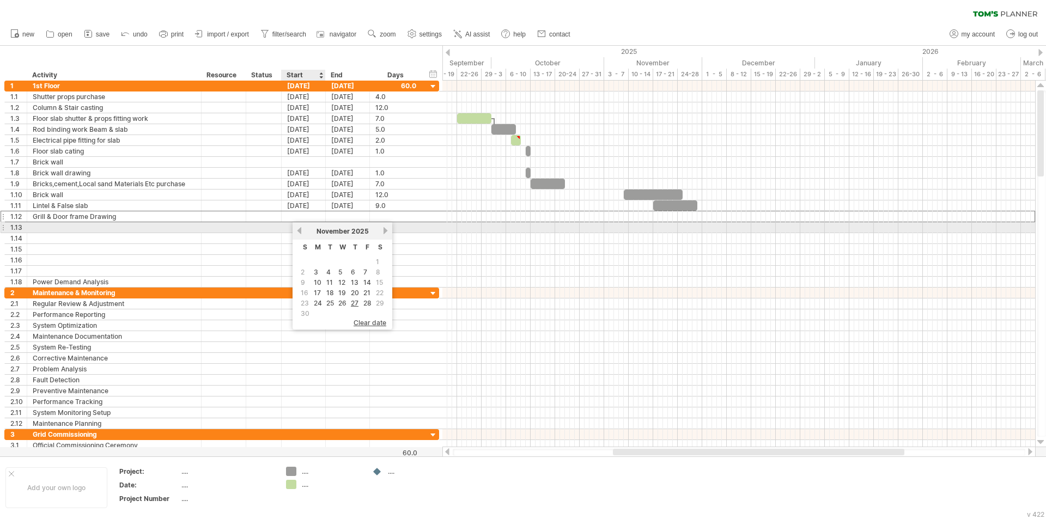
click at [298, 230] on link "previous" at bounding box center [299, 231] width 8 height 8
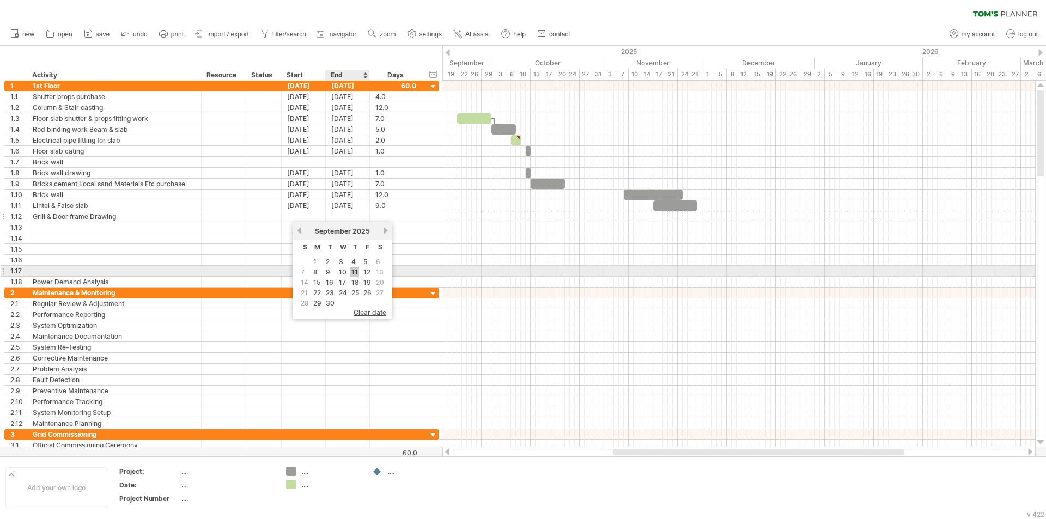
click at [350, 270] on link "11" at bounding box center [354, 272] width 9 height 10
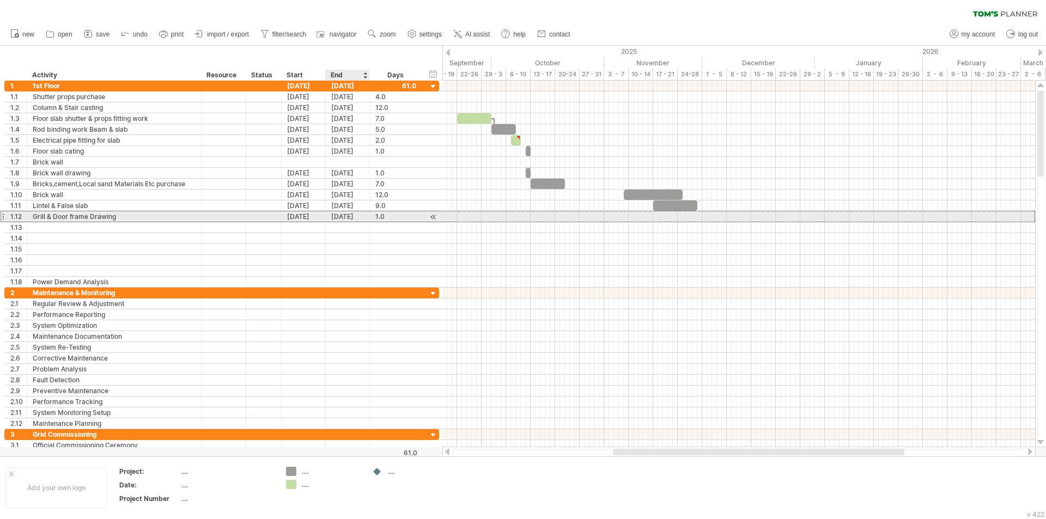
click at [347, 218] on div "[DATE]" at bounding box center [348, 216] width 44 height 10
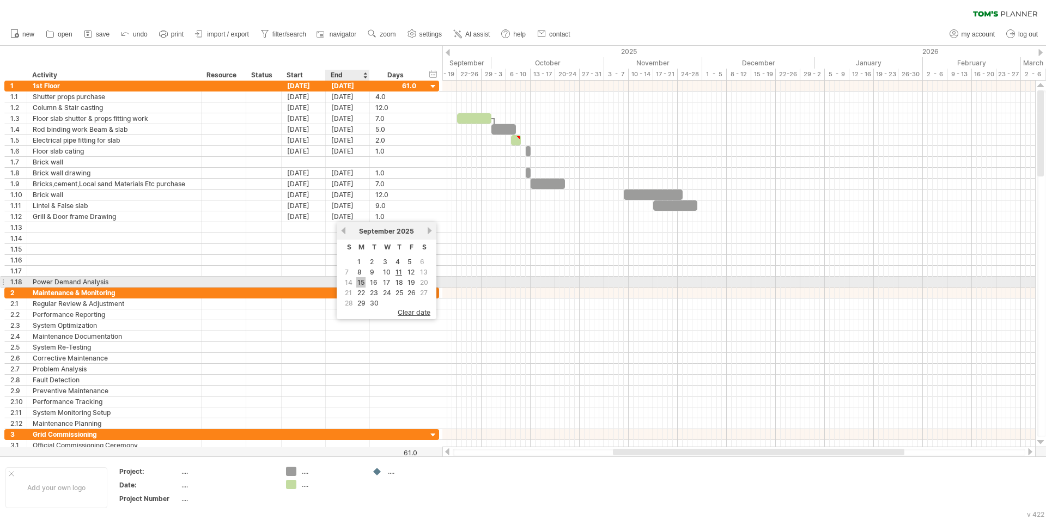
click at [360, 281] on link "15" at bounding box center [360, 282] width 9 height 10
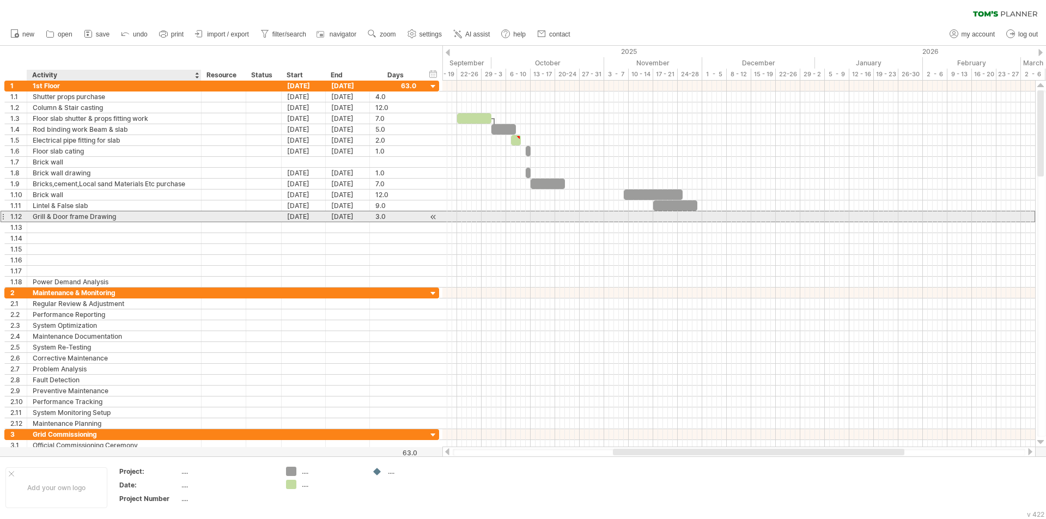
click at [62, 221] on div "Grill & Door frame Drawing" at bounding box center [114, 216] width 163 height 10
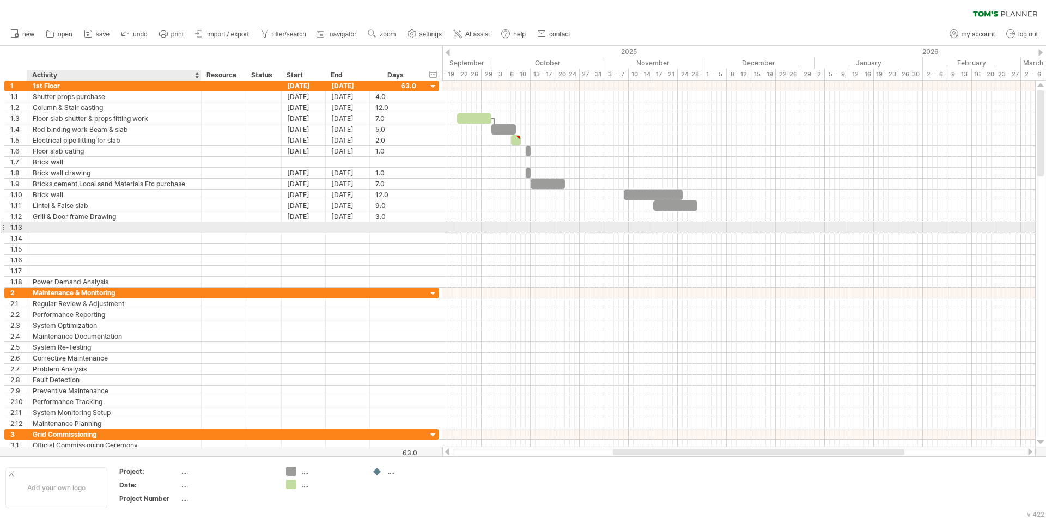
click at [63, 225] on div at bounding box center [114, 227] width 163 height 10
click at [221, 229] on div at bounding box center [223, 227] width 33 height 10
click at [292, 223] on div at bounding box center [304, 227] width 44 height 10
click at [140, 223] on div "Door Frame & window Materials" at bounding box center [114, 227] width 163 height 10
type input "**********"
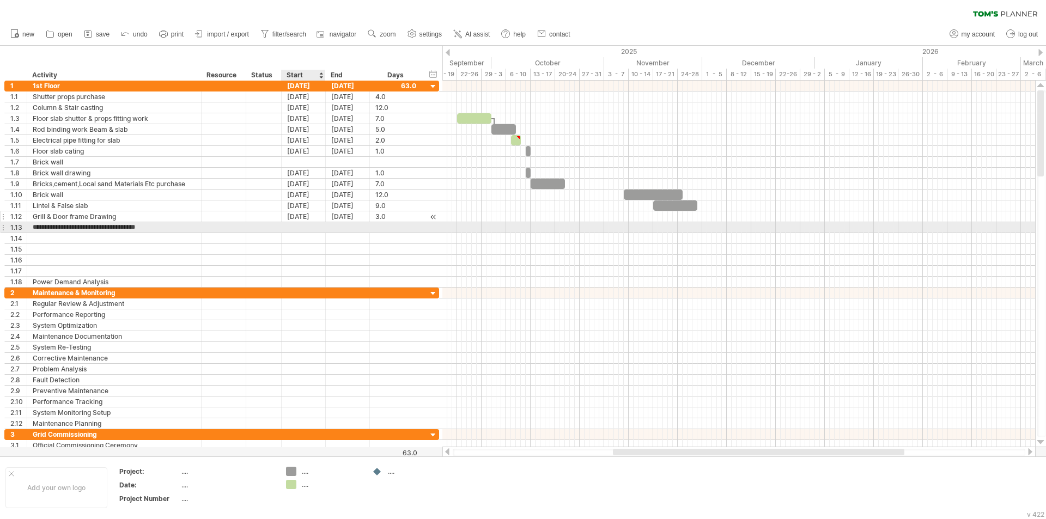
click at [294, 221] on div "[DATE]" at bounding box center [304, 216] width 44 height 10
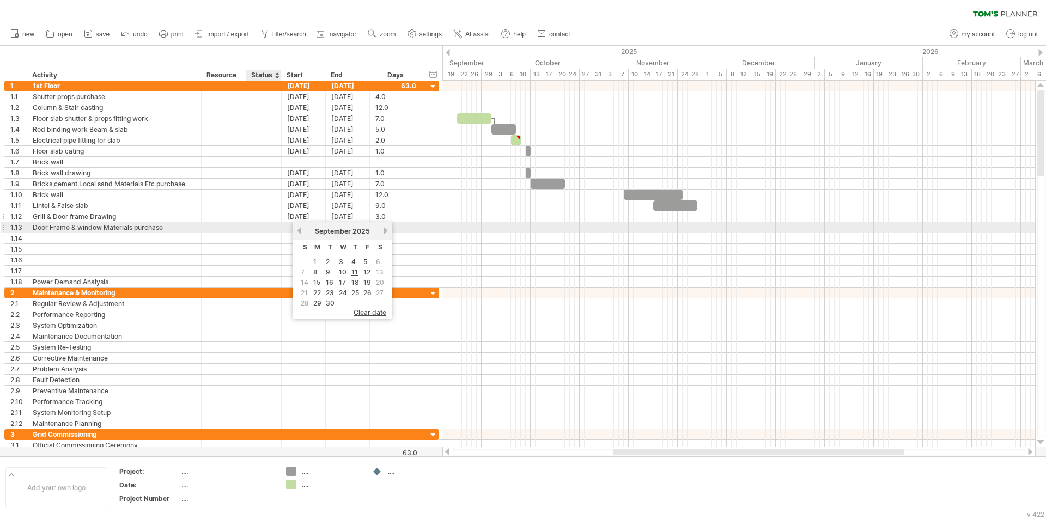
click at [284, 230] on div at bounding box center [304, 227] width 44 height 10
click at [294, 225] on div at bounding box center [304, 227] width 44 height 10
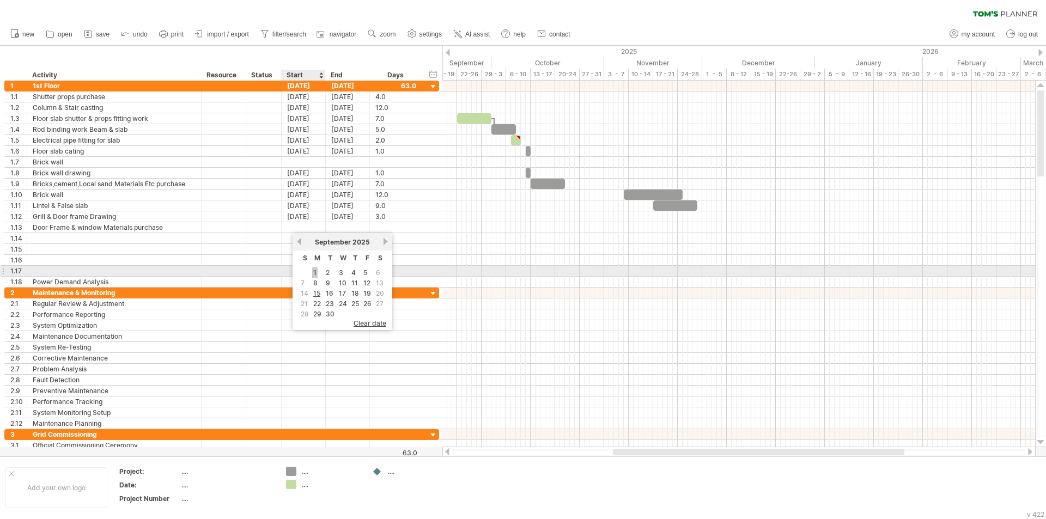
click at [316, 275] on link "1" at bounding box center [314, 272] width 5 height 10
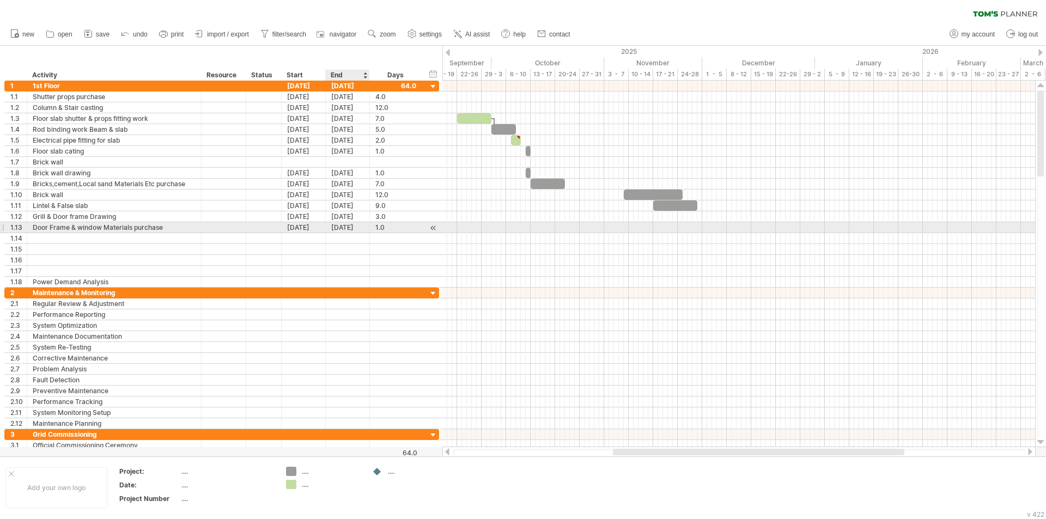
click at [341, 230] on div "[DATE]" at bounding box center [348, 227] width 44 height 10
click at [364, 294] on link "15" at bounding box center [360, 293] width 9 height 10
click at [306, 230] on div "[DATE]" at bounding box center [304, 227] width 44 height 10
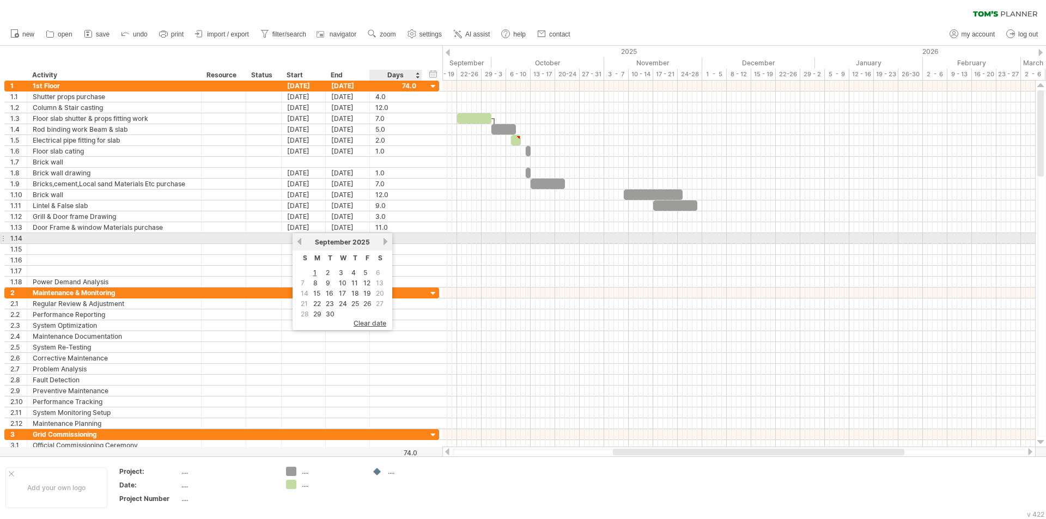
click at [384, 242] on link "next" at bounding box center [385, 241] width 8 height 8
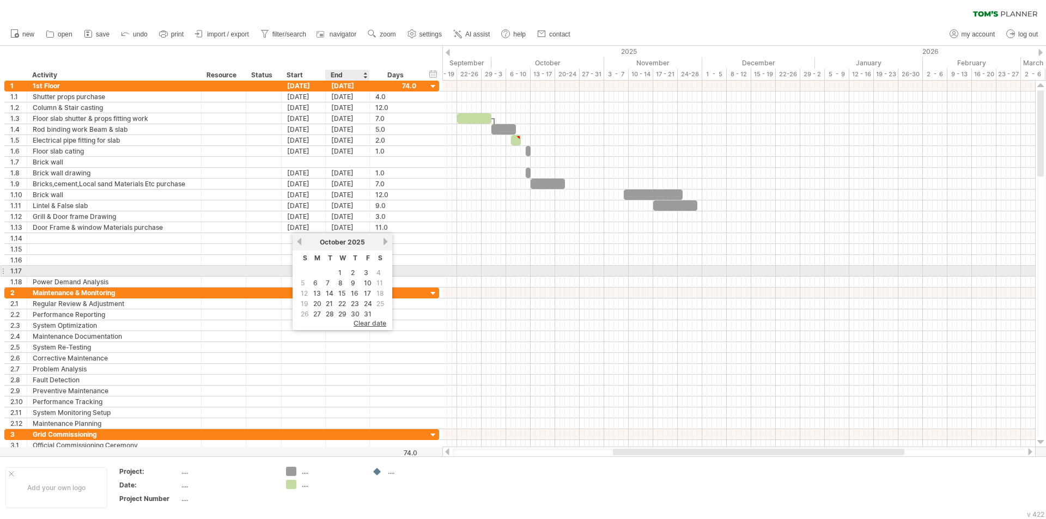
click at [347, 272] on td "1" at bounding box center [342, 272] width 11 height 9
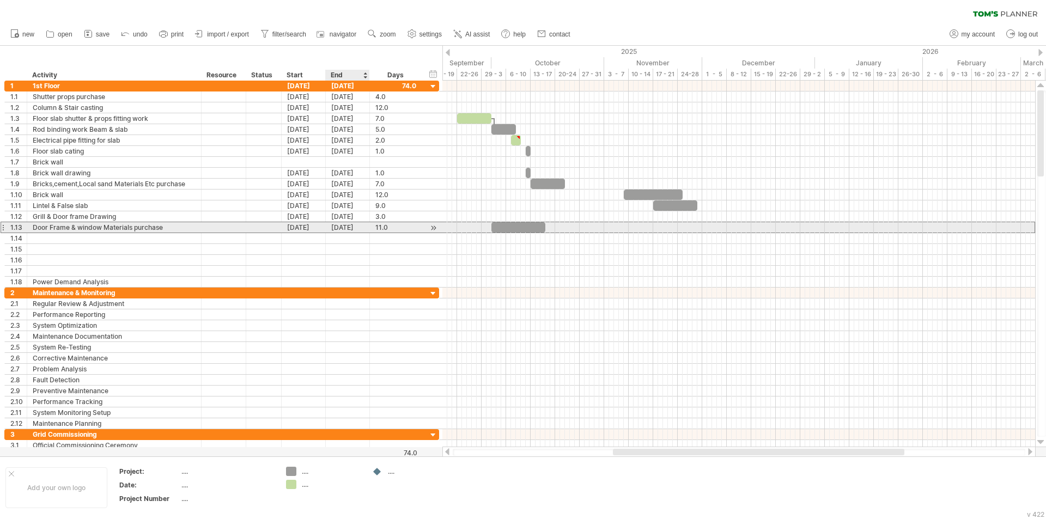
click at [337, 228] on div "[DATE]" at bounding box center [348, 227] width 44 height 10
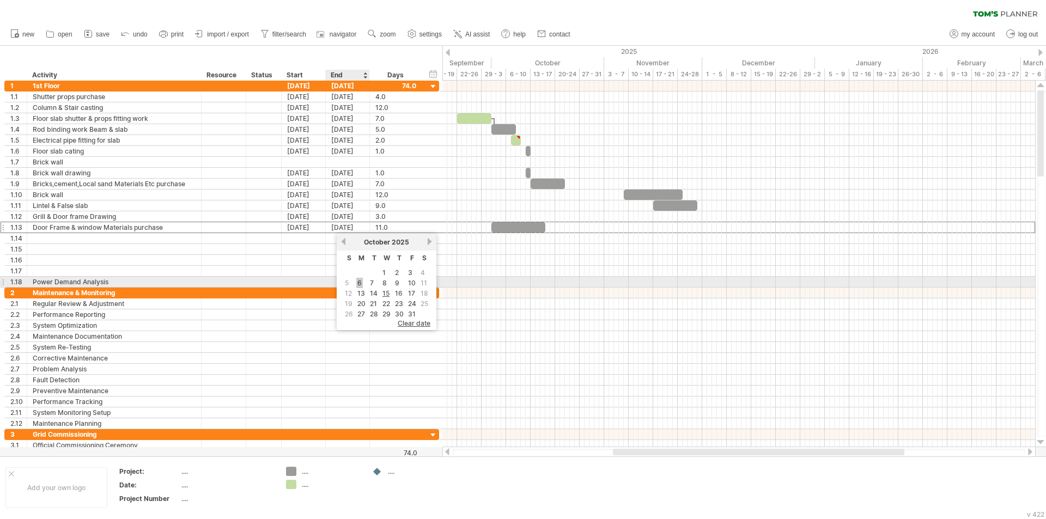
click at [359, 284] on link "6" at bounding box center [359, 283] width 7 height 10
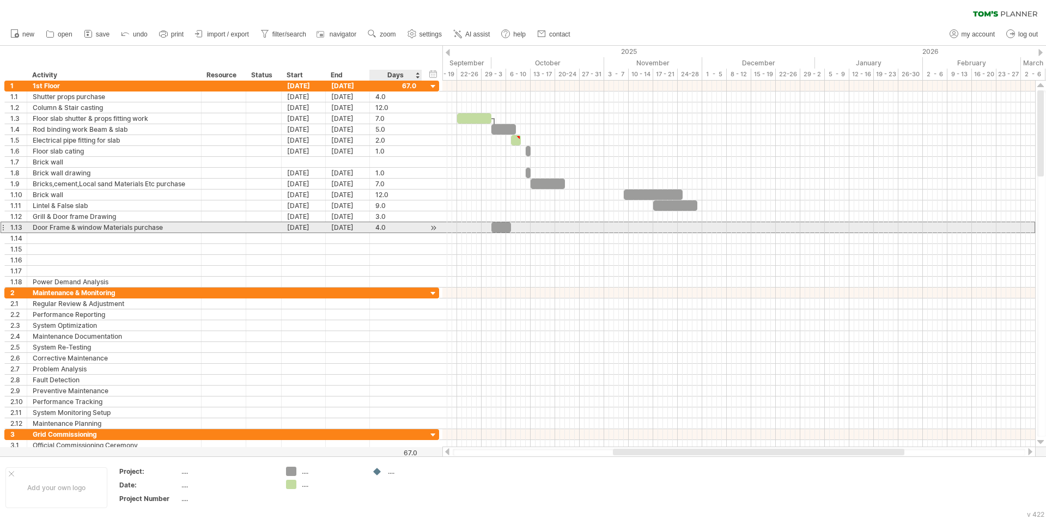
click at [387, 226] on div "4.0" at bounding box center [395, 227] width 41 height 10
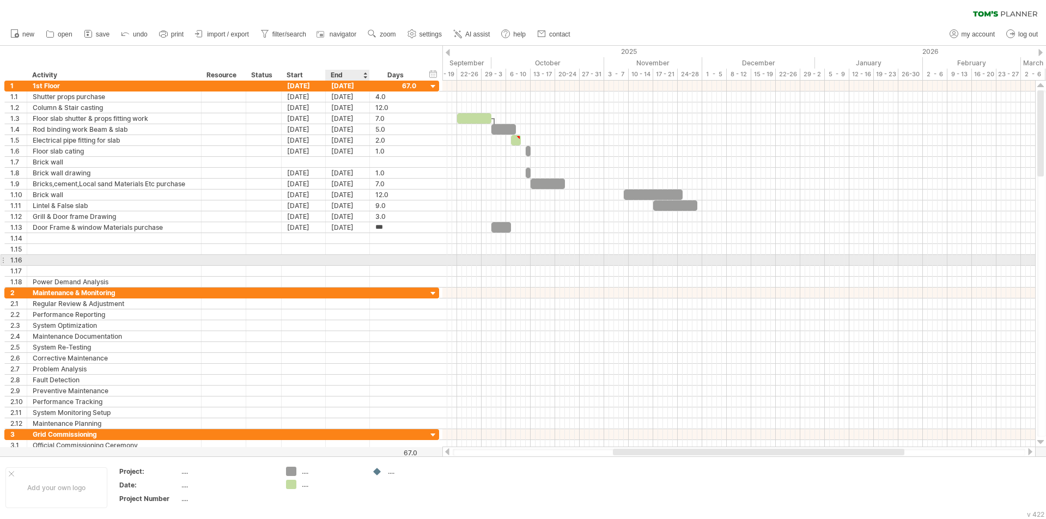
click at [370, 258] on div at bounding box center [396, 260] width 52 height 10
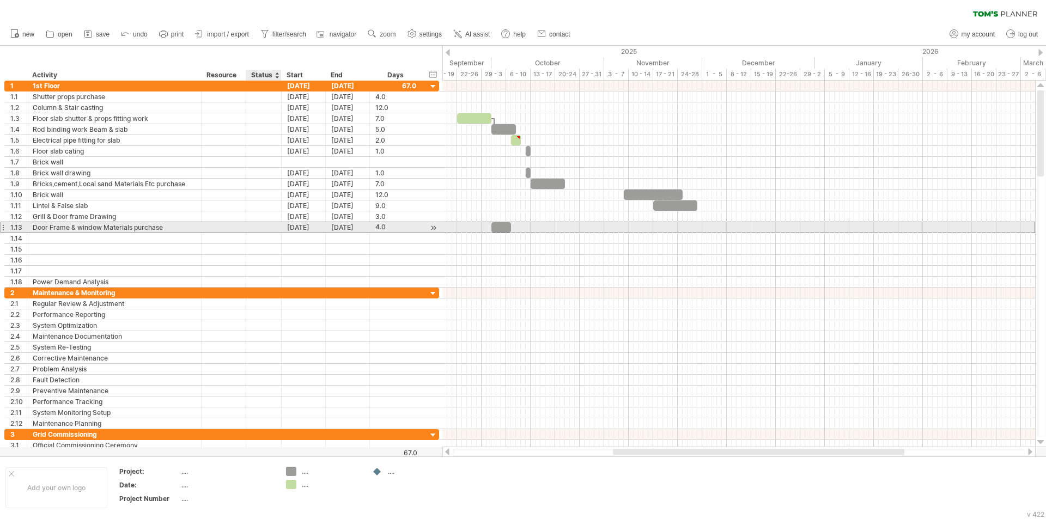
click at [265, 230] on div at bounding box center [264, 227] width 24 height 10
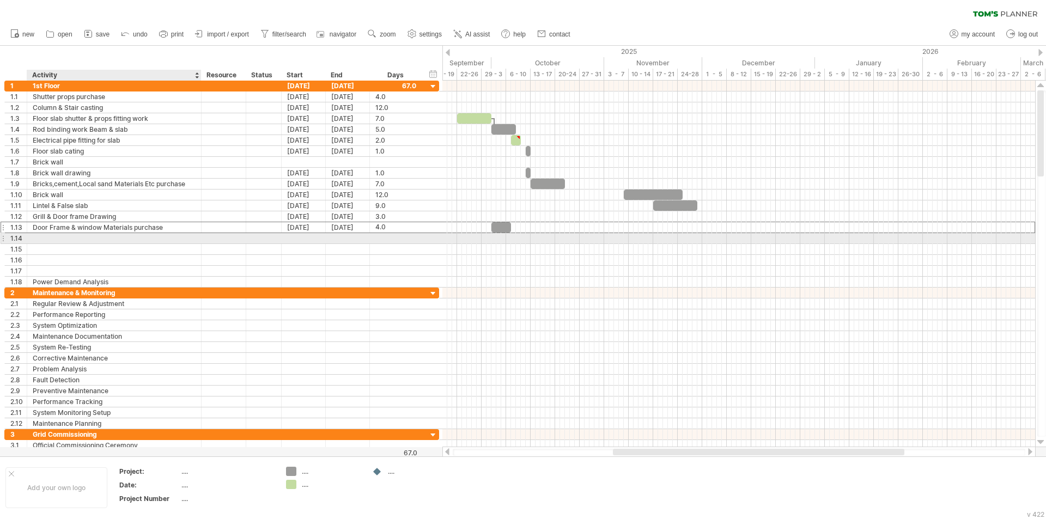
click at [94, 235] on div at bounding box center [114, 238] width 163 height 10
click at [290, 238] on div at bounding box center [304, 238] width 44 height 10
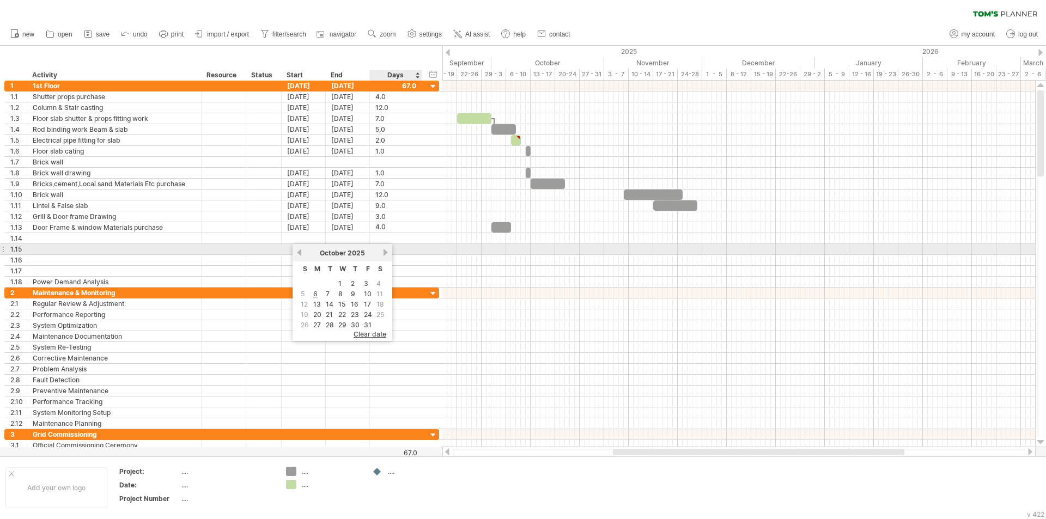
click at [380, 251] on div "[DATE]" at bounding box center [342, 253] width 79 height 8
click at [389, 251] on link "next" at bounding box center [385, 252] width 8 height 8
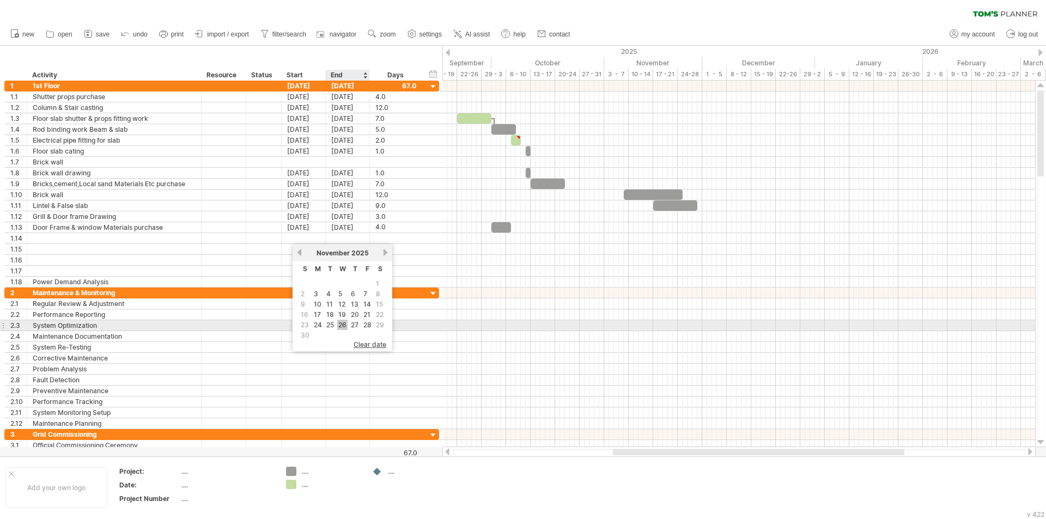
click at [344, 323] on link "26" at bounding box center [342, 325] width 10 height 10
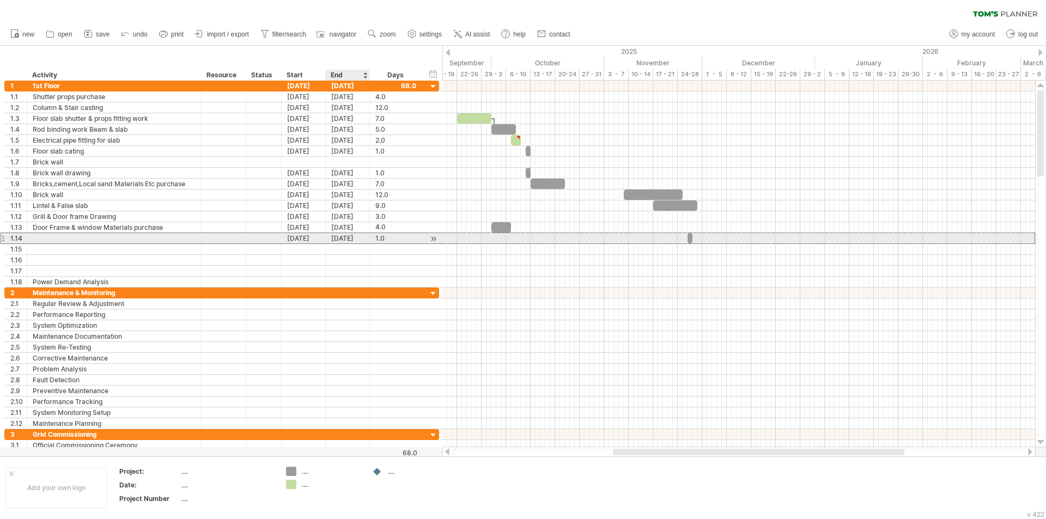
click at [339, 237] on div "[DATE]" at bounding box center [348, 238] width 44 height 10
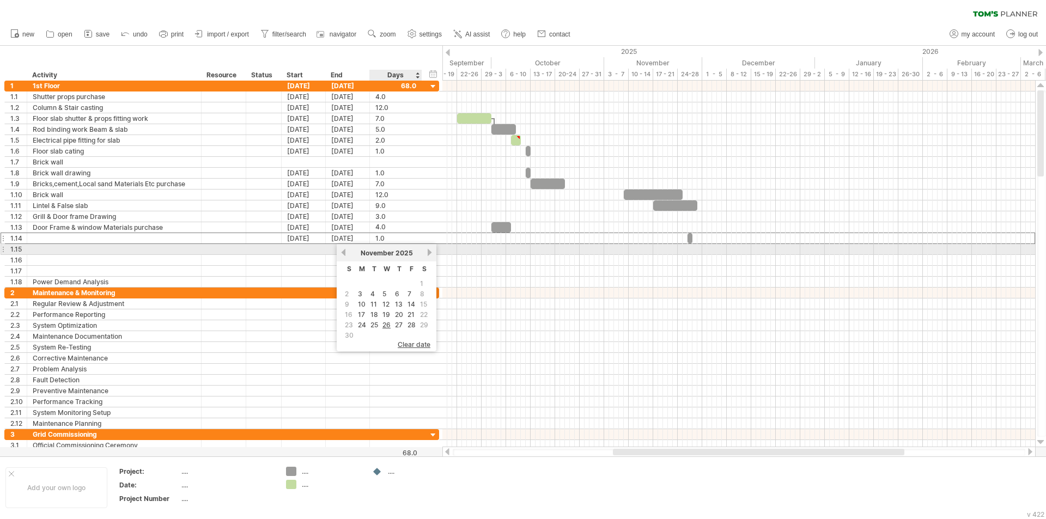
click at [428, 253] on link "next" at bounding box center [429, 252] width 8 height 8
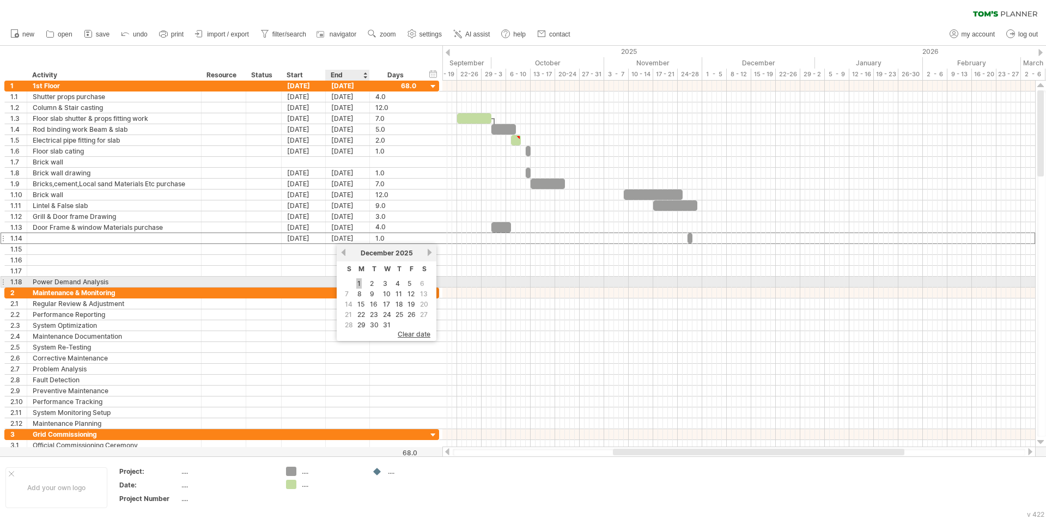
click at [357, 284] on link "1" at bounding box center [358, 283] width 5 height 10
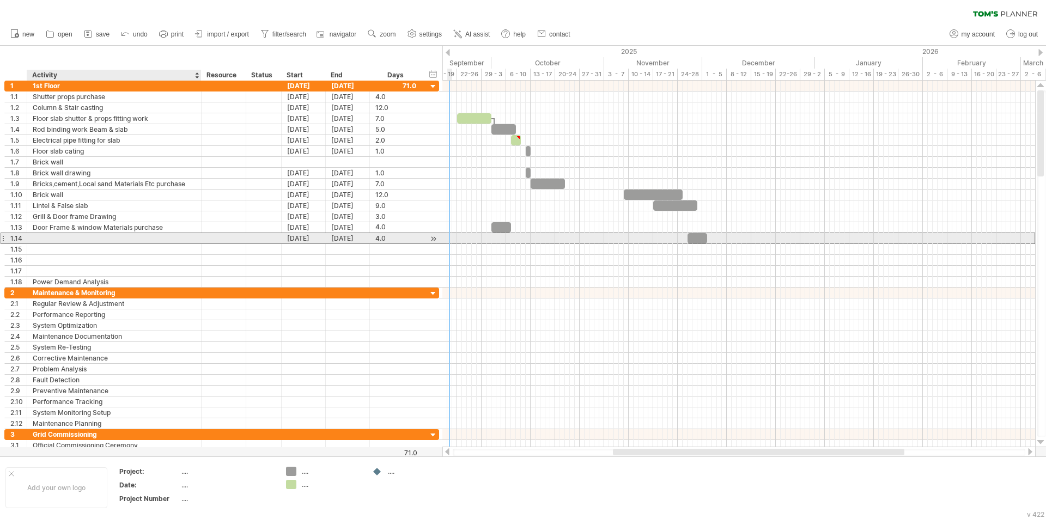
click at [45, 235] on div at bounding box center [114, 238] width 163 height 10
click at [332, 238] on div "[DATE]" at bounding box center [348, 238] width 44 height 10
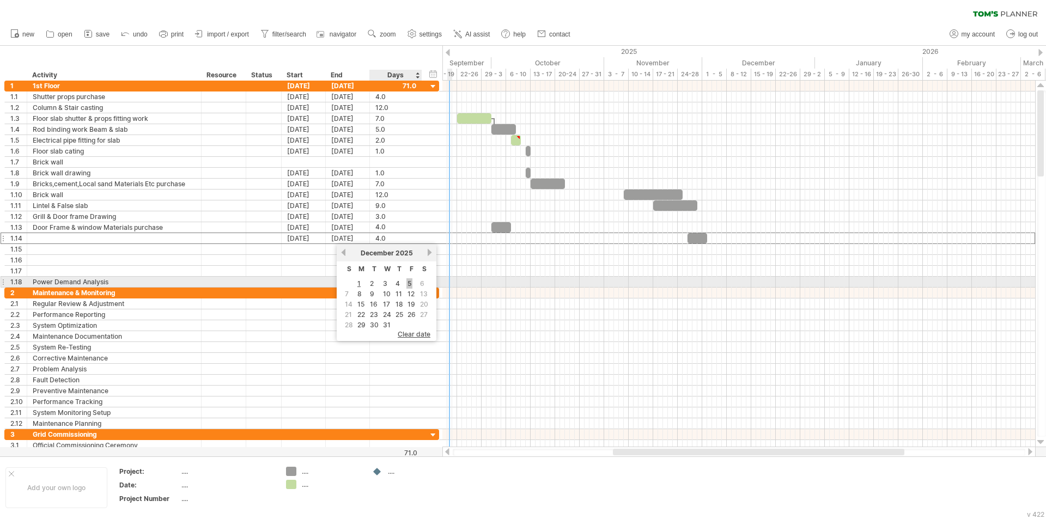
click at [411, 282] on link "5" at bounding box center [409, 283] width 6 height 10
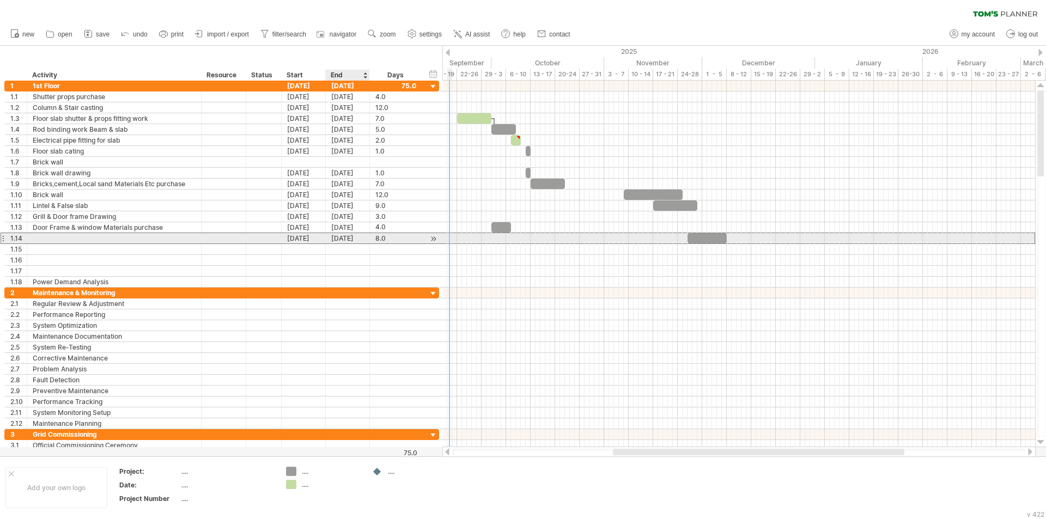
click at [346, 239] on div "[DATE]" at bounding box center [348, 238] width 44 height 10
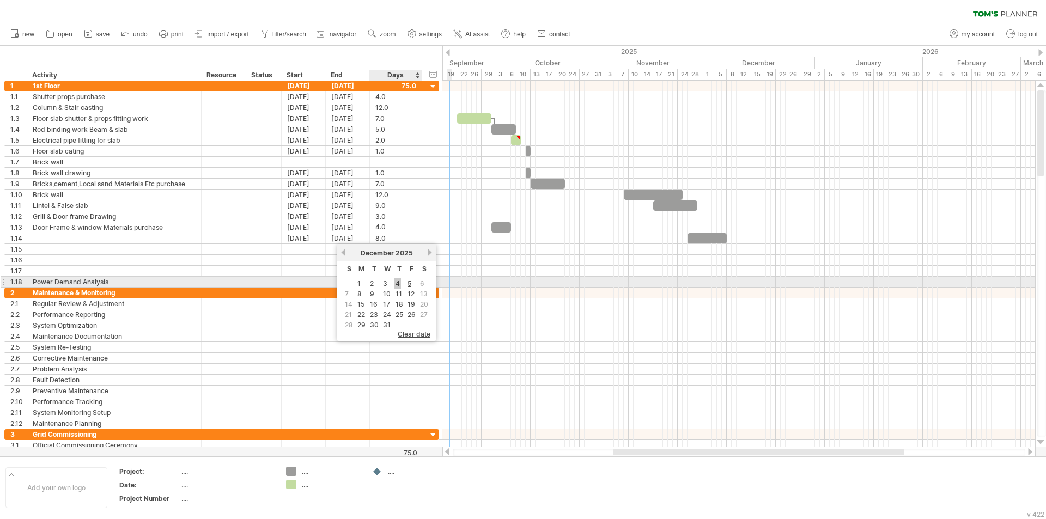
click at [396, 283] on link "4" at bounding box center [397, 283] width 7 height 10
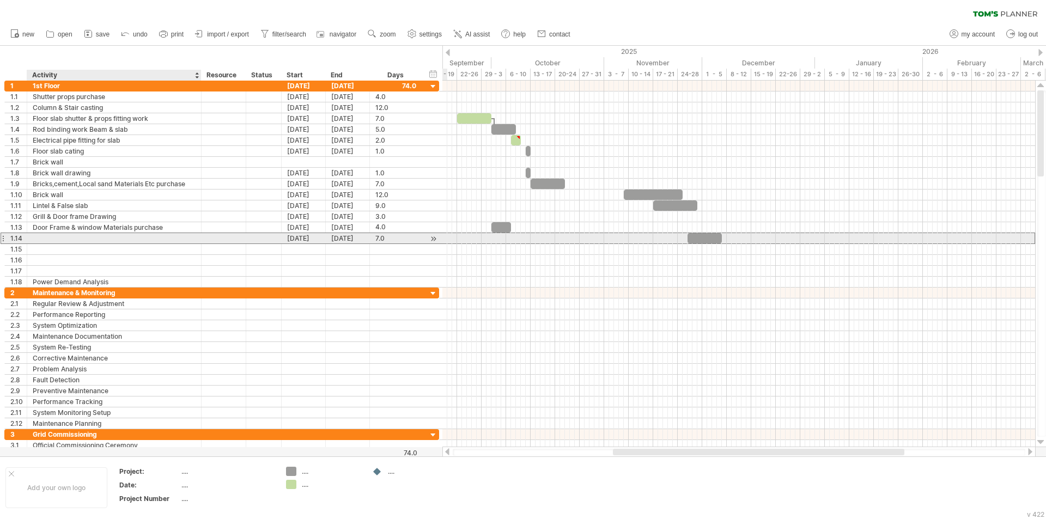
click at [75, 240] on div at bounding box center [114, 238] width 163 height 10
click at [136, 242] on input "text" at bounding box center [114, 238] width 163 height 10
click at [120, 240] on input "text" at bounding box center [114, 238] width 163 height 10
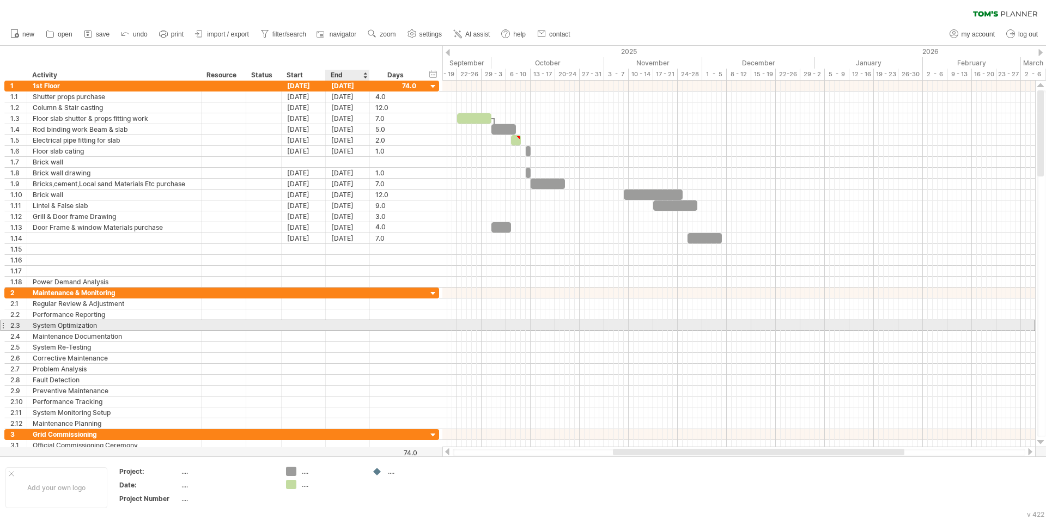
click at [367, 326] on div at bounding box center [348, 325] width 44 height 10
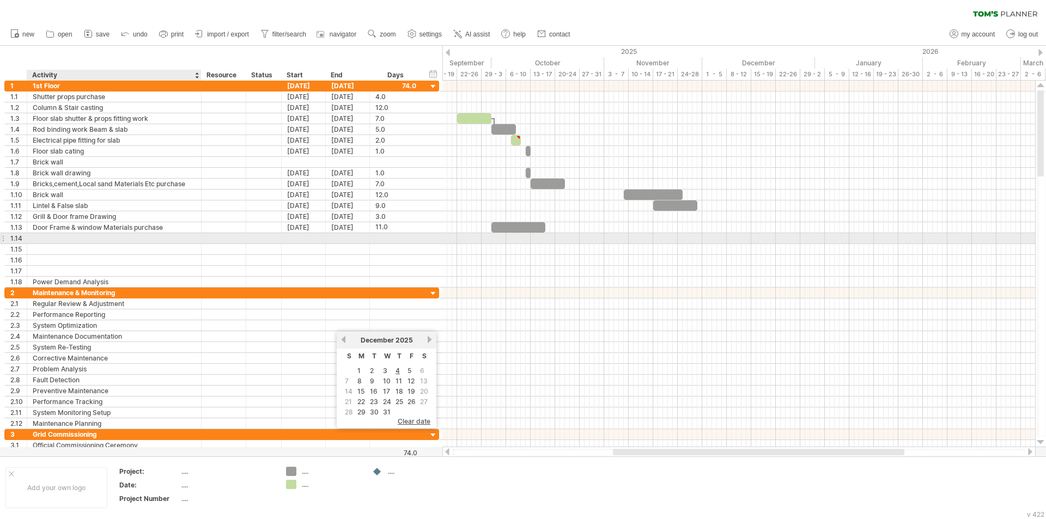
click at [58, 235] on div at bounding box center [114, 238] width 163 height 10
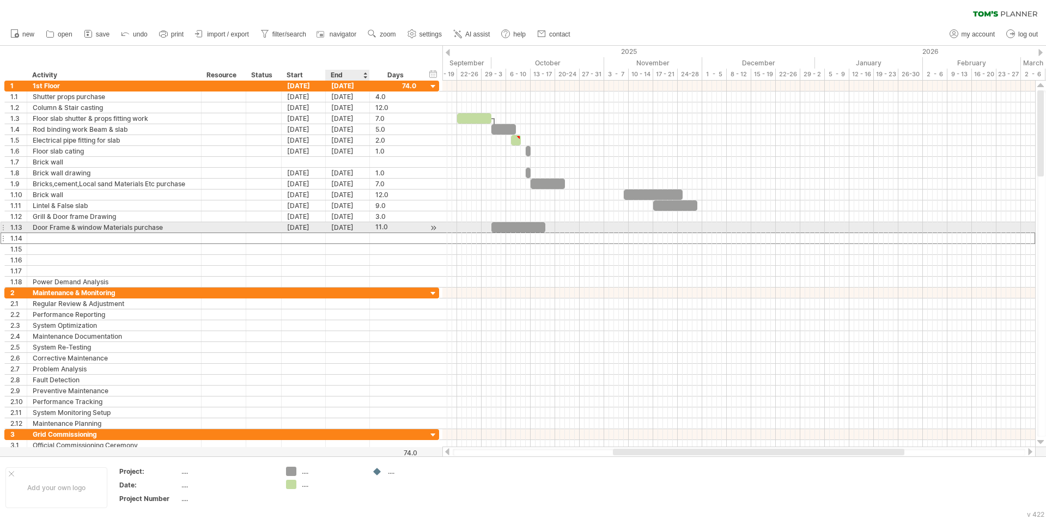
click at [343, 228] on div "[DATE]" at bounding box center [348, 227] width 44 height 10
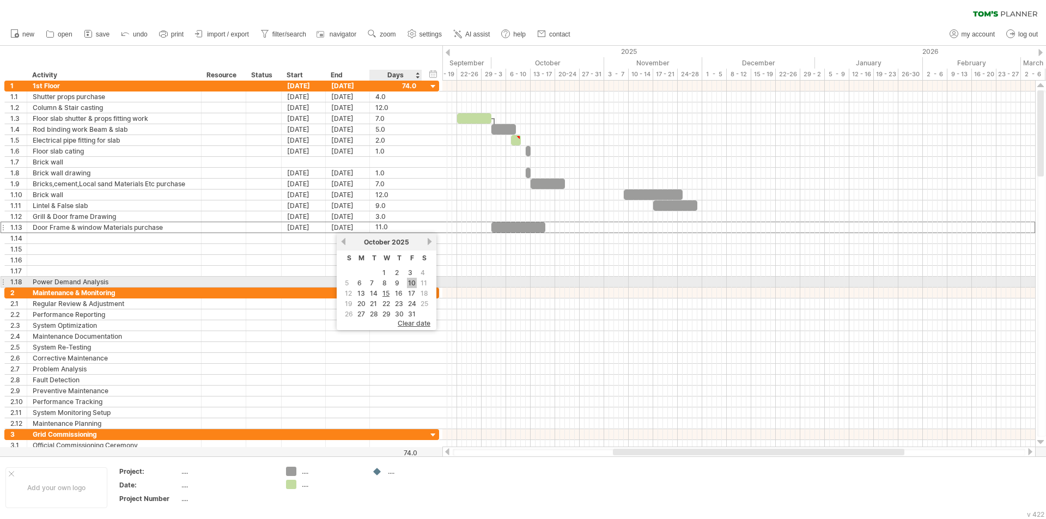
click at [410, 282] on link "10" at bounding box center [412, 283] width 10 height 10
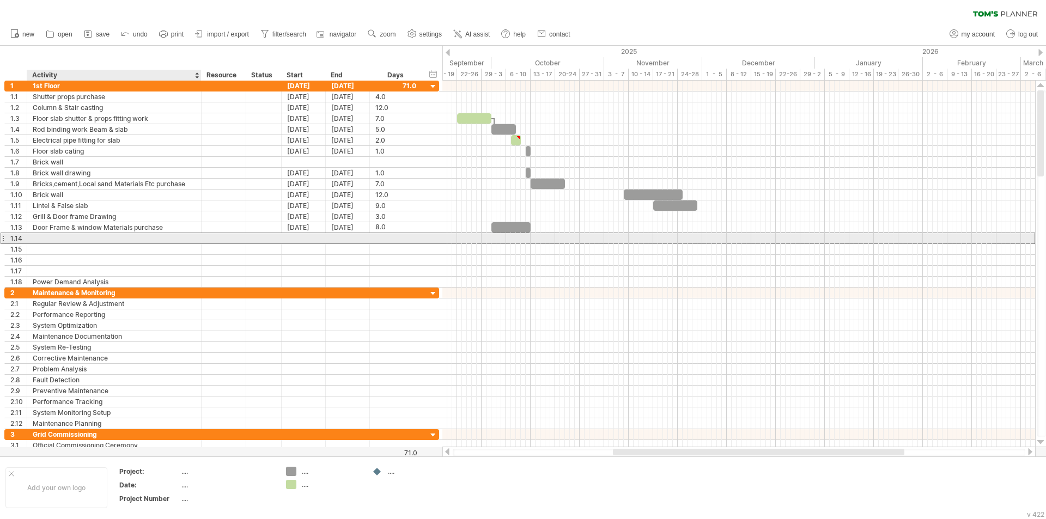
click at [81, 240] on div at bounding box center [114, 238] width 163 height 10
click at [145, 238] on input "**********" at bounding box center [114, 238] width 163 height 10
type input "**********"
click at [233, 237] on div at bounding box center [223, 238] width 33 height 10
click at [294, 235] on div at bounding box center [304, 238] width 44 height 10
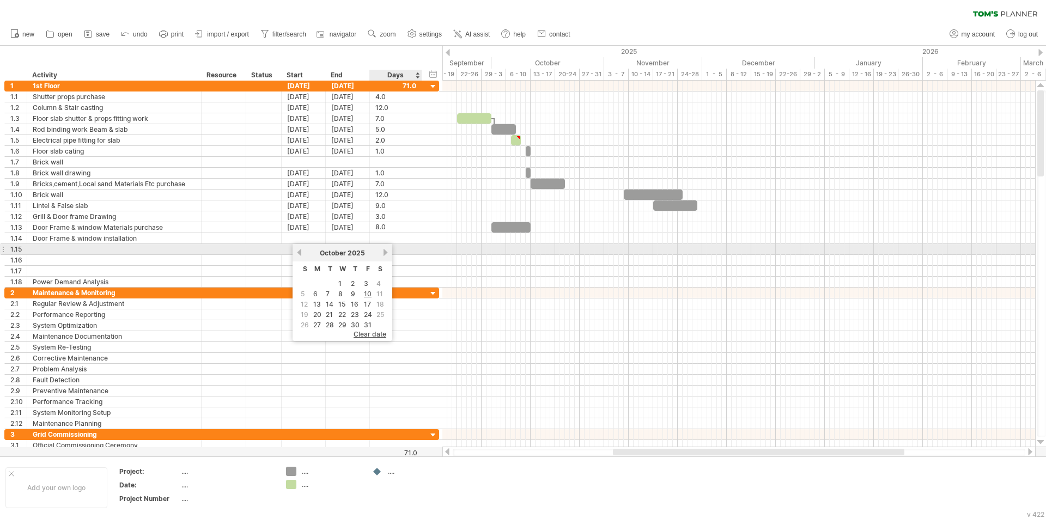
click at [387, 254] on link "next" at bounding box center [385, 252] width 8 height 8
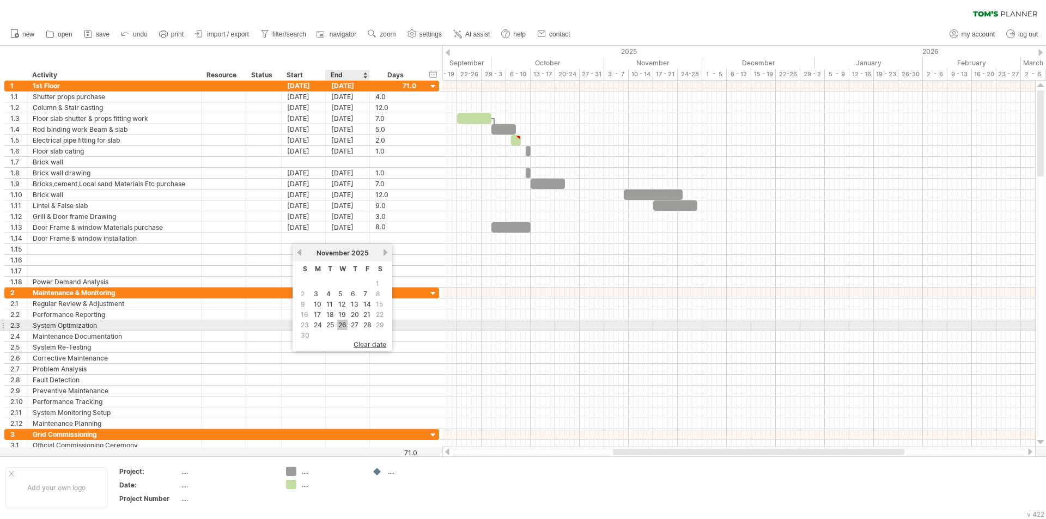
click at [339, 322] on link "26" at bounding box center [342, 325] width 10 height 10
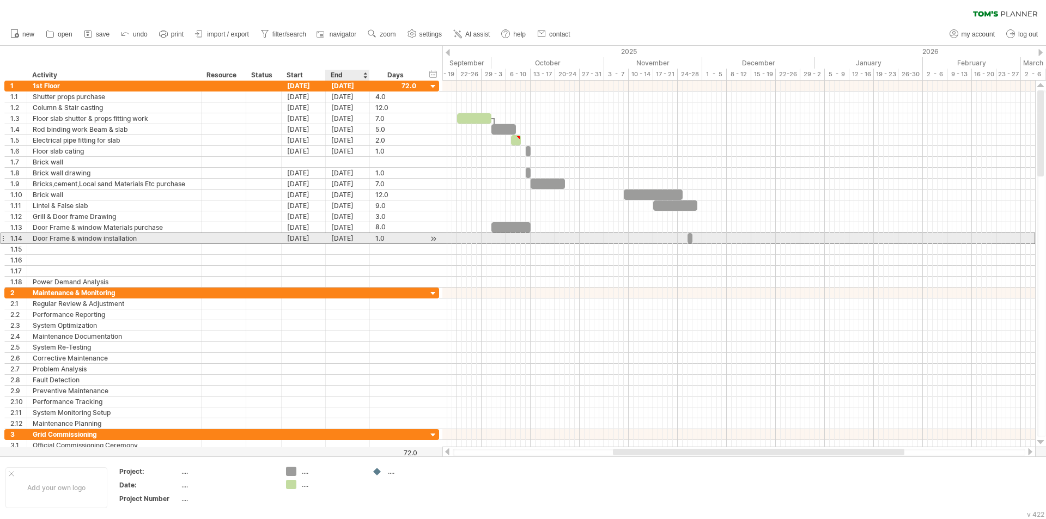
click at [340, 240] on div "[DATE]" at bounding box center [348, 238] width 44 height 10
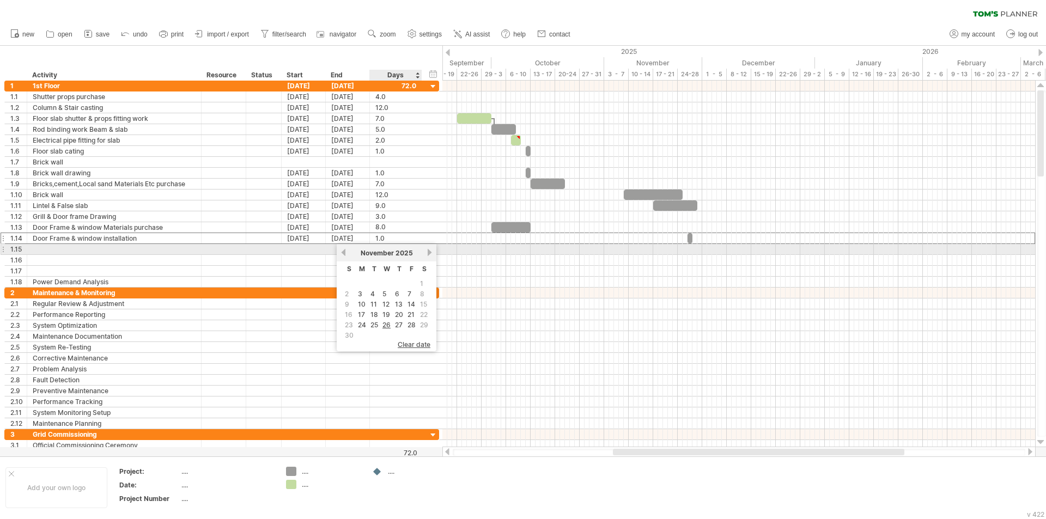
click at [429, 253] on link "next" at bounding box center [429, 252] width 8 height 8
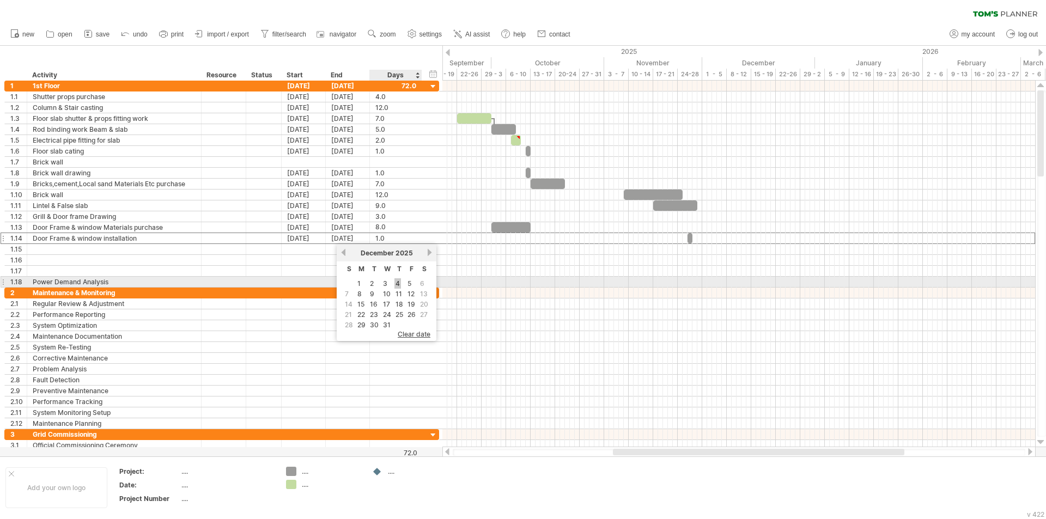
click at [398, 285] on link "4" at bounding box center [397, 283] width 7 height 10
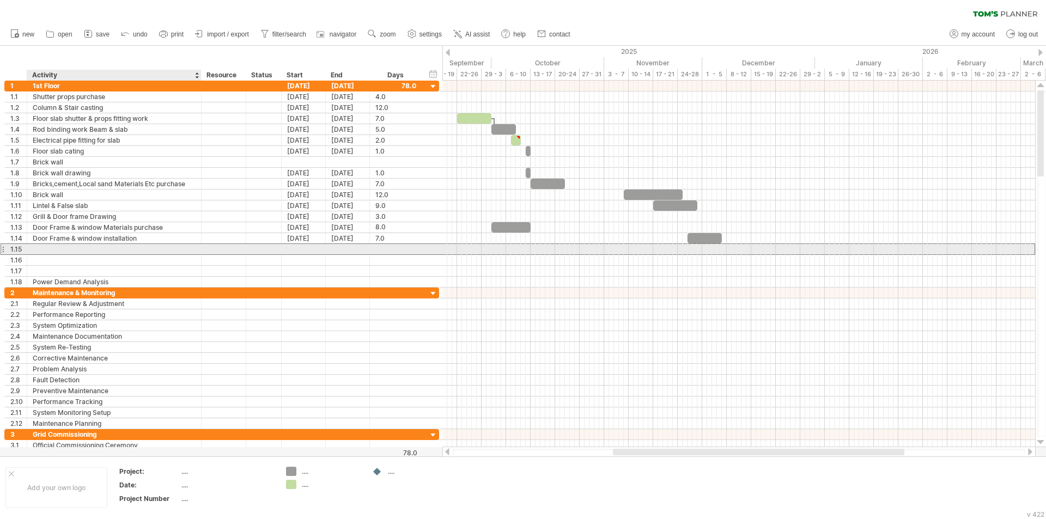
click at [125, 245] on div at bounding box center [114, 249] width 163 height 10
click at [133, 249] on input "**********" at bounding box center [114, 249] width 163 height 10
type input "**********"
click at [294, 251] on div at bounding box center [304, 249] width 44 height 10
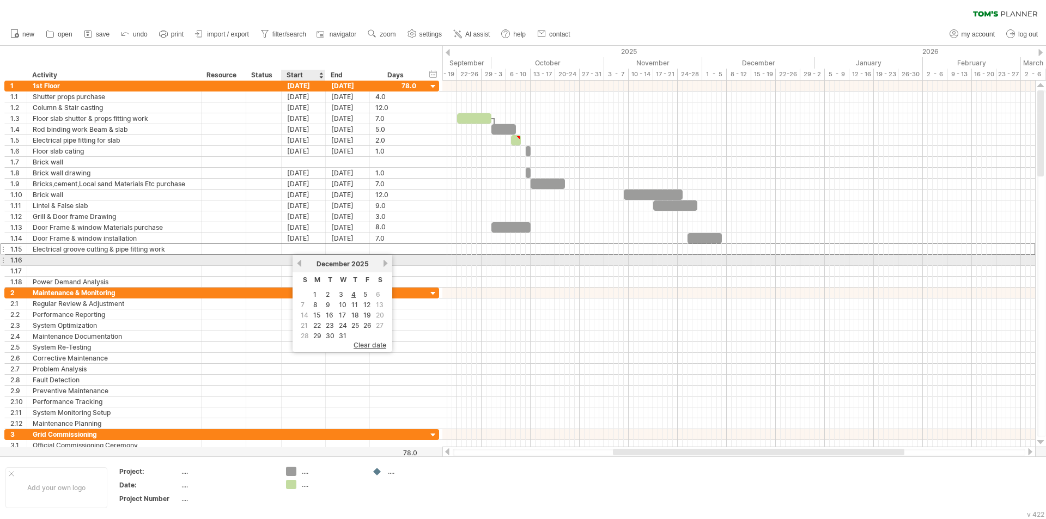
click at [300, 262] on link "previous" at bounding box center [299, 263] width 8 height 8
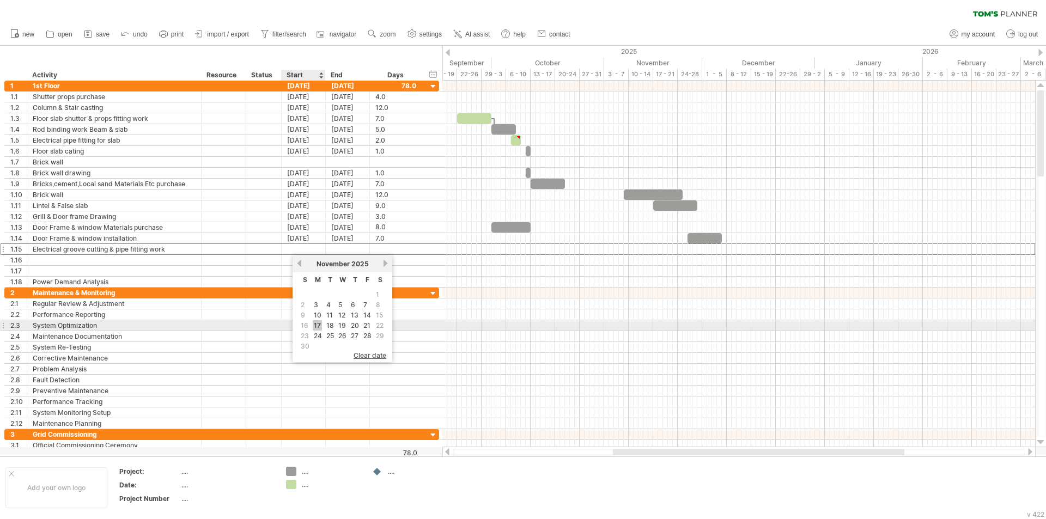
click at [318, 324] on link "17" at bounding box center [317, 325] width 9 height 10
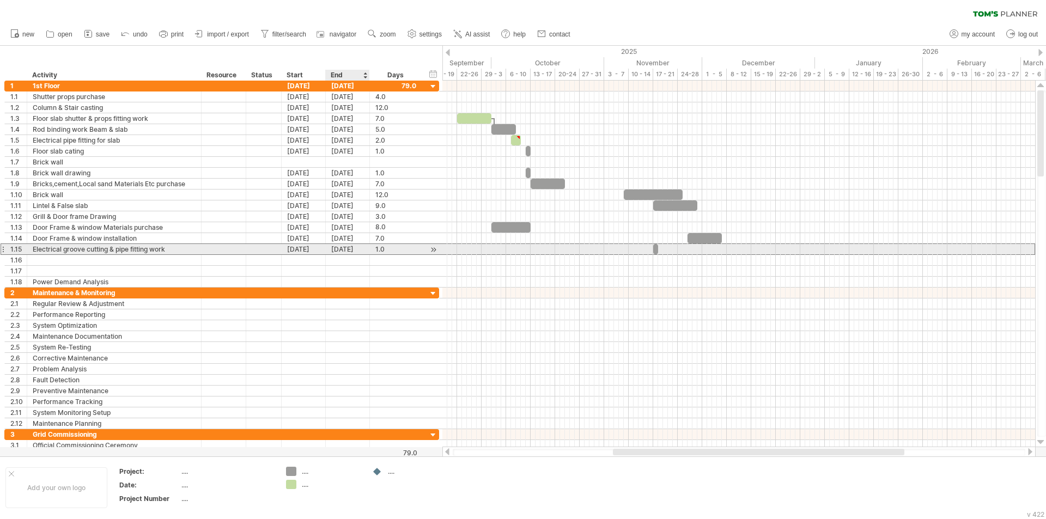
click at [344, 247] on div "[DATE]" at bounding box center [348, 249] width 44 height 10
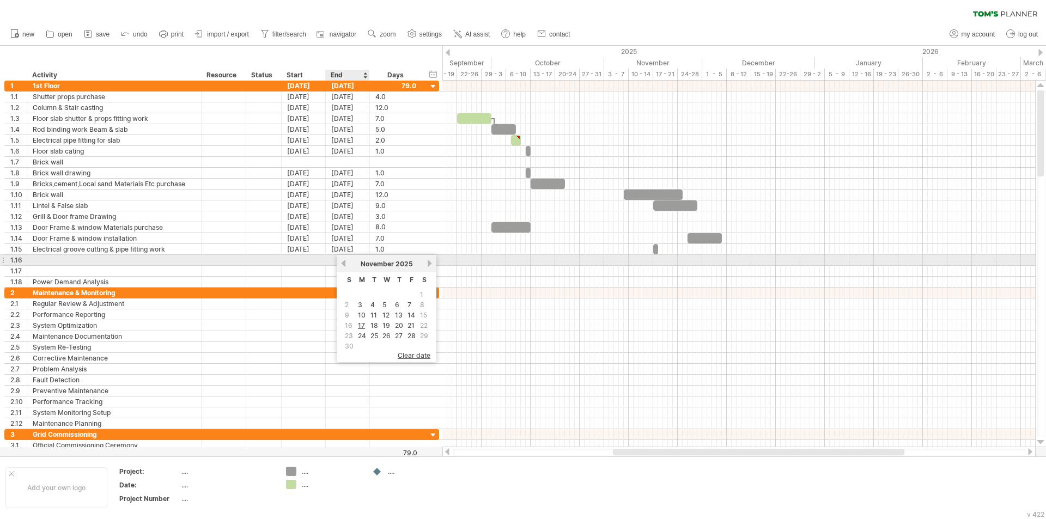
click at [342, 263] on link "previous" at bounding box center [343, 263] width 8 height 8
click at [423, 262] on div "[DATE]" at bounding box center [386, 264] width 79 height 8
click at [431, 265] on link "next" at bounding box center [429, 263] width 8 height 8
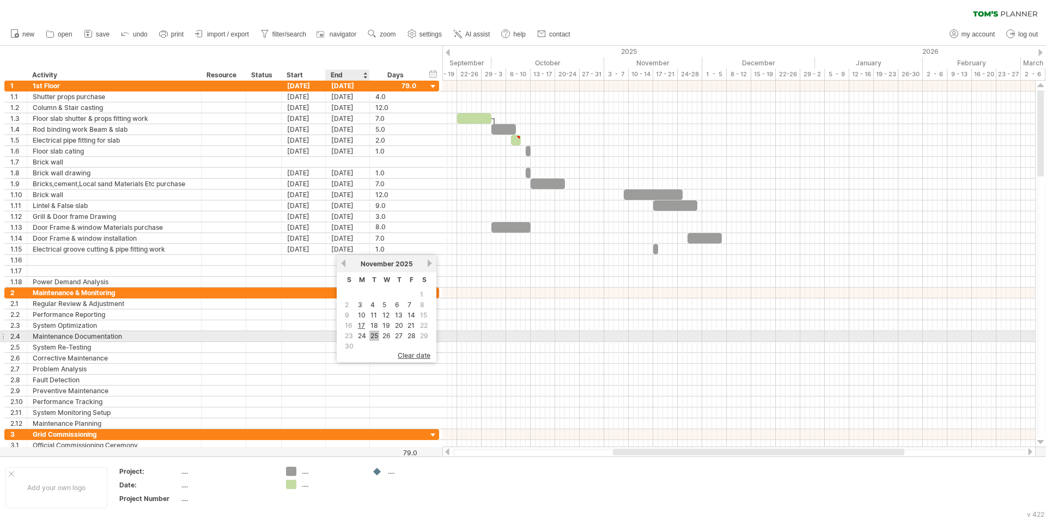
click at [372, 334] on link "25" at bounding box center [374, 336] width 10 height 10
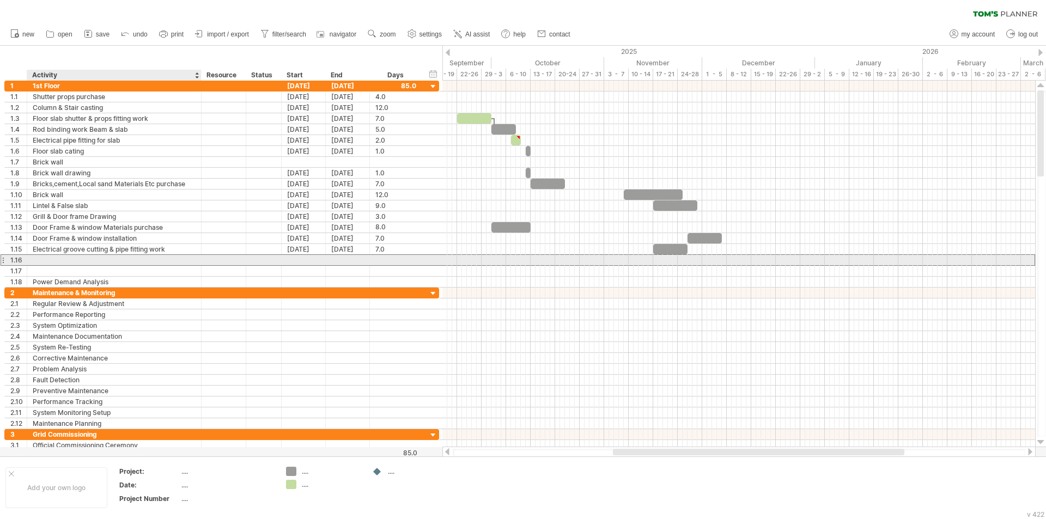
click at [95, 262] on div at bounding box center [114, 260] width 163 height 10
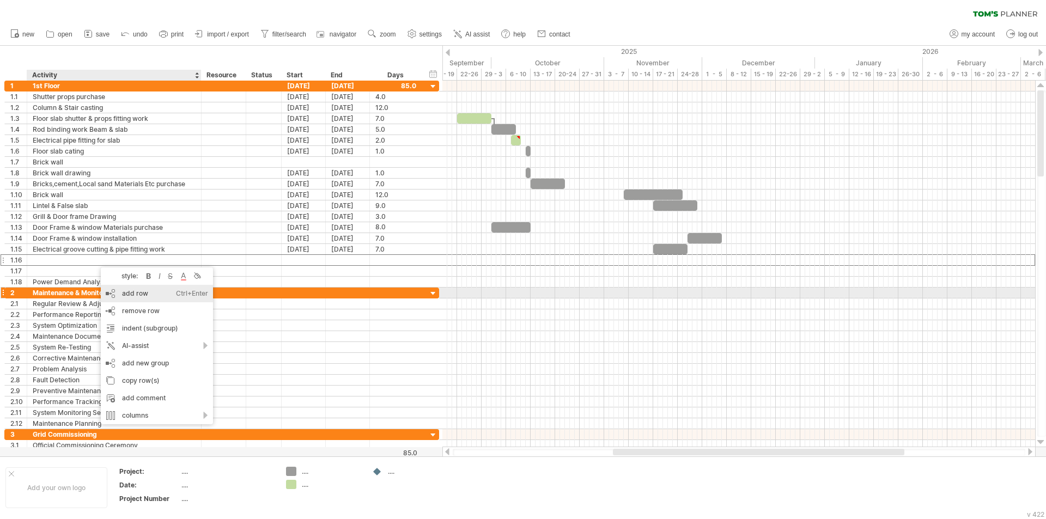
click at [125, 291] on div "add row Ctrl+Enter Cmd+Enter" at bounding box center [157, 293] width 112 height 17
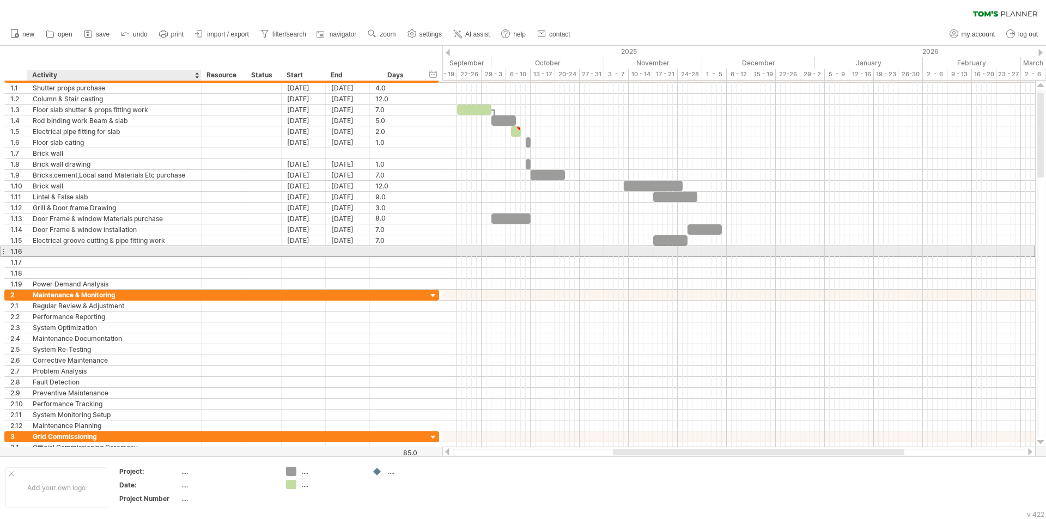
click at [77, 248] on div at bounding box center [114, 251] width 163 height 10
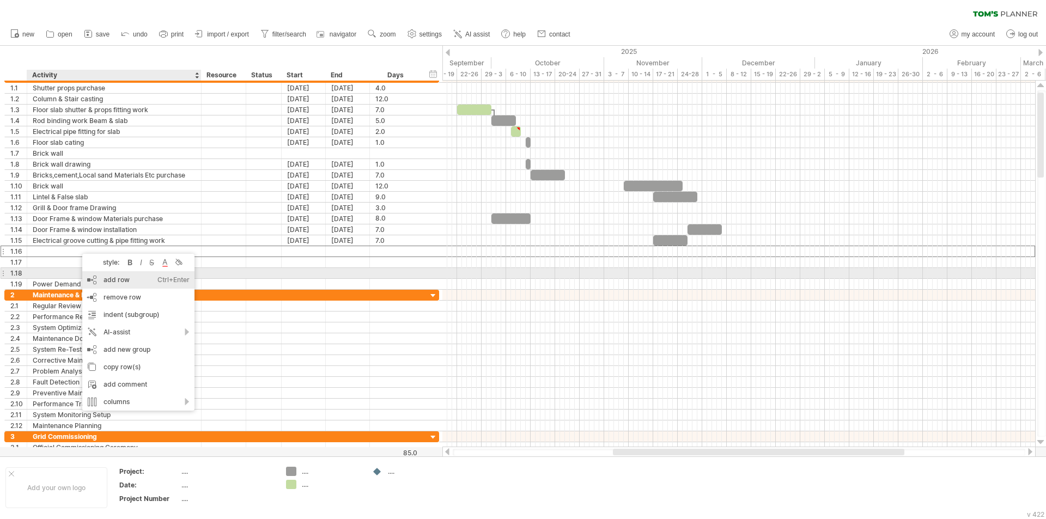
click at [111, 276] on div "add row Ctrl+Enter Cmd+Enter" at bounding box center [138, 279] width 112 height 17
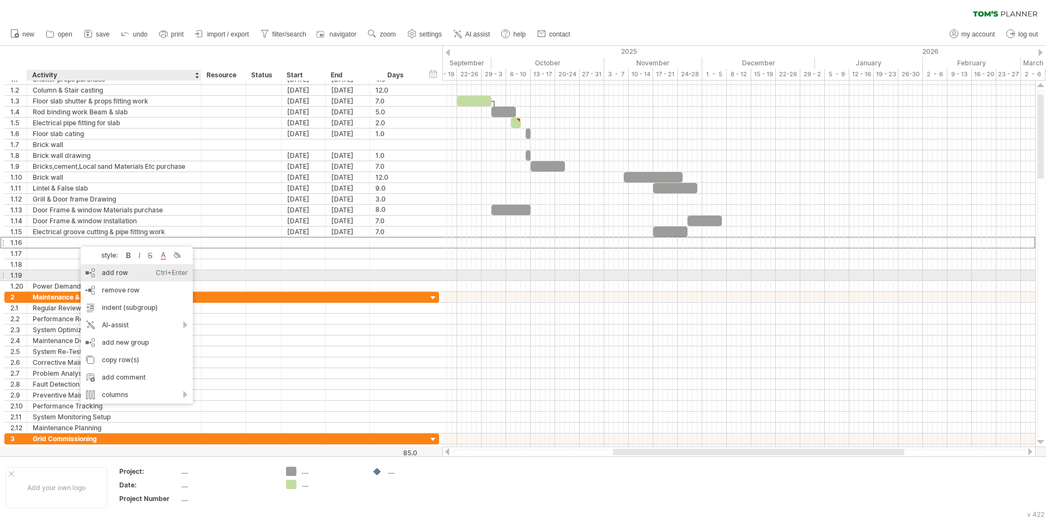
click at [106, 275] on div "add row Ctrl+Enter Cmd+Enter" at bounding box center [137, 272] width 112 height 17
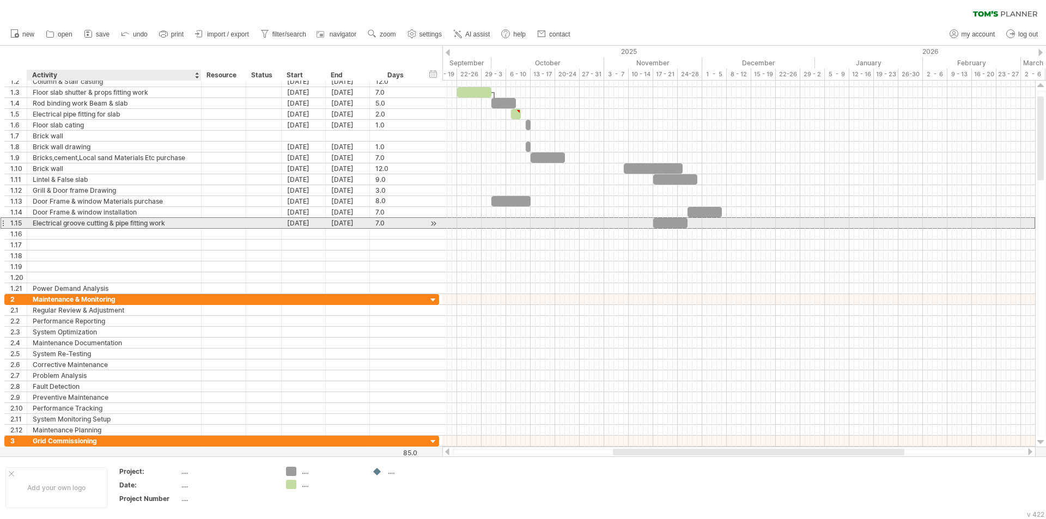
click at [97, 227] on div "Electrical groove cutting & pipe fitting work" at bounding box center [114, 223] width 163 height 10
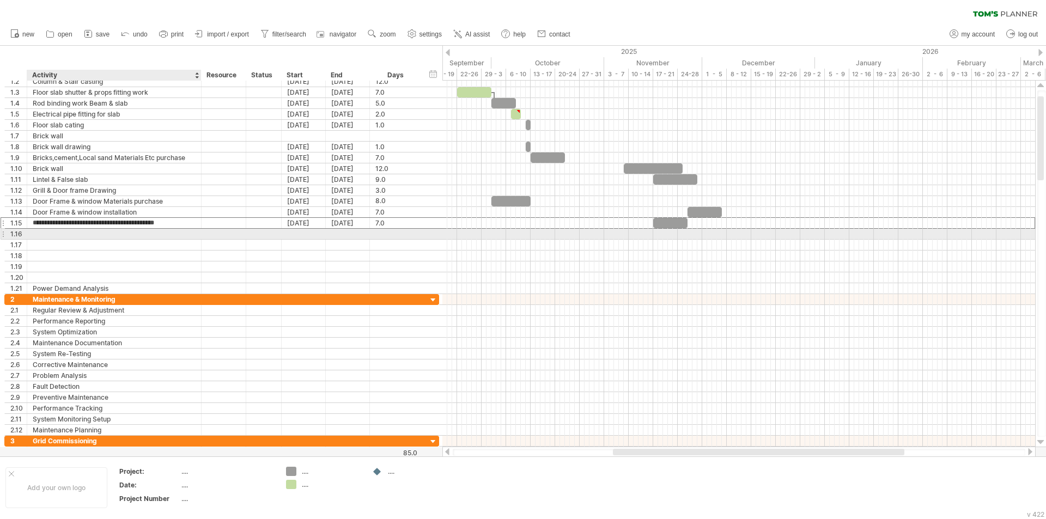
click at [93, 232] on div at bounding box center [114, 234] width 163 height 10
type input "**********"
click at [300, 231] on div at bounding box center [304, 234] width 44 height 10
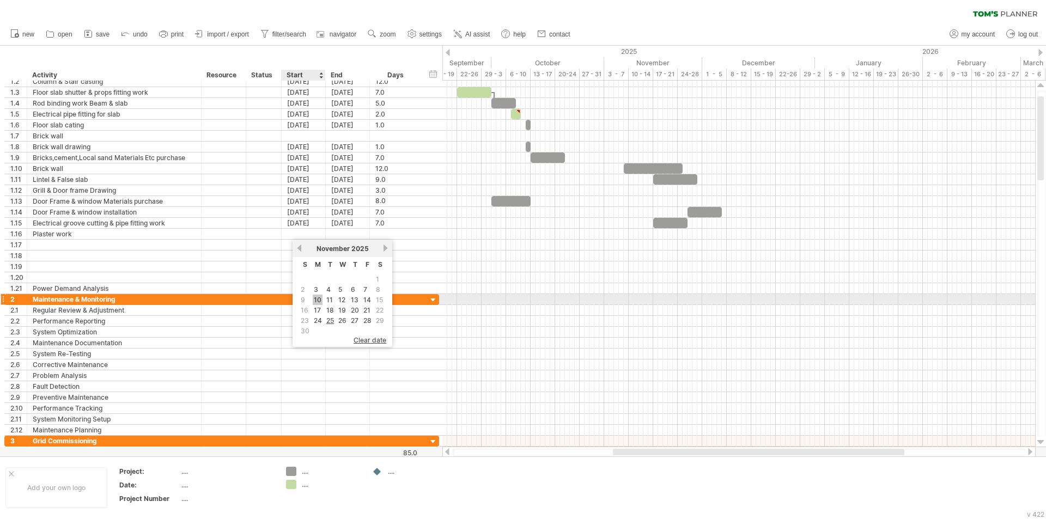
click at [319, 300] on link "10" at bounding box center [318, 300] width 10 height 10
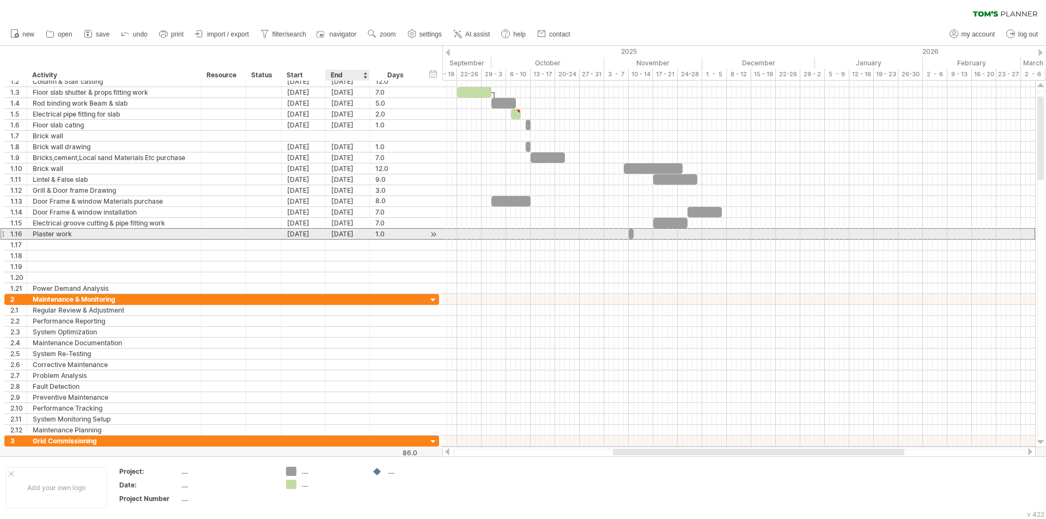
click at [335, 236] on div "[DATE]" at bounding box center [348, 234] width 44 height 10
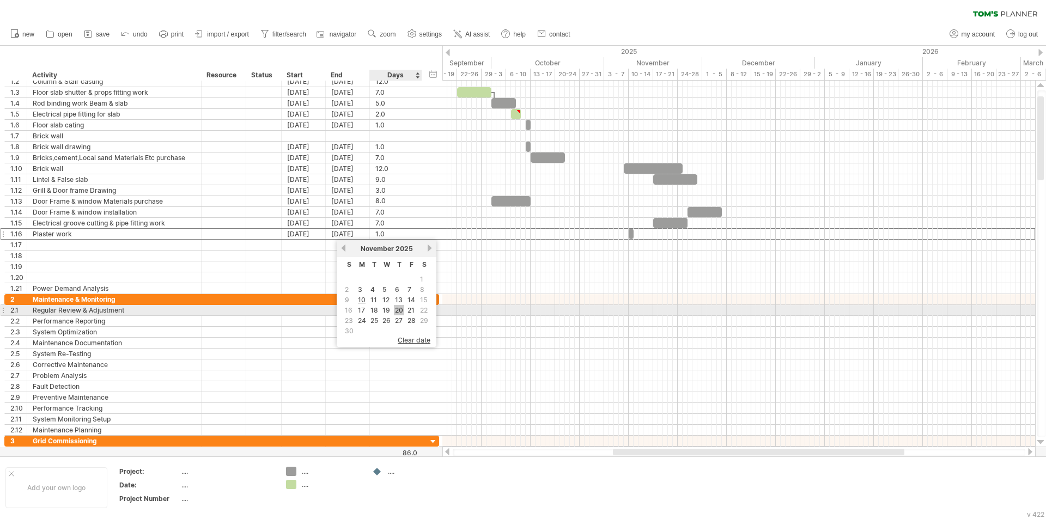
click at [398, 310] on link "20" at bounding box center [399, 310] width 10 height 10
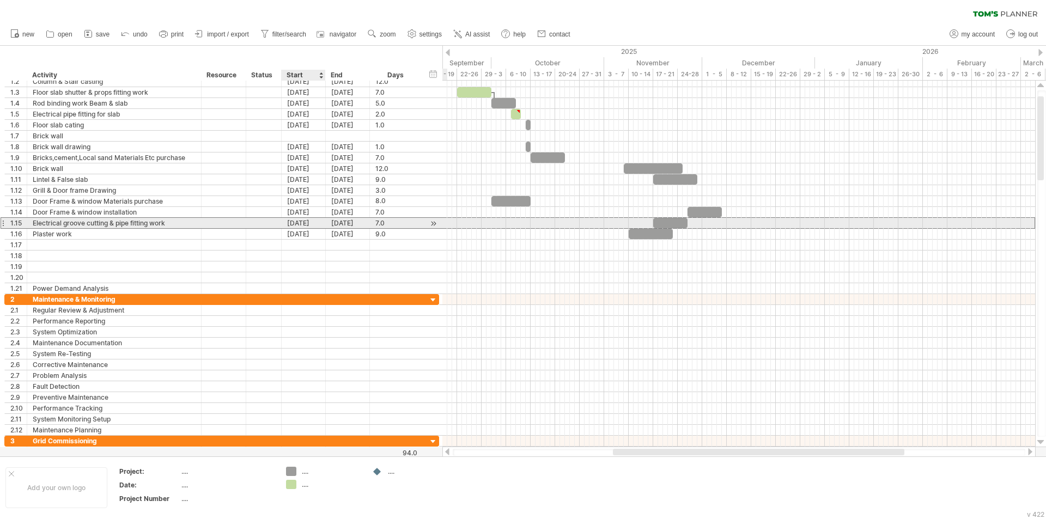
click at [297, 221] on div "[DATE]" at bounding box center [304, 223] width 44 height 10
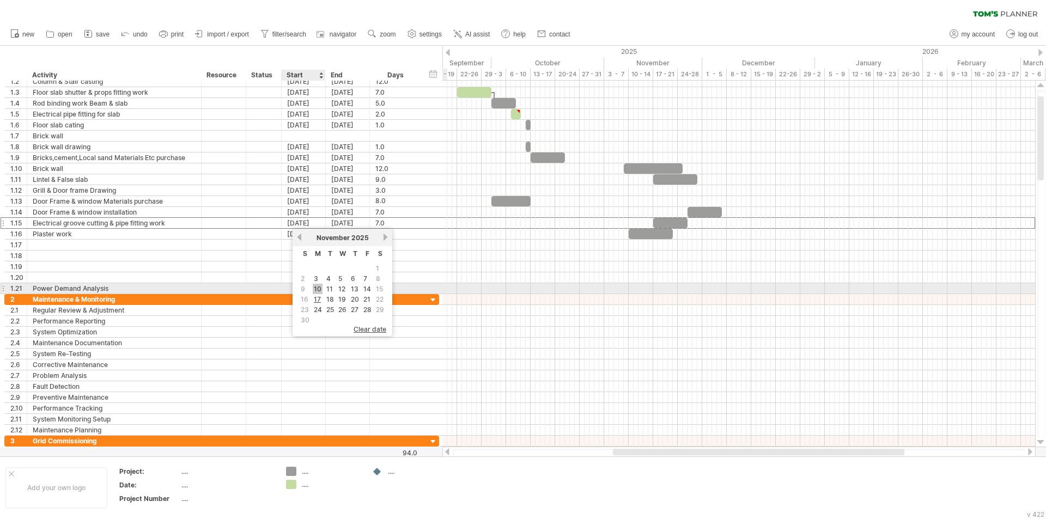
click at [315, 288] on link "10" at bounding box center [318, 289] width 10 height 10
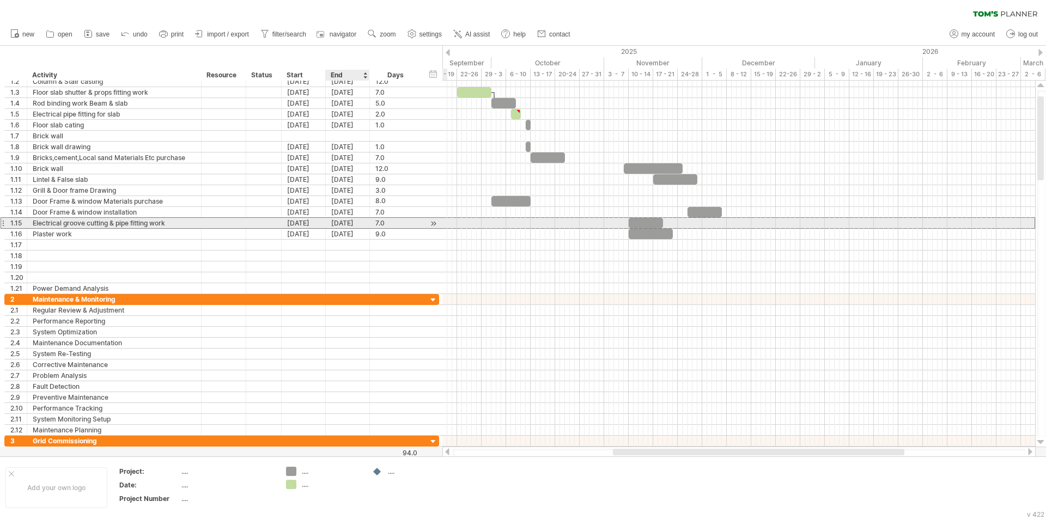
click at [335, 223] on div "[DATE]" at bounding box center [348, 223] width 44 height 10
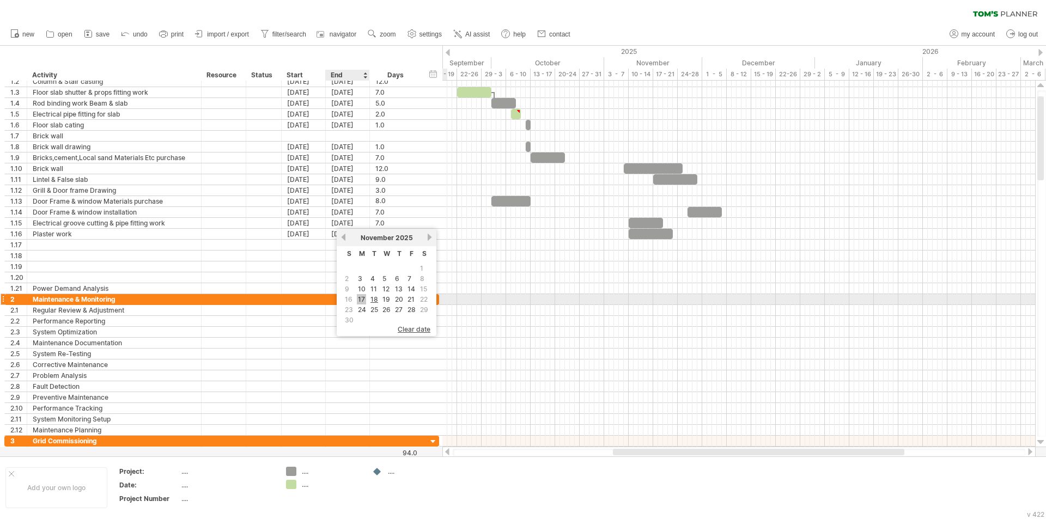
click at [359, 296] on link "17" at bounding box center [361, 299] width 9 height 10
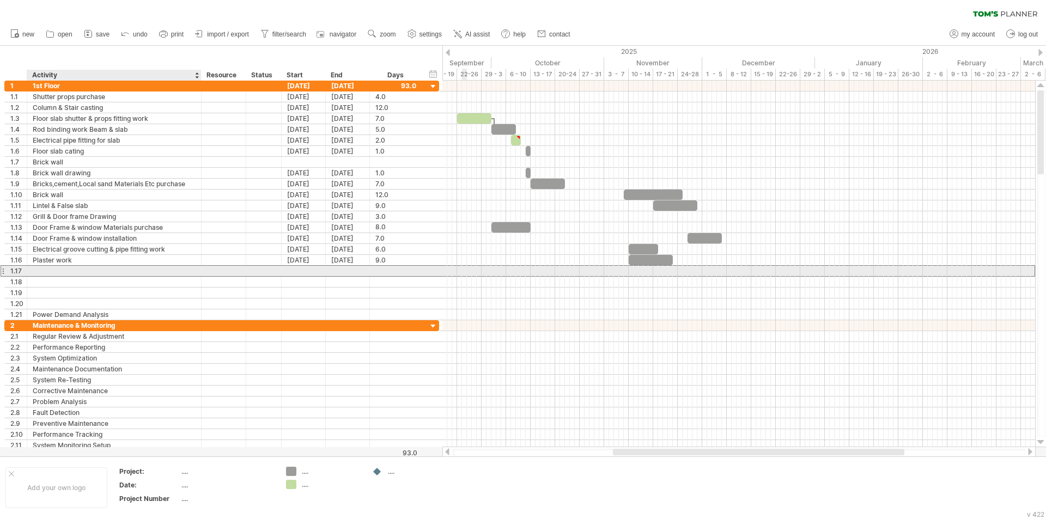
click at [44, 272] on div at bounding box center [114, 271] width 163 height 10
type input "**********"
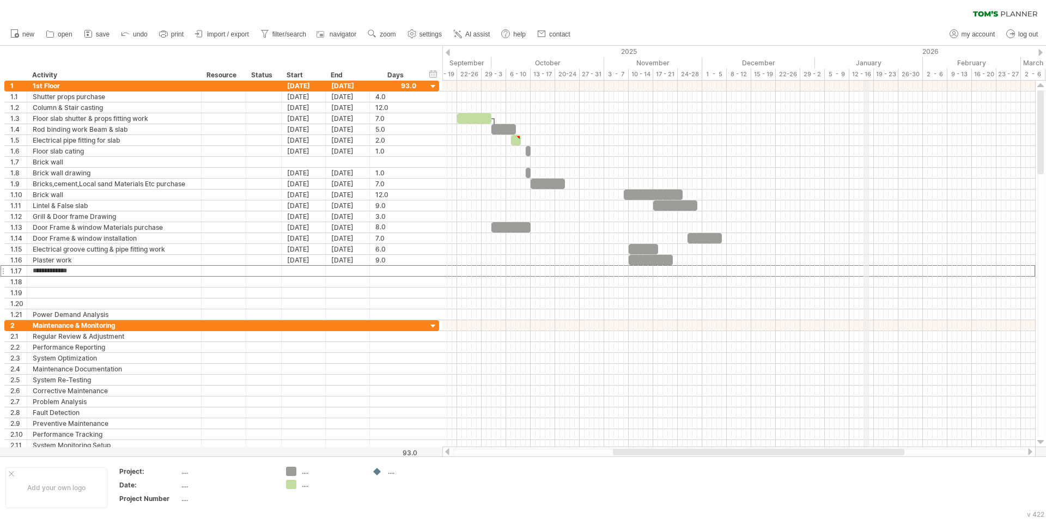
drag, startPoint x: 867, startPoint y: 63, endPoint x: 487, endPoint y: 126, distance: 385.4
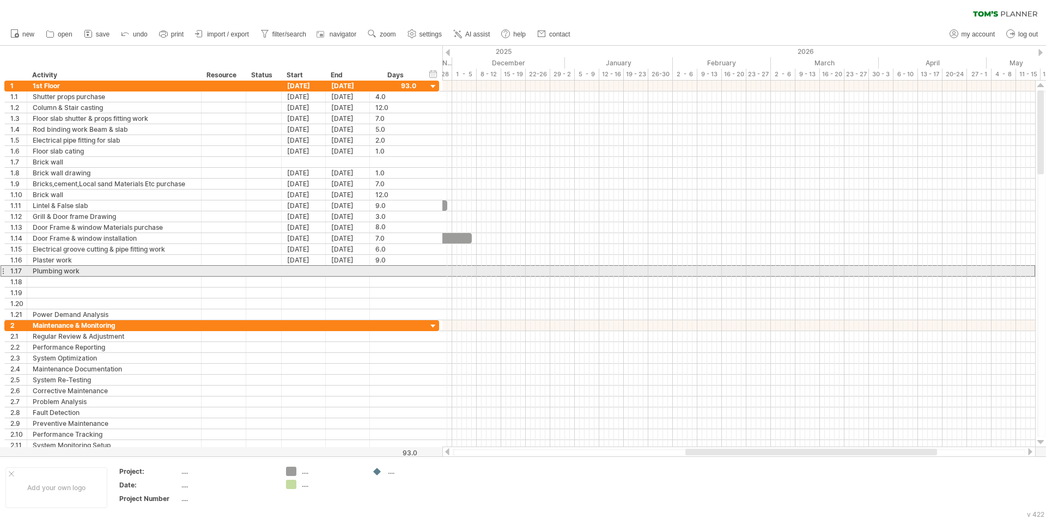
click at [58, 274] on div "Plumbing work" at bounding box center [114, 271] width 163 height 10
click at [57, 276] on input "**********" at bounding box center [114, 271] width 163 height 10
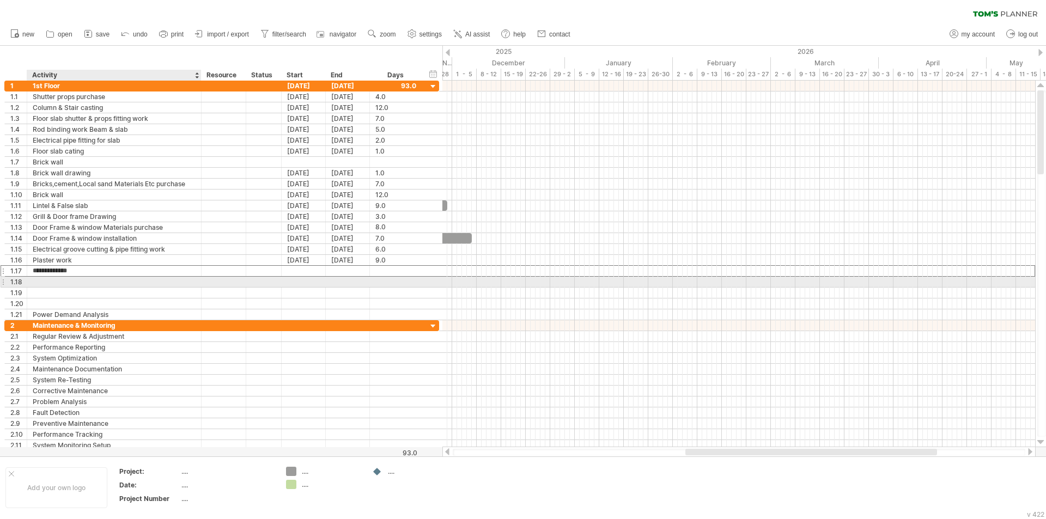
click at [59, 279] on div at bounding box center [114, 282] width 163 height 10
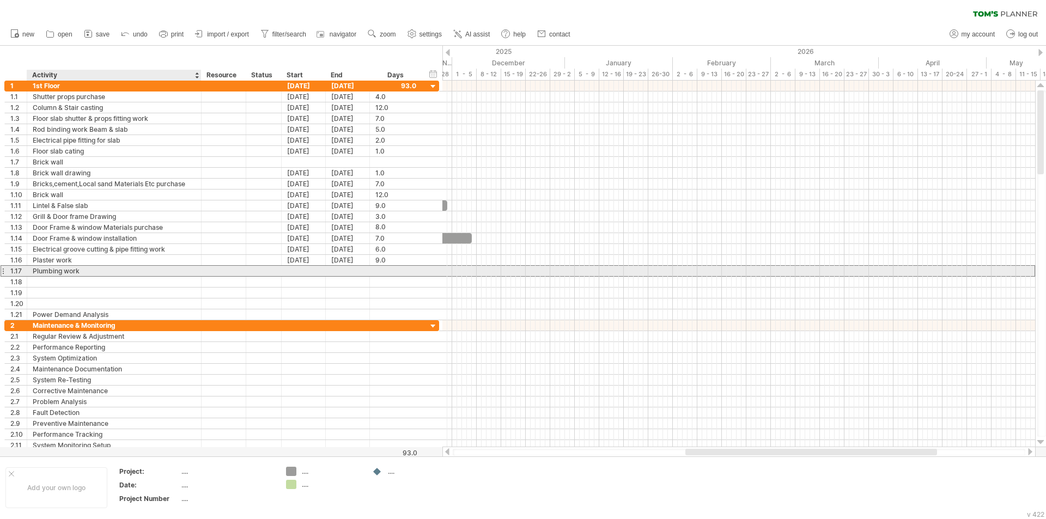
click at [69, 271] on div "Plumbing work" at bounding box center [114, 271] width 163 height 10
click at [47, 276] on div "**********" at bounding box center [221, 270] width 435 height 11
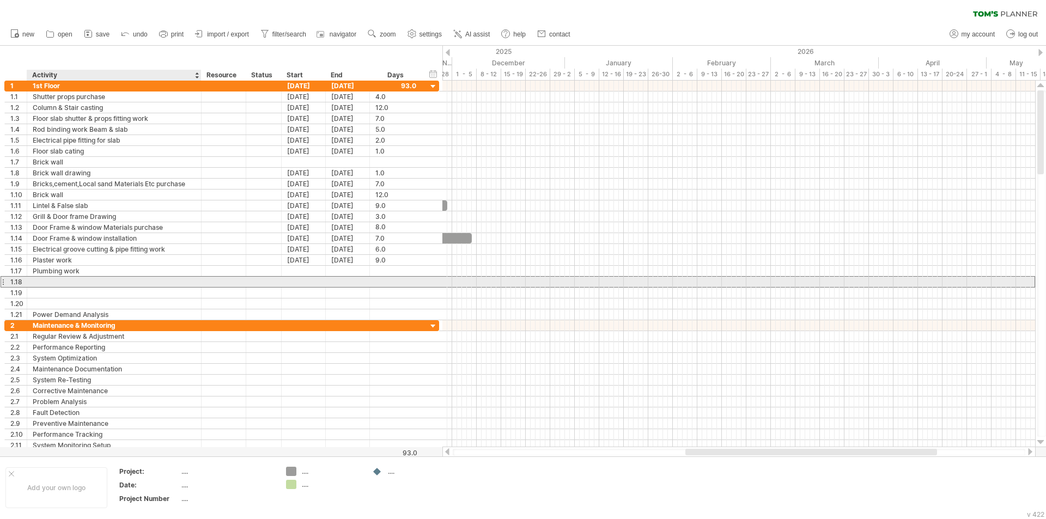
click at [48, 279] on div at bounding box center [114, 282] width 163 height 10
drag, startPoint x: 80, startPoint y: 274, endPoint x: 86, endPoint y: 280, distance: 8.5
click at [86, 280] on div "**********" at bounding box center [221, 201] width 435 height 240
click at [86, 281] on input "**********" at bounding box center [114, 282] width 163 height 10
type input "**********"
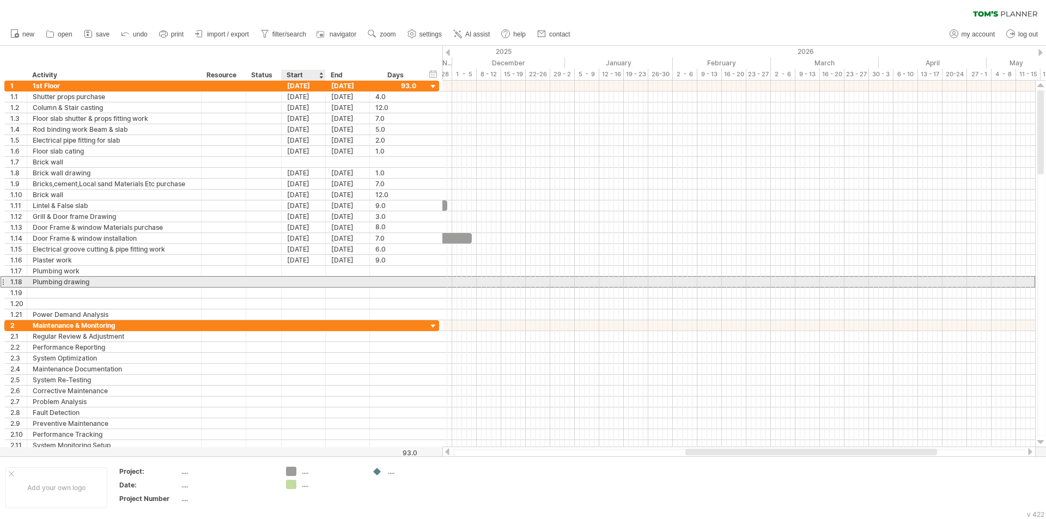
click at [295, 282] on div at bounding box center [304, 282] width 44 height 10
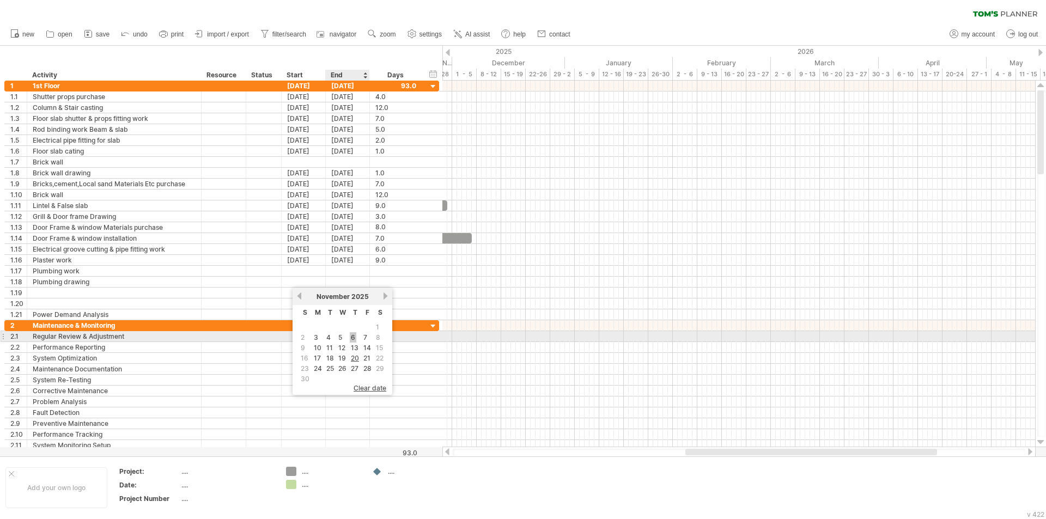
click at [352, 338] on link "6" at bounding box center [353, 337] width 7 height 10
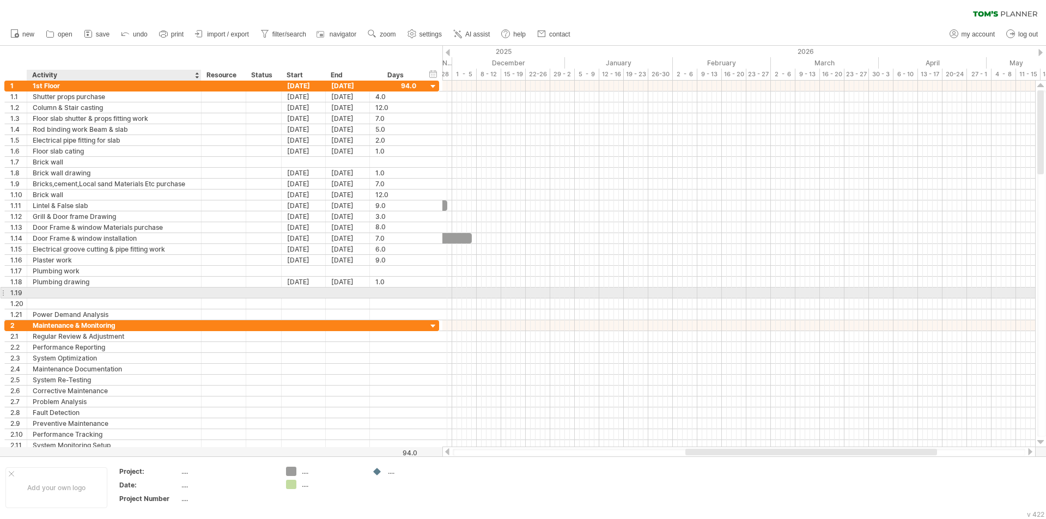
click at [51, 290] on div at bounding box center [114, 293] width 163 height 10
type input "**********"
click at [100, 292] on input "**********" at bounding box center [114, 293] width 163 height 10
click at [301, 290] on div at bounding box center [304, 293] width 44 height 10
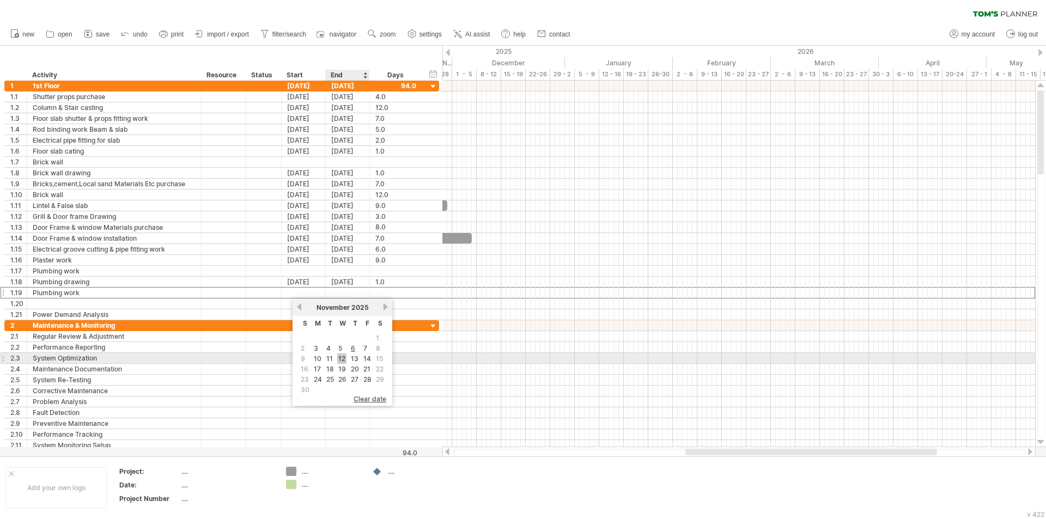
click at [343, 360] on link "12" at bounding box center [341, 358] width 9 height 10
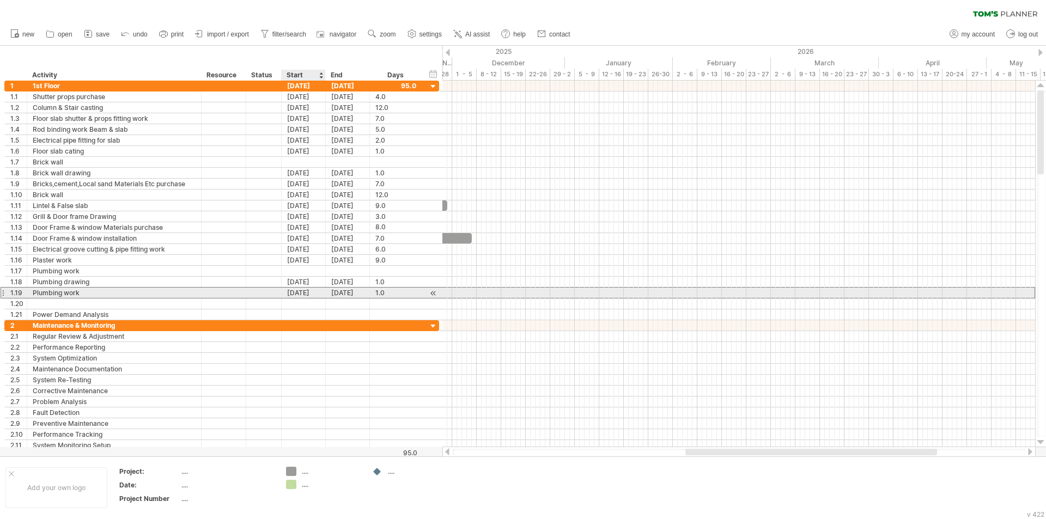
click at [298, 292] on div "[DATE]" at bounding box center [304, 293] width 44 height 10
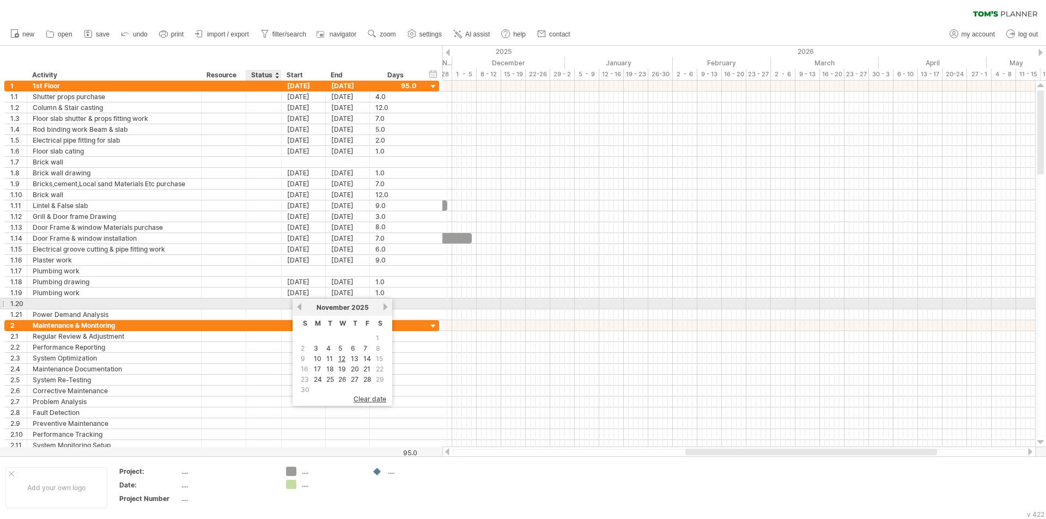
click at [259, 306] on div at bounding box center [264, 303] width 24 height 10
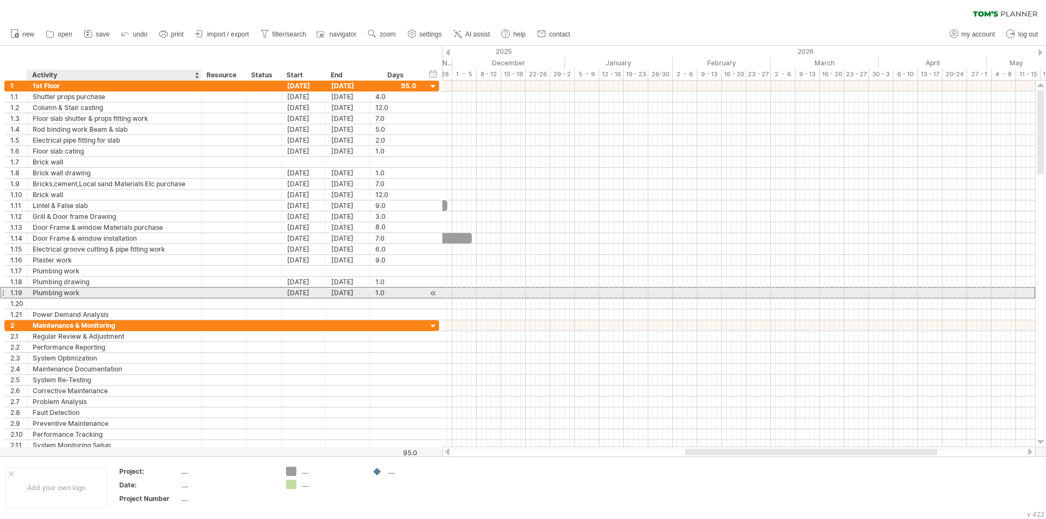
drag, startPoint x: 90, startPoint y: 291, endPoint x: 89, endPoint y: 280, distance: 10.9
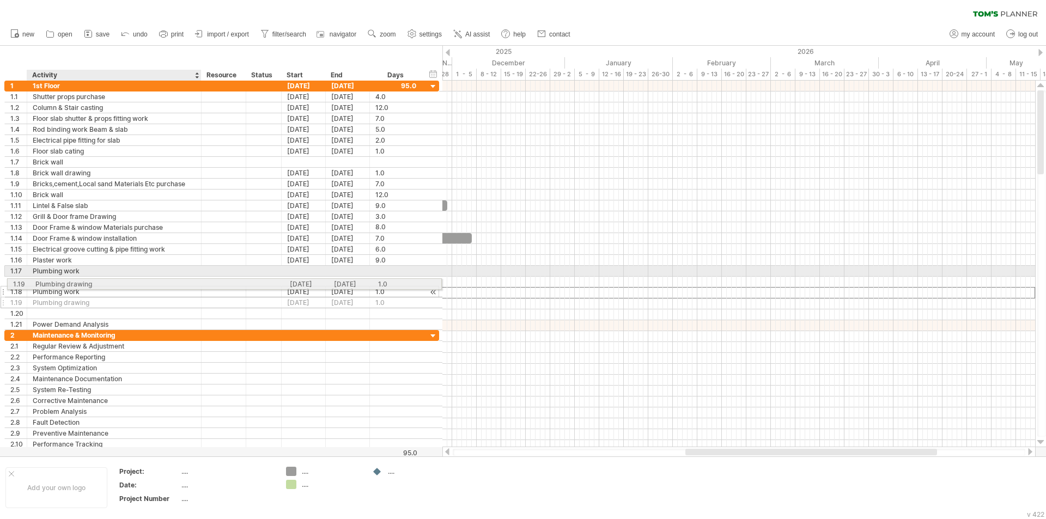
drag, startPoint x: 82, startPoint y: 295, endPoint x: 81, endPoint y: 282, distance: 12.5
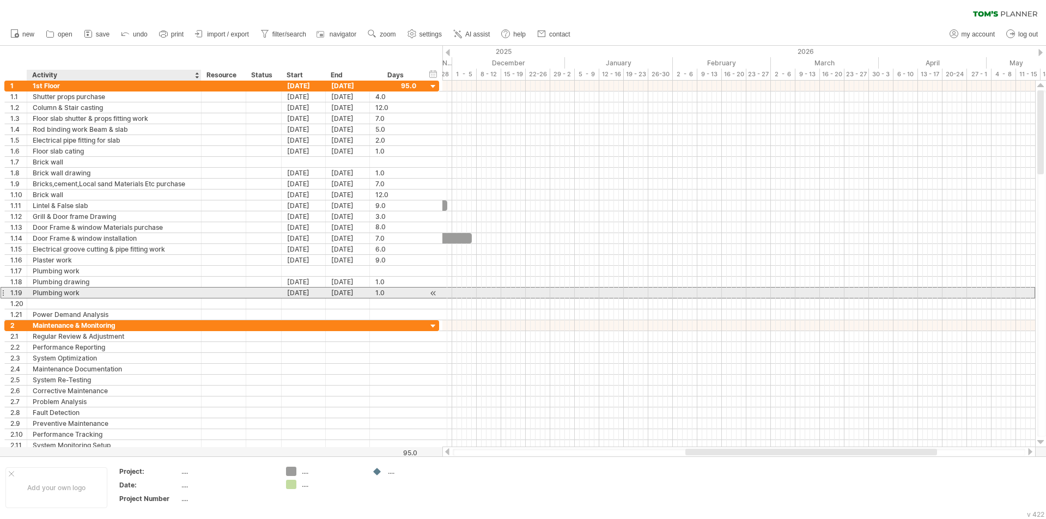
click at [89, 290] on div "Plumbing work" at bounding box center [114, 293] width 163 height 10
type input "**********"
click at [294, 292] on div "[DATE]" at bounding box center [304, 293] width 44 height 10
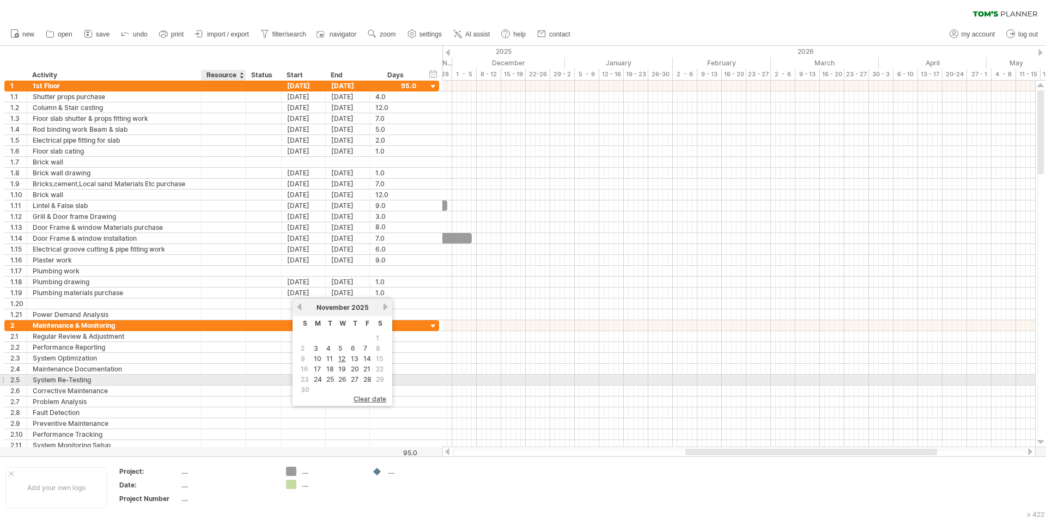
click at [242, 380] on div at bounding box center [244, 380] width 5 height 11
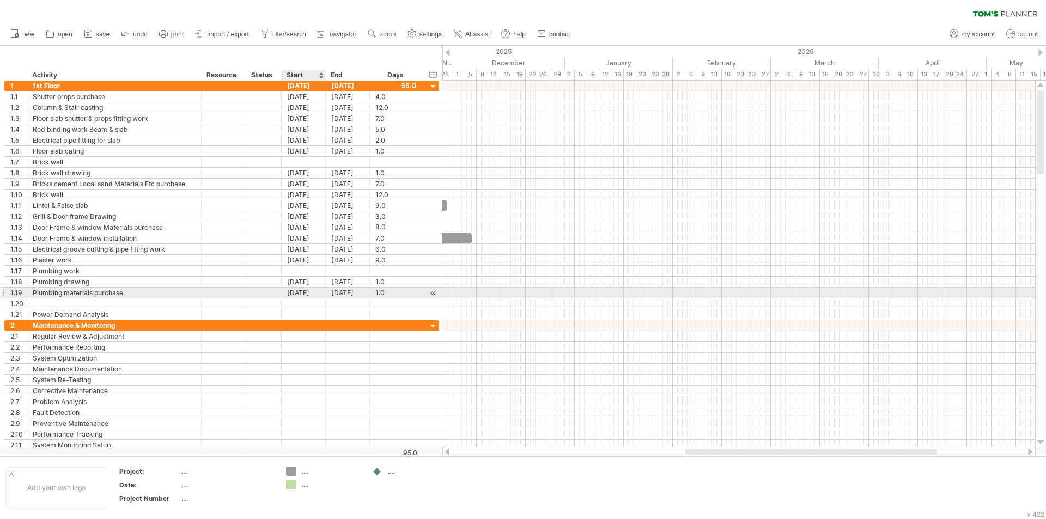
click at [297, 291] on div "[DATE]" at bounding box center [304, 293] width 44 height 10
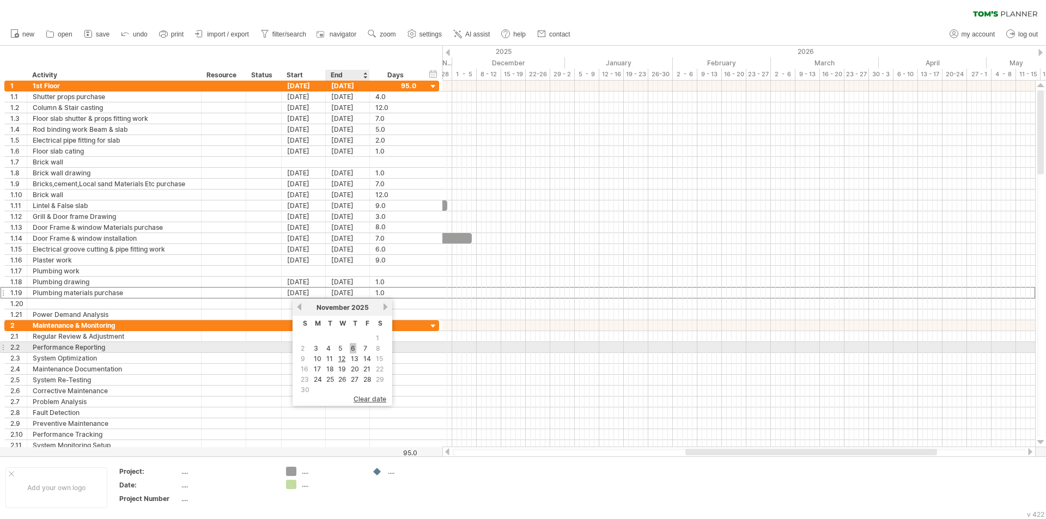
click at [355, 349] on link "6" at bounding box center [353, 348] width 7 height 10
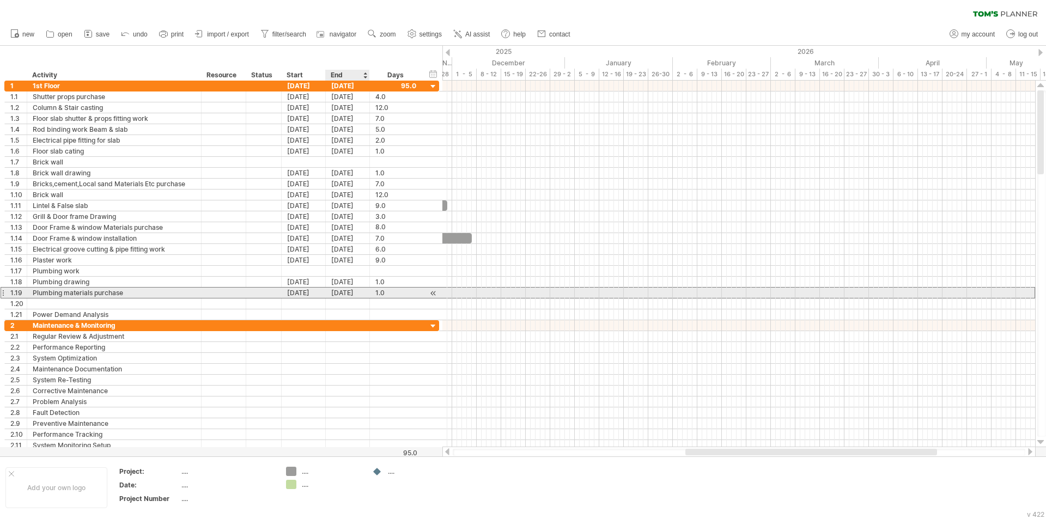
click at [347, 294] on div "[DATE]" at bounding box center [348, 293] width 44 height 10
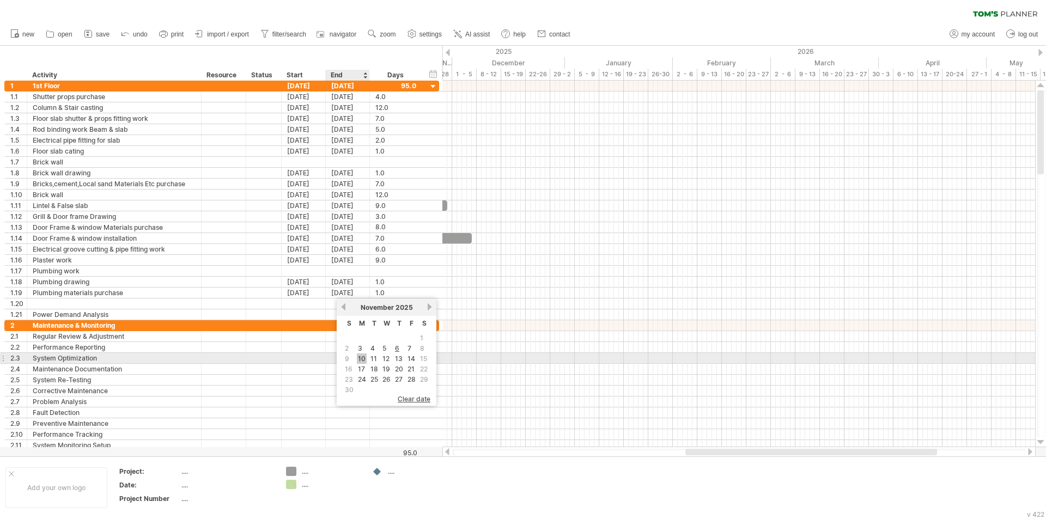
click at [363, 357] on link "10" at bounding box center [362, 358] width 10 height 10
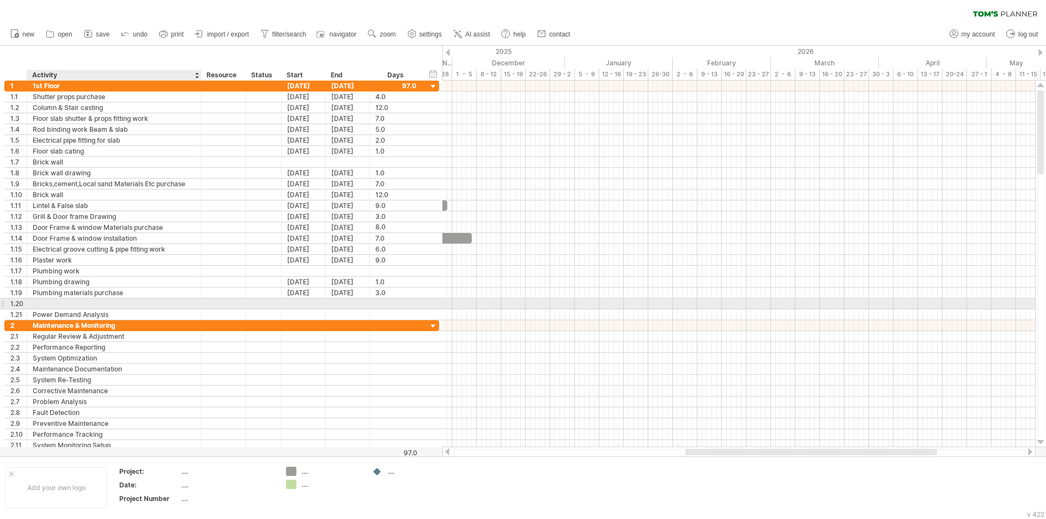
click at [123, 300] on div at bounding box center [114, 303] width 163 height 10
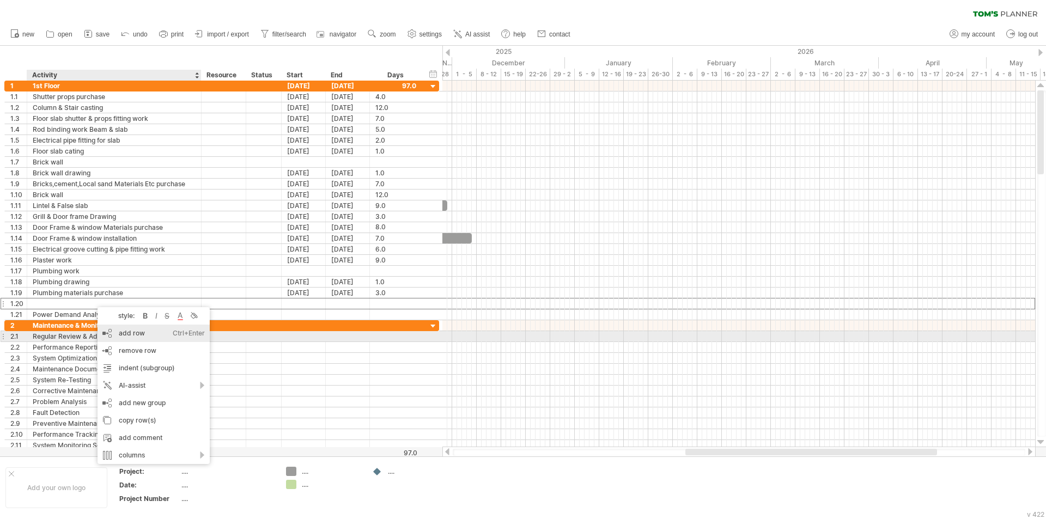
click at [127, 335] on div "add row Ctrl+Enter Cmd+Enter" at bounding box center [153, 333] width 112 height 17
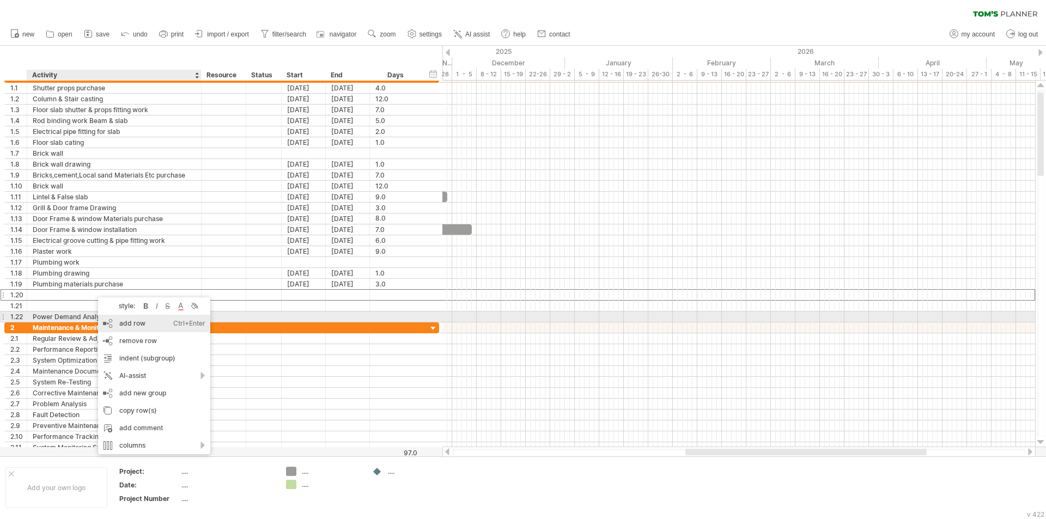
click at [117, 320] on div "add row Ctrl+Enter Cmd+Enter" at bounding box center [154, 323] width 112 height 17
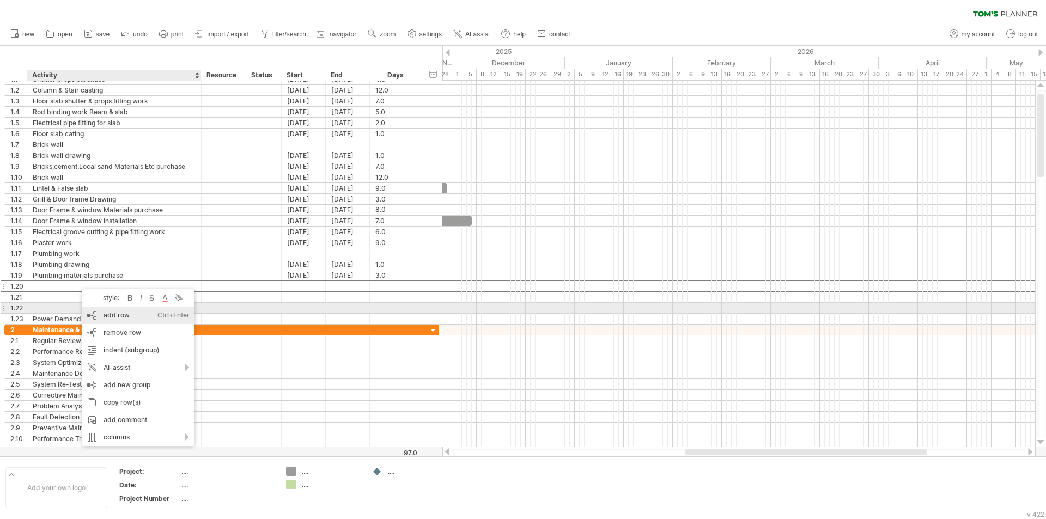
click at [117, 310] on div "add row Ctrl+Enter Cmd+Enter" at bounding box center [138, 315] width 112 height 17
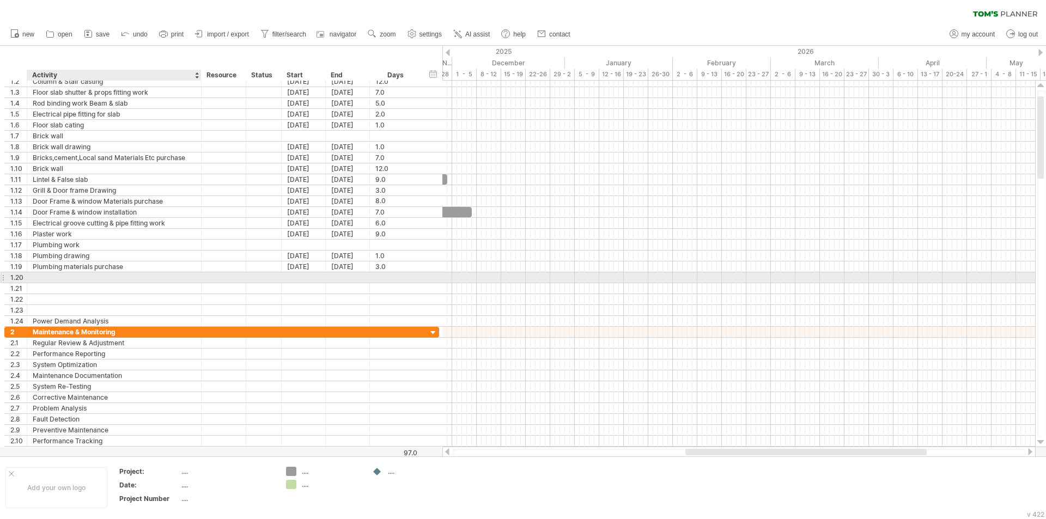
click at [41, 280] on div at bounding box center [114, 277] width 163 height 10
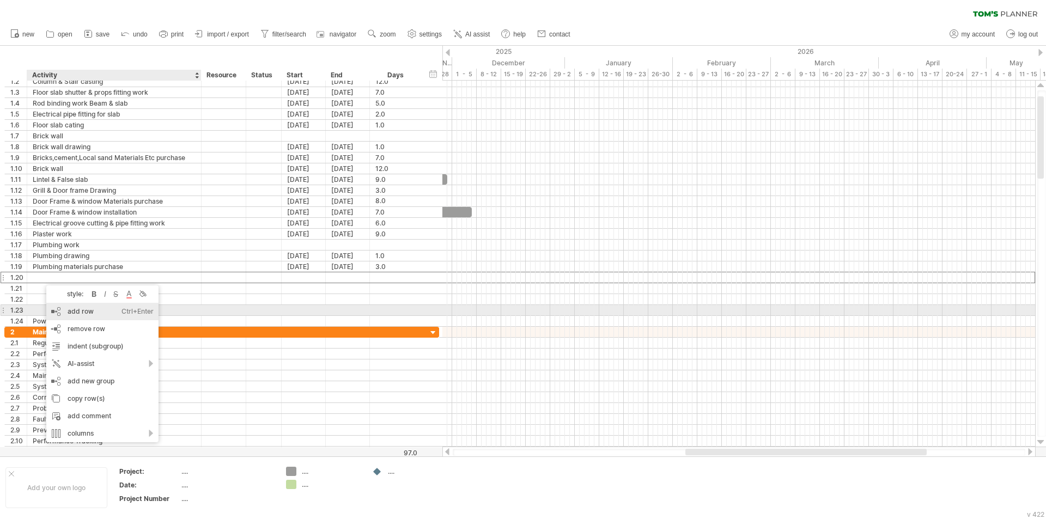
click at [74, 311] on div "add row Ctrl+Enter Cmd+Enter" at bounding box center [102, 311] width 112 height 17
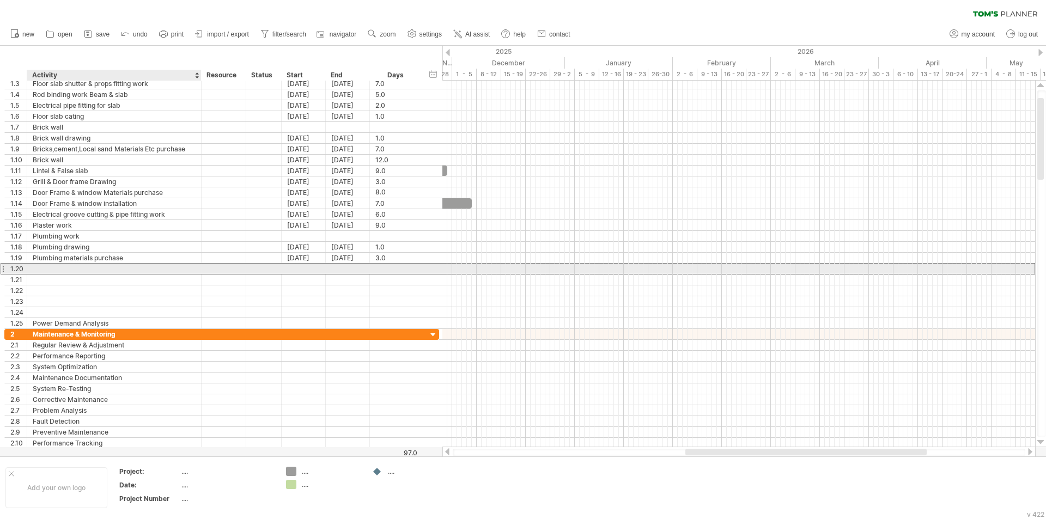
click at [58, 267] on div at bounding box center [114, 269] width 163 height 10
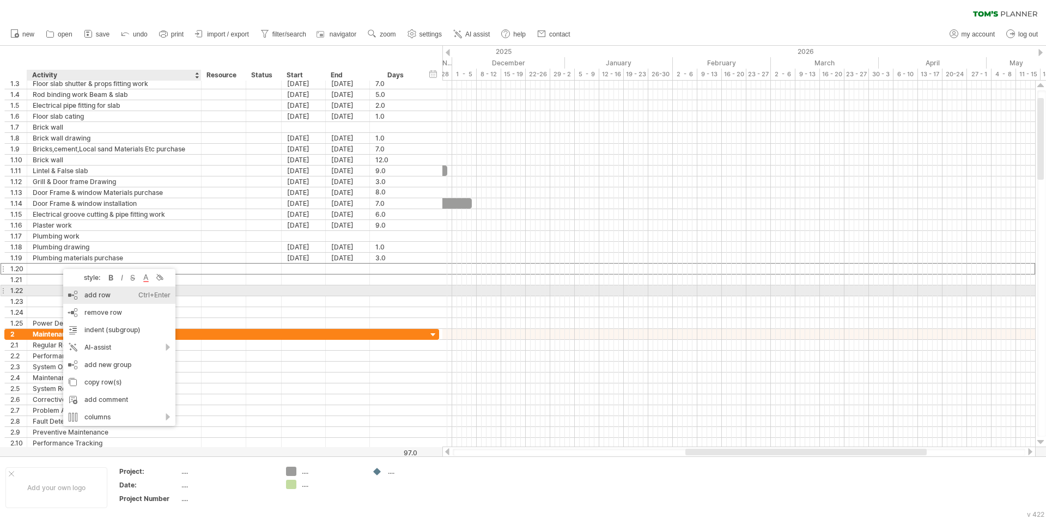
click at [78, 294] on div "add row Ctrl+Enter Cmd+Enter" at bounding box center [119, 294] width 112 height 17
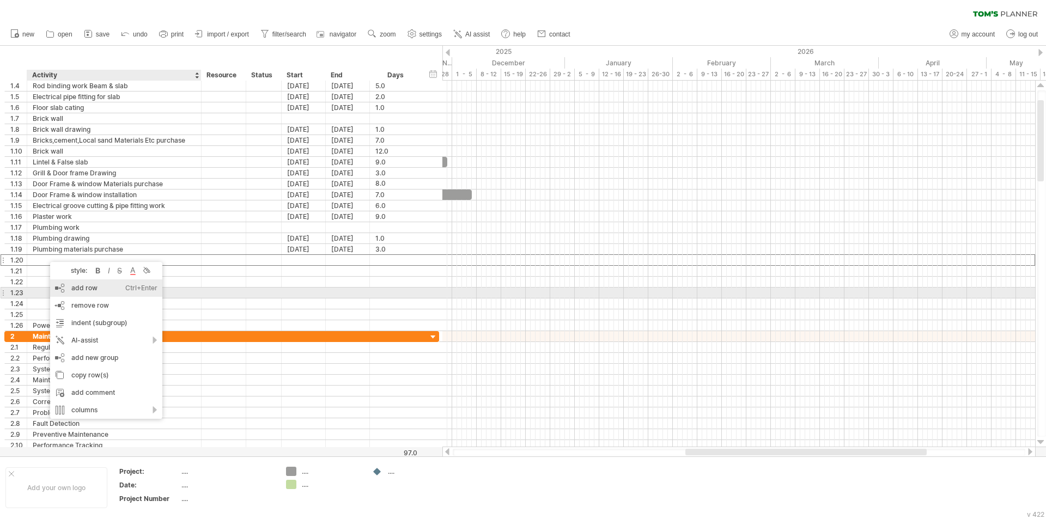
click at [65, 288] on div "add row Ctrl+Enter Cmd+Enter" at bounding box center [106, 287] width 112 height 17
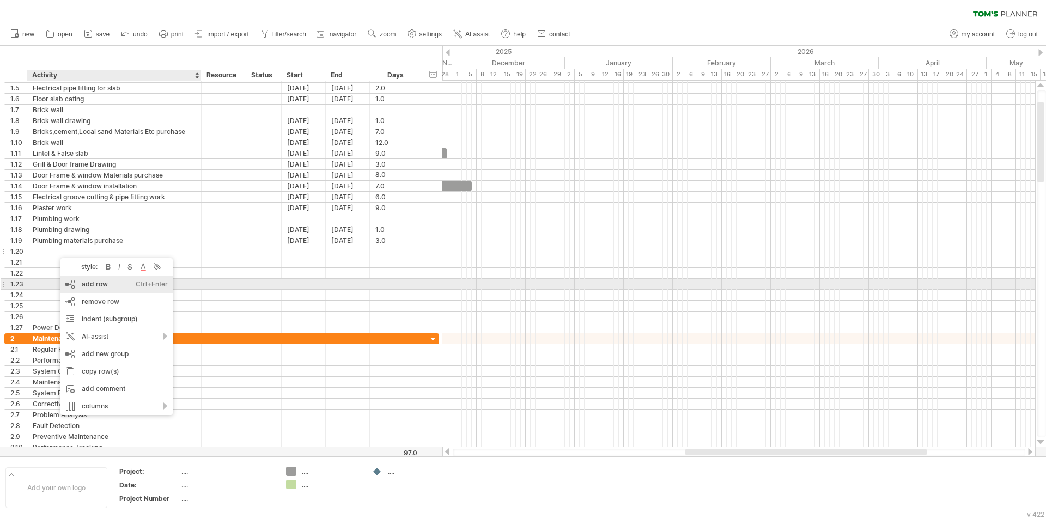
click at [87, 285] on div "add row Ctrl+Enter Cmd+Enter" at bounding box center [116, 284] width 112 height 17
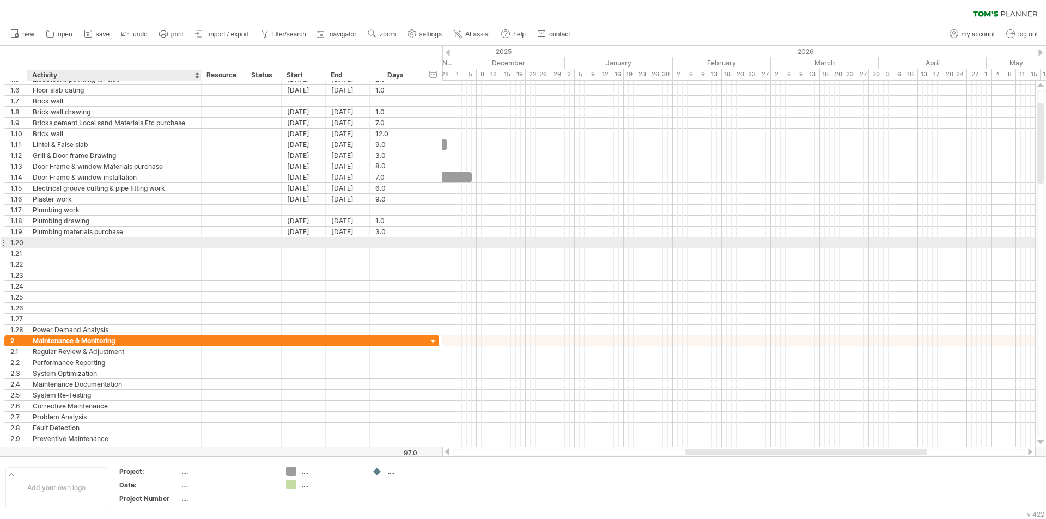
click at [64, 241] on div at bounding box center [114, 242] width 163 height 10
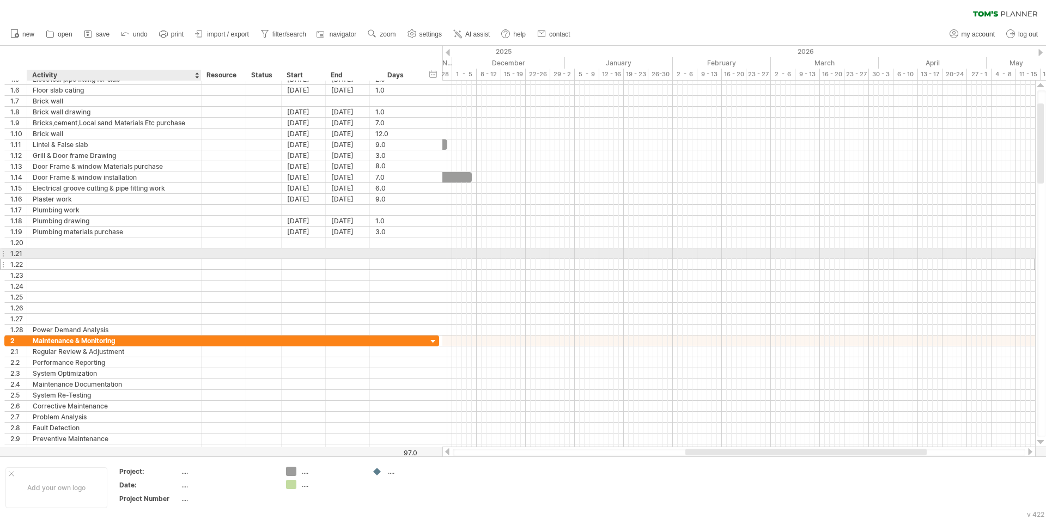
click at [56, 259] on div at bounding box center [114, 264] width 163 height 10
click at [53, 248] on div at bounding box center [114, 253] width 163 height 10
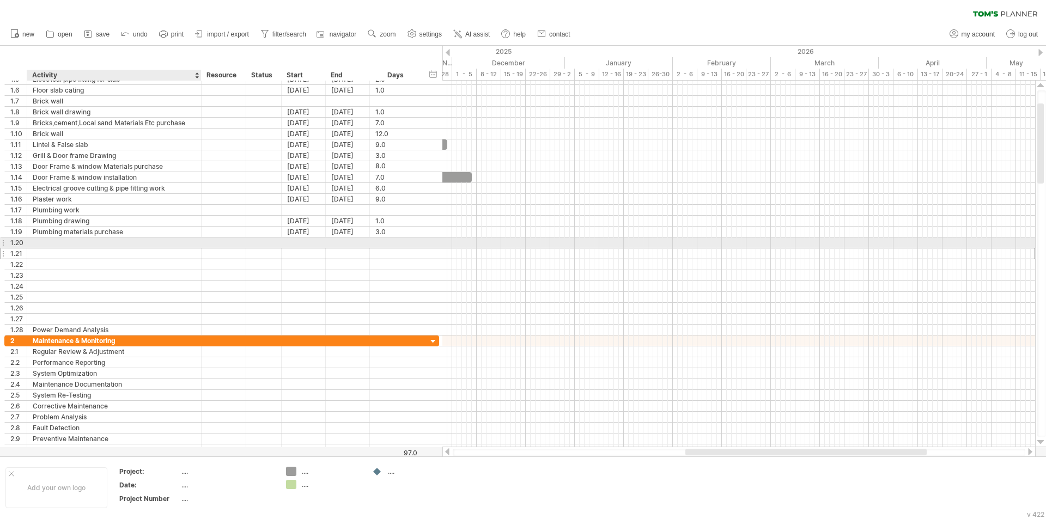
click at [54, 242] on div at bounding box center [114, 242] width 163 height 10
click at [103, 245] on input "**********" at bounding box center [114, 242] width 163 height 10
click at [87, 242] on input "**********" at bounding box center [114, 242] width 163 height 10
type input "**********"
click at [302, 242] on div at bounding box center [304, 242] width 44 height 10
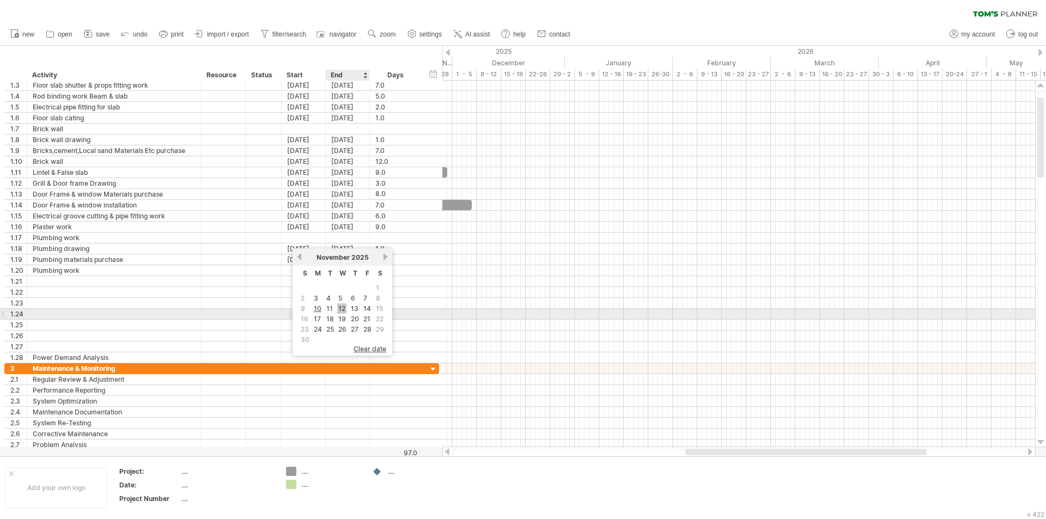
click at [341, 309] on link "12" at bounding box center [341, 308] width 9 height 10
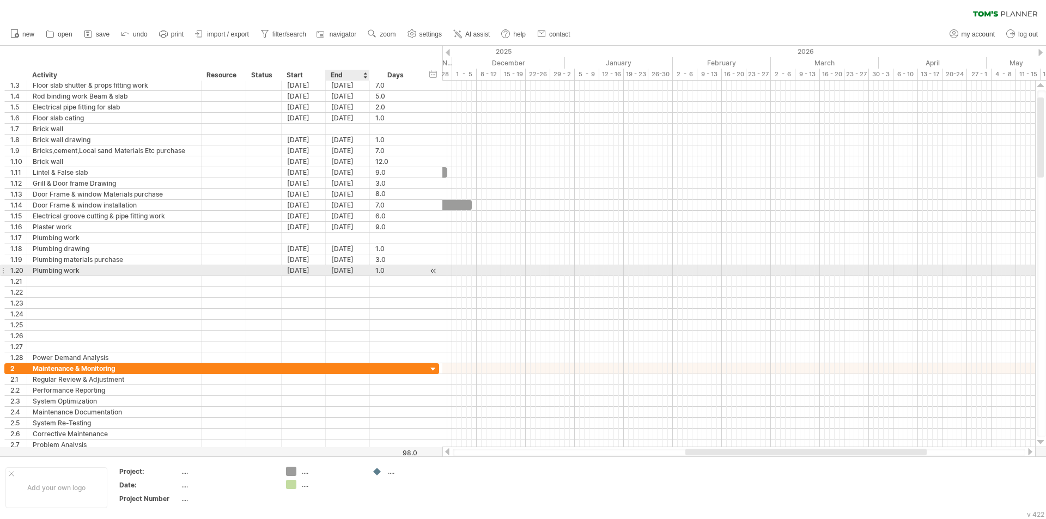
click at [340, 272] on div "[DATE]" at bounding box center [348, 270] width 44 height 10
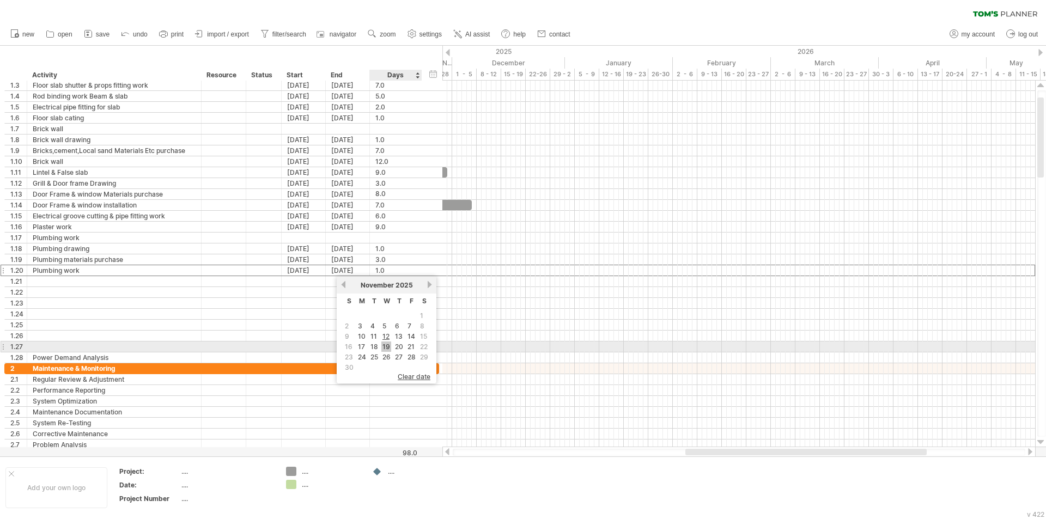
click at [389, 348] on link "19" at bounding box center [386, 346] width 10 height 10
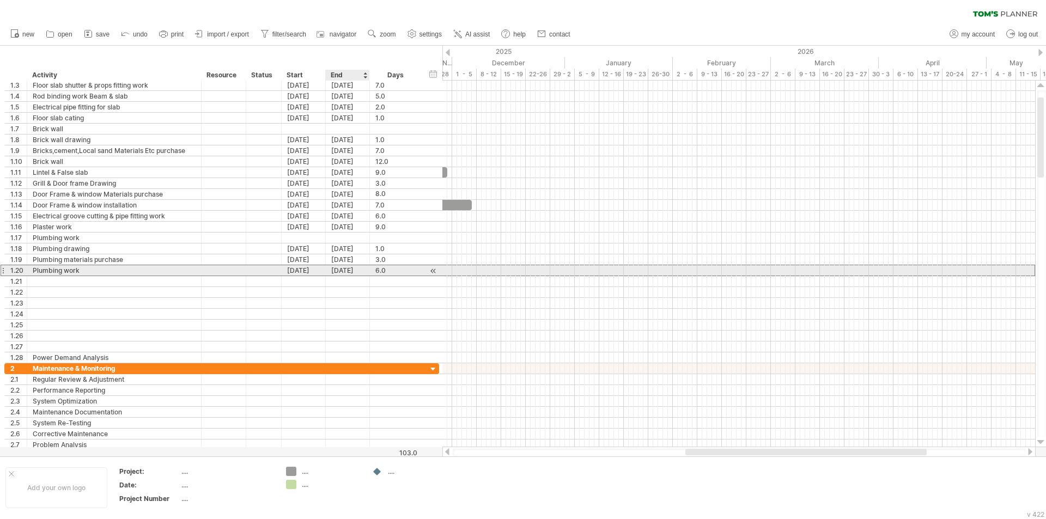
click at [345, 270] on div "[DATE]" at bounding box center [348, 270] width 44 height 10
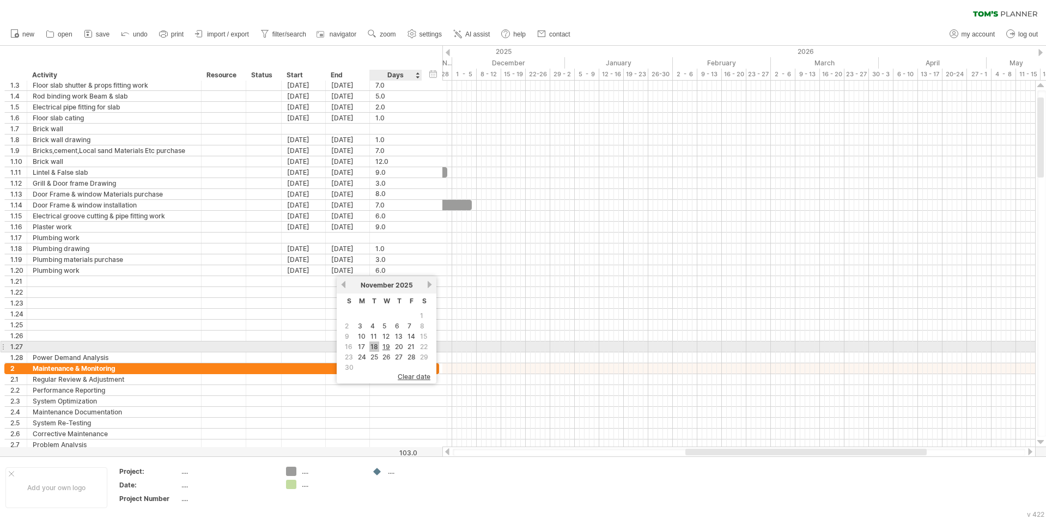
click at [376, 344] on link "18" at bounding box center [374, 346] width 10 height 10
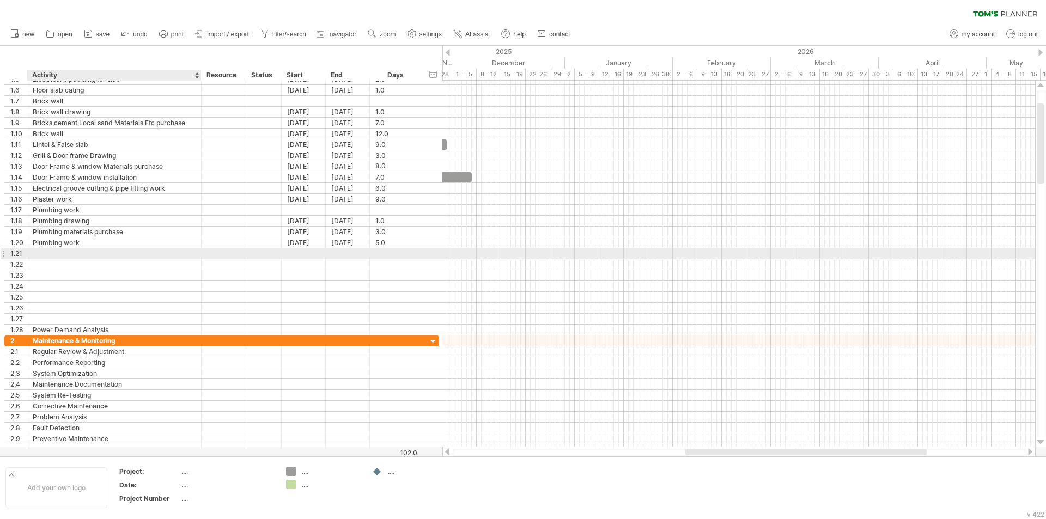
click at [65, 250] on div at bounding box center [114, 253] width 163 height 10
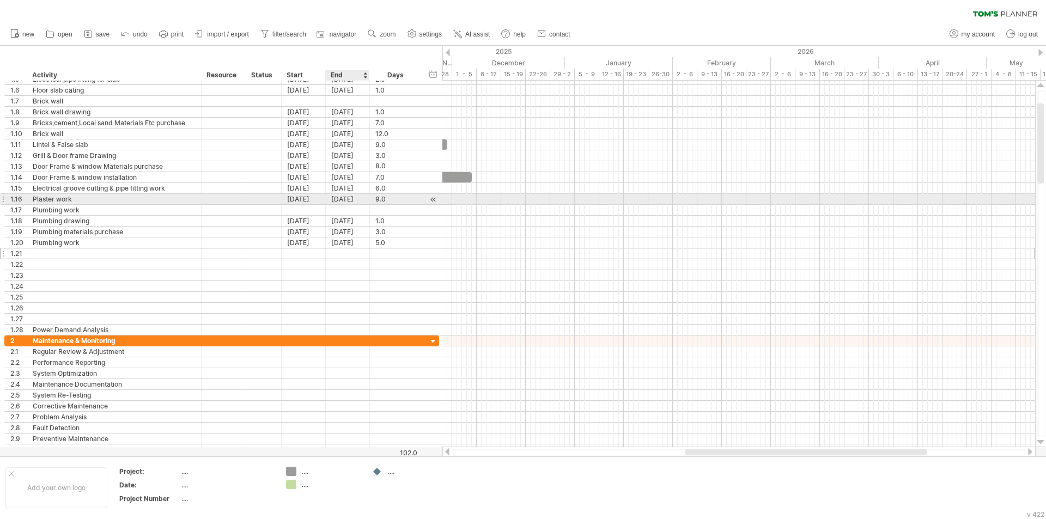
type input "*"
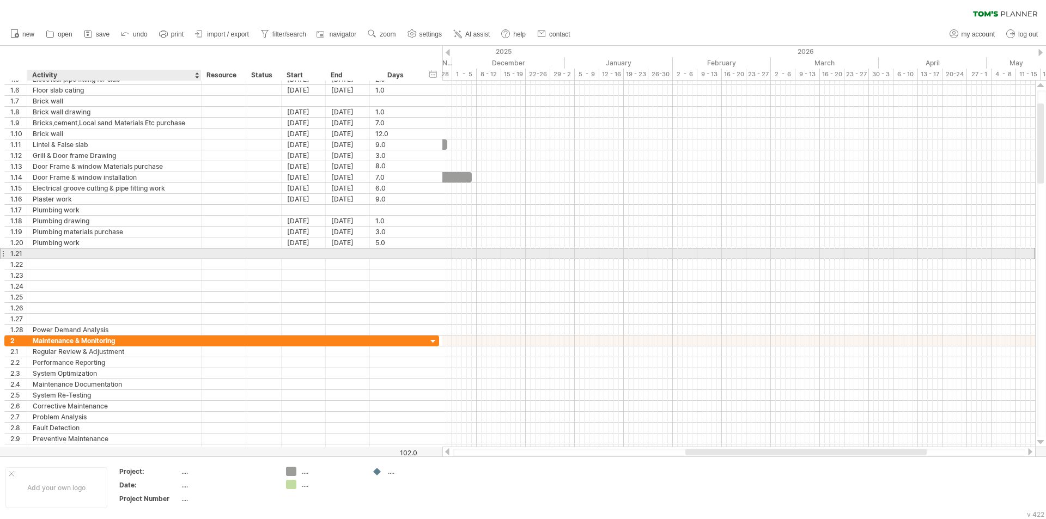
click at [50, 252] on input "text" at bounding box center [114, 253] width 163 height 10
type input "**********"
click at [297, 253] on div at bounding box center [304, 253] width 44 height 10
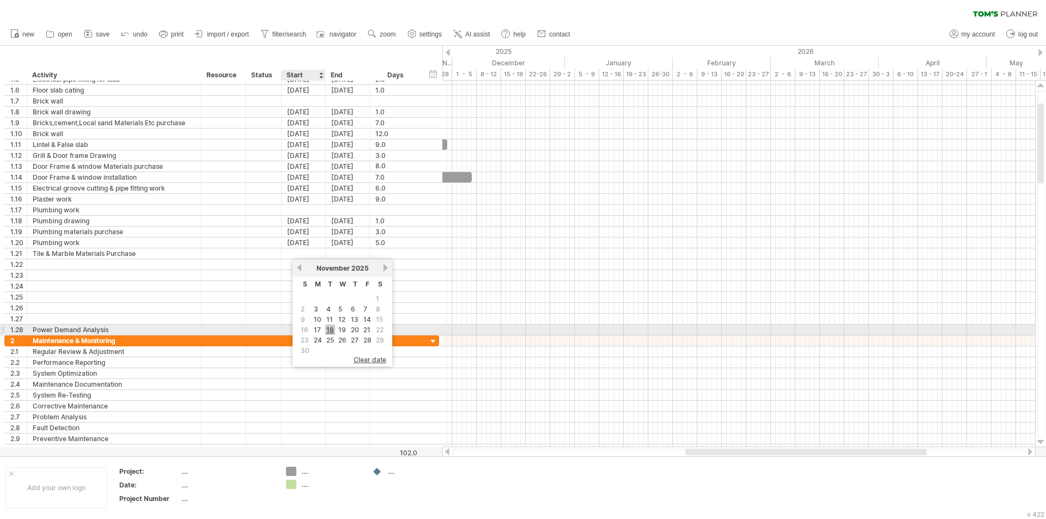
click at [327, 329] on link "18" at bounding box center [330, 330] width 10 height 10
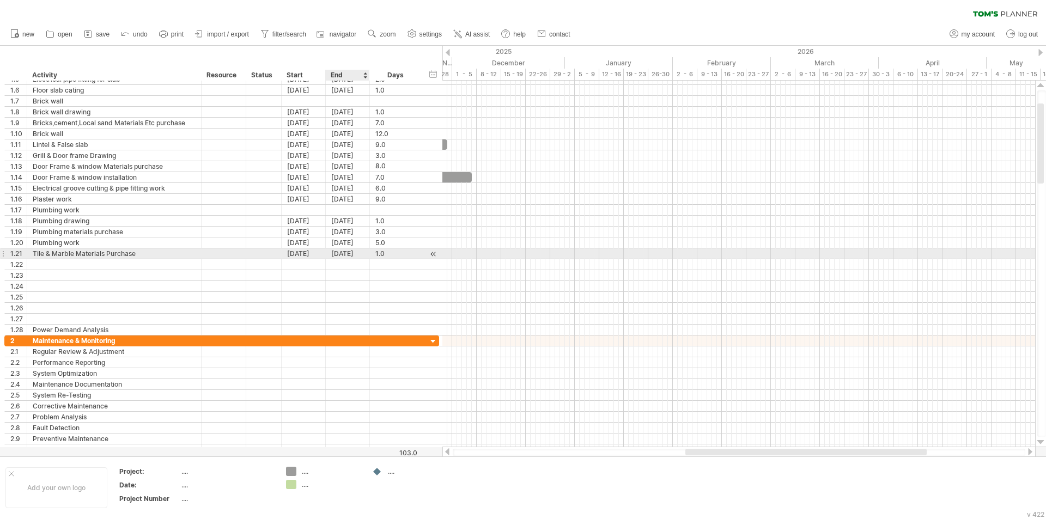
click at [338, 255] on div "[DATE]" at bounding box center [348, 253] width 44 height 10
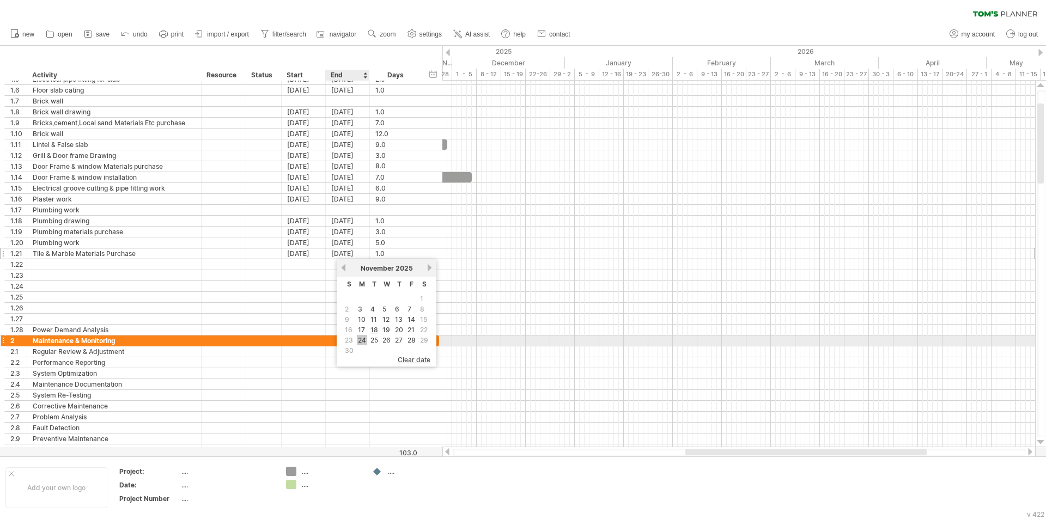
click at [361, 338] on link "24" at bounding box center [362, 340] width 10 height 10
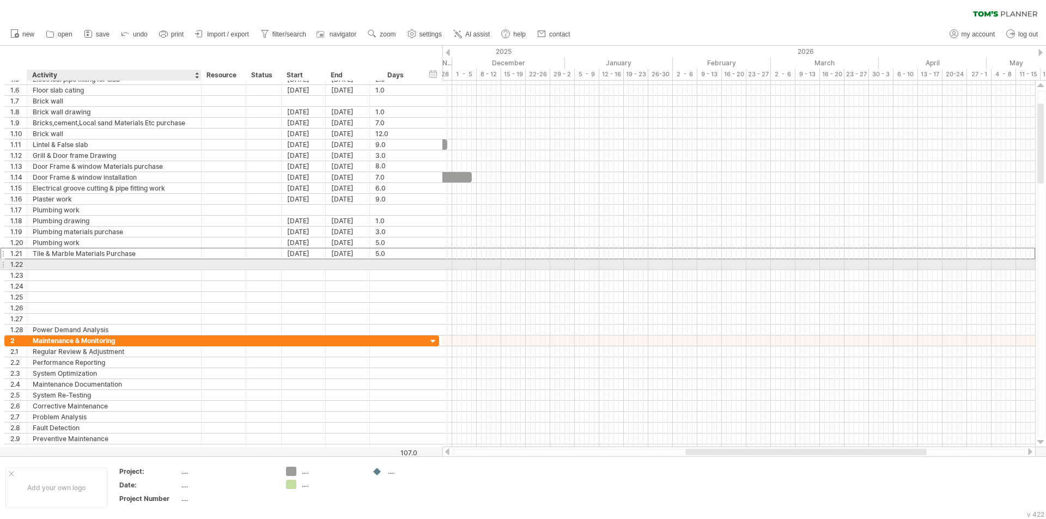
click at [95, 264] on div at bounding box center [114, 264] width 163 height 10
type input "**********"
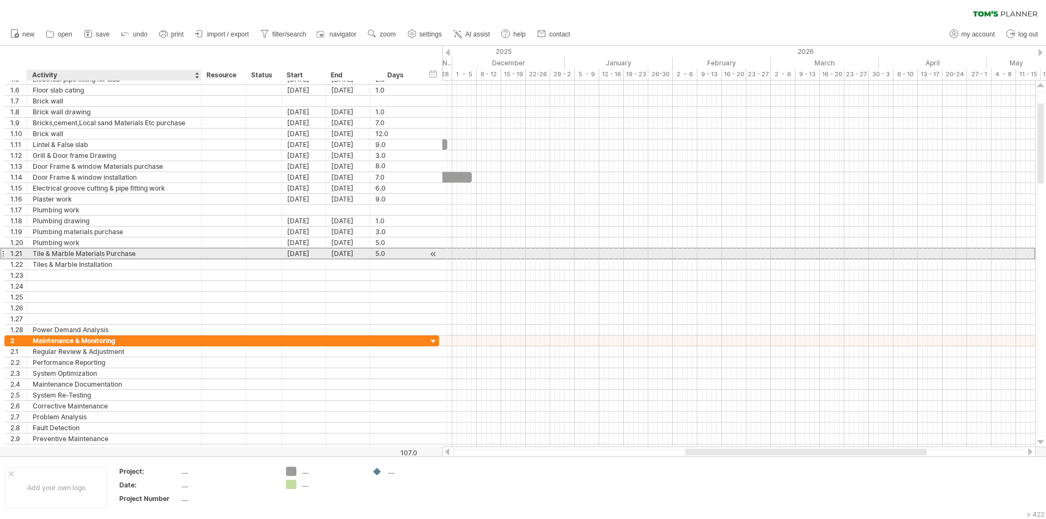
click at [42, 251] on div "Tile & Marble Materials Purchase" at bounding box center [114, 253] width 163 height 10
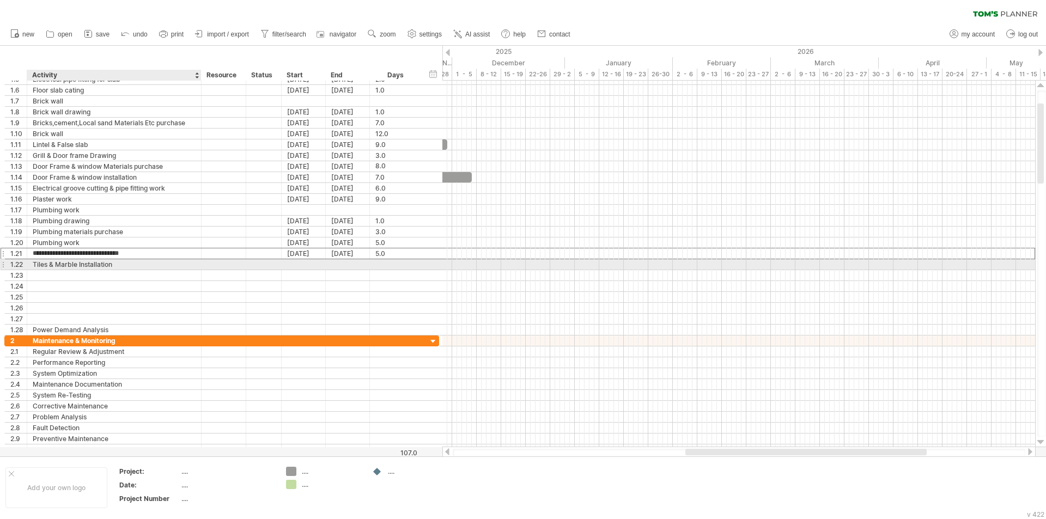
type input "**********"
click at [117, 265] on div "Tiles & Marble Installation" at bounding box center [114, 264] width 163 height 10
click at [300, 262] on div at bounding box center [304, 264] width 44 height 10
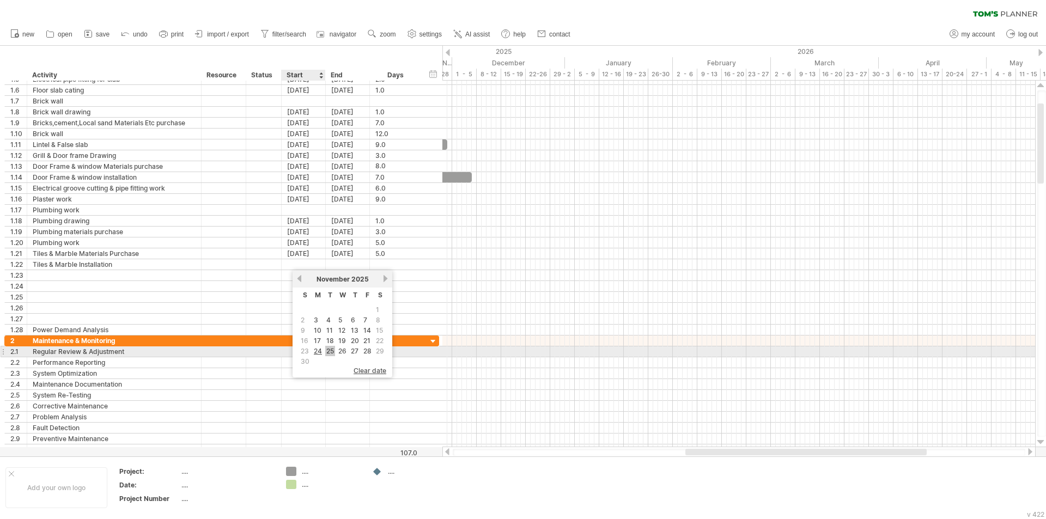
click at [326, 349] on link "25" at bounding box center [330, 351] width 10 height 10
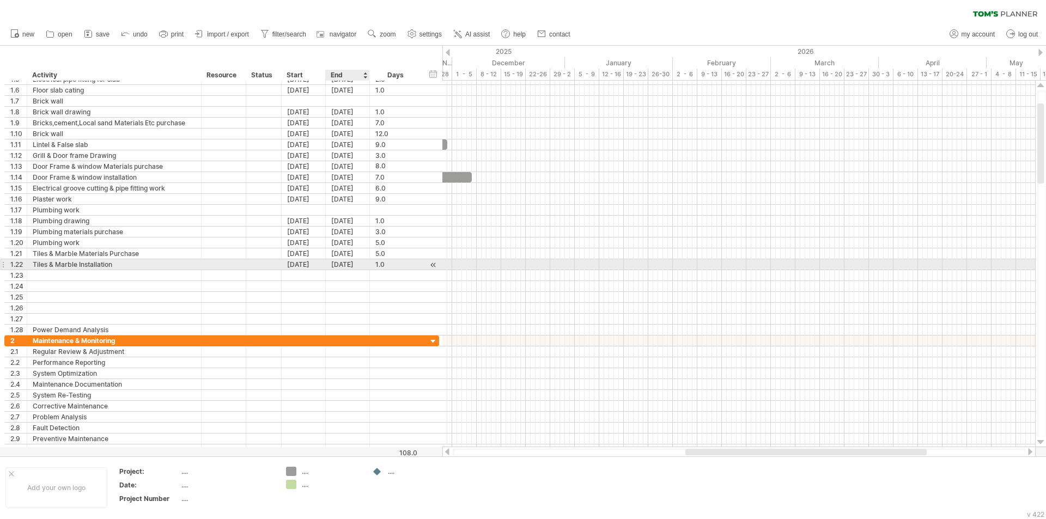
click at [342, 264] on div "[DATE]" at bounding box center [348, 264] width 44 height 10
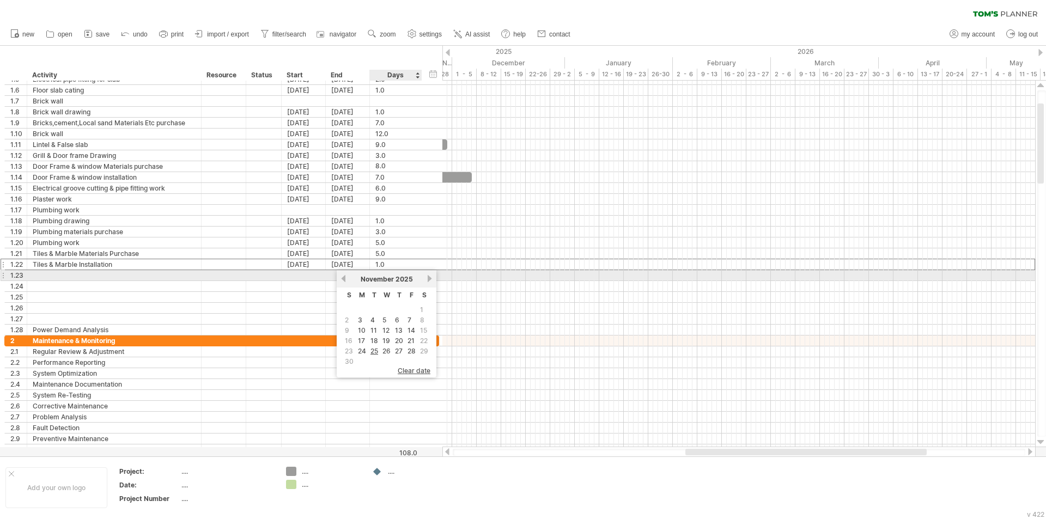
click at [426, 279] on div "[DATE]" at bounding box center [386, 279] width 79 height 8
click at [426, 278] on link "next" at bounding box center [429, 278] width 8 height 8
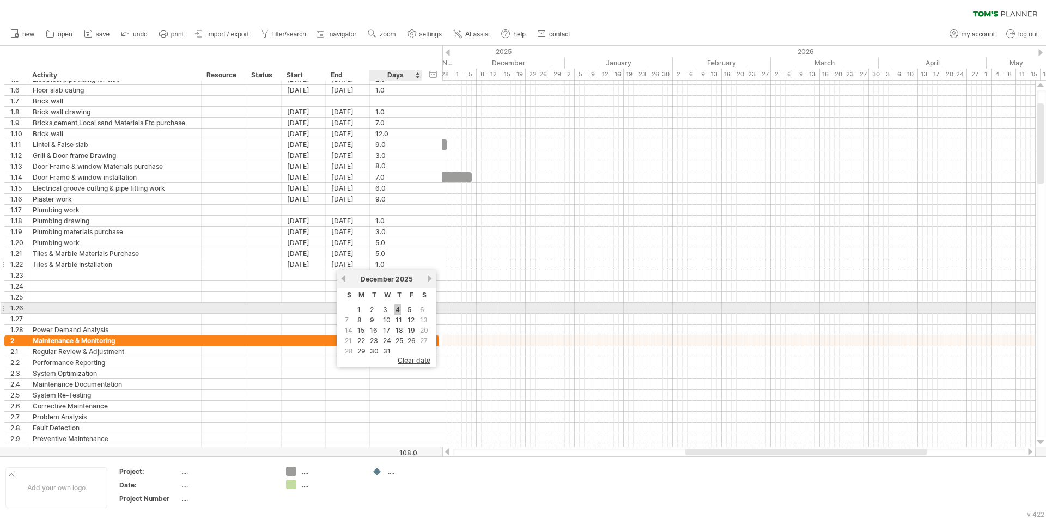
click at [395, 307] on link "4" at bounding box center [397, 309] width 7 height 10
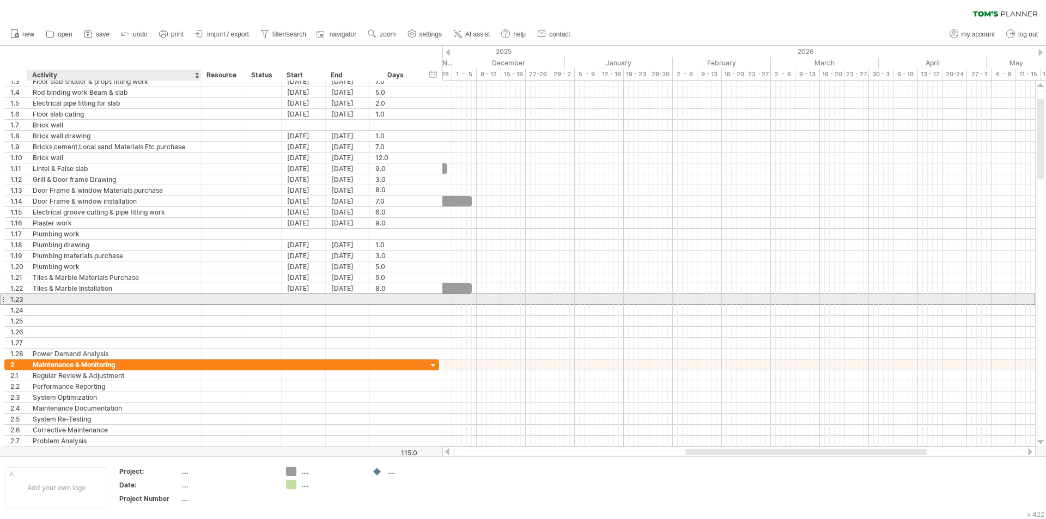
click at [74, 296] on div at bounding box center [114, 299] width 163 height 10
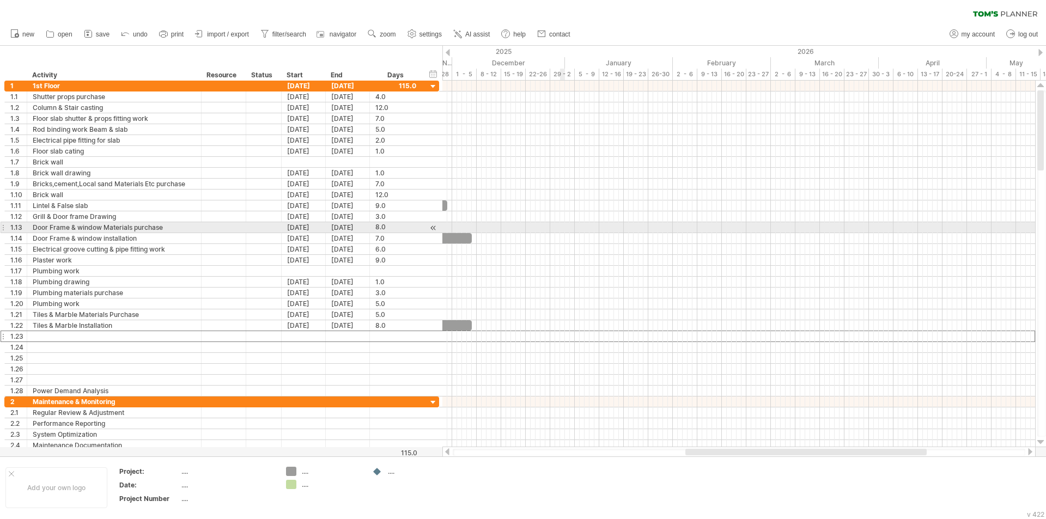
click at [563, 223] on div at bounding box center [738, 227] width 593 height 11
